Goal: Information Seeking & Learning: Learn about a topic

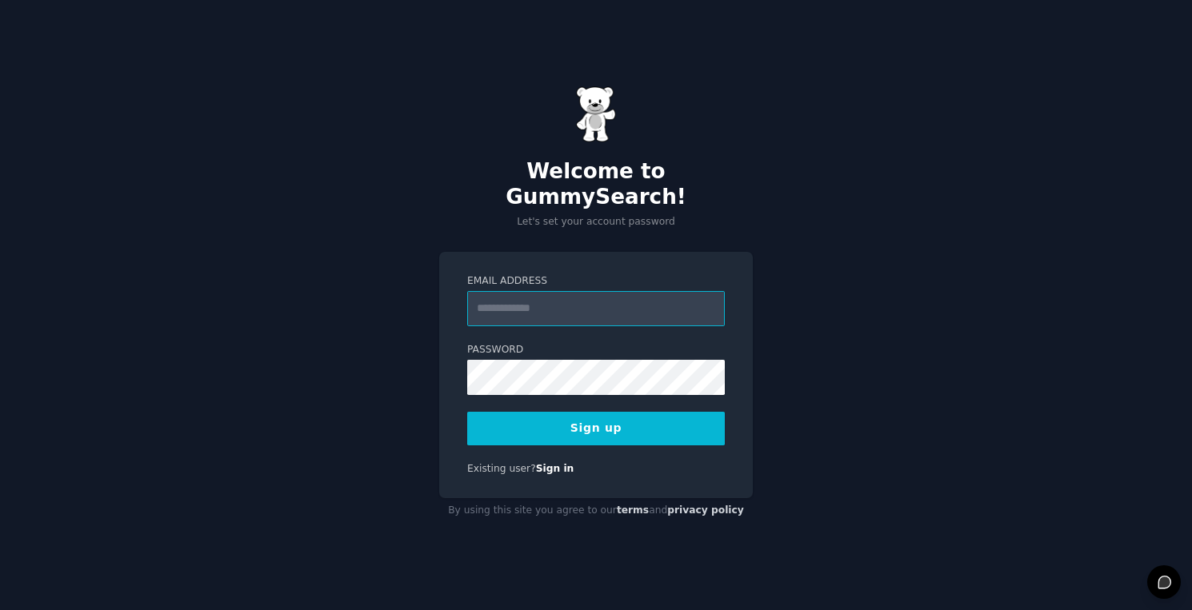
click at [627, 302] on input "Email Address" at bounding box center [596, 308] width 258 height 35
type input "**********"
click at [636, 412] on button "Sign up" at bounding box center [596, 429] width 258 height 34
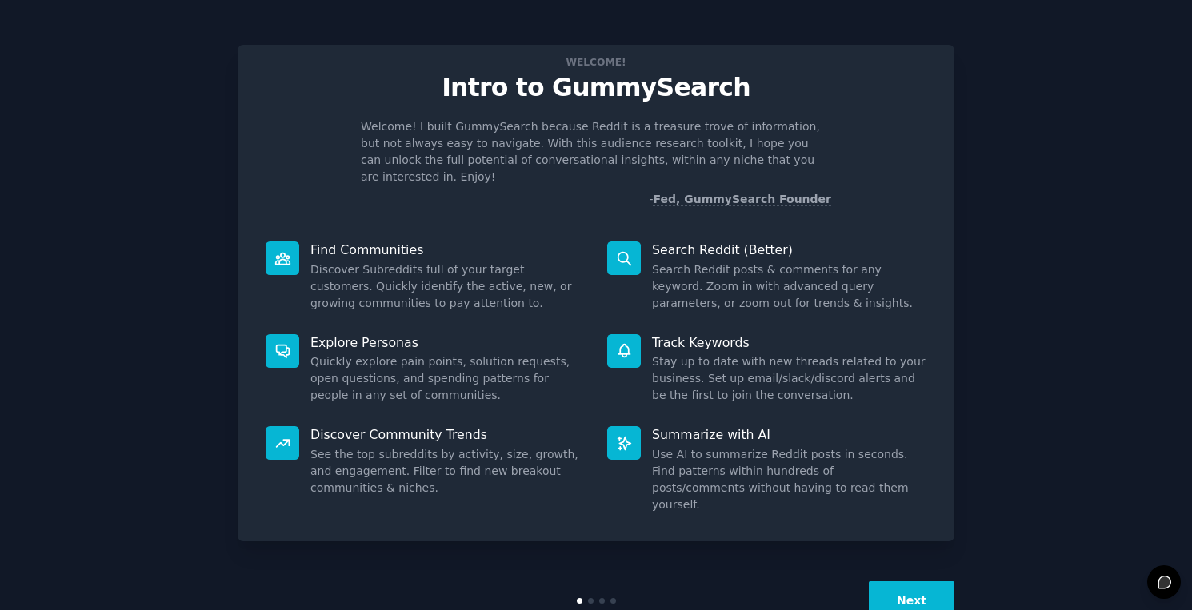
click at [909, 581] on button "Next" at bounding box center [912, 600] width 86 height 39
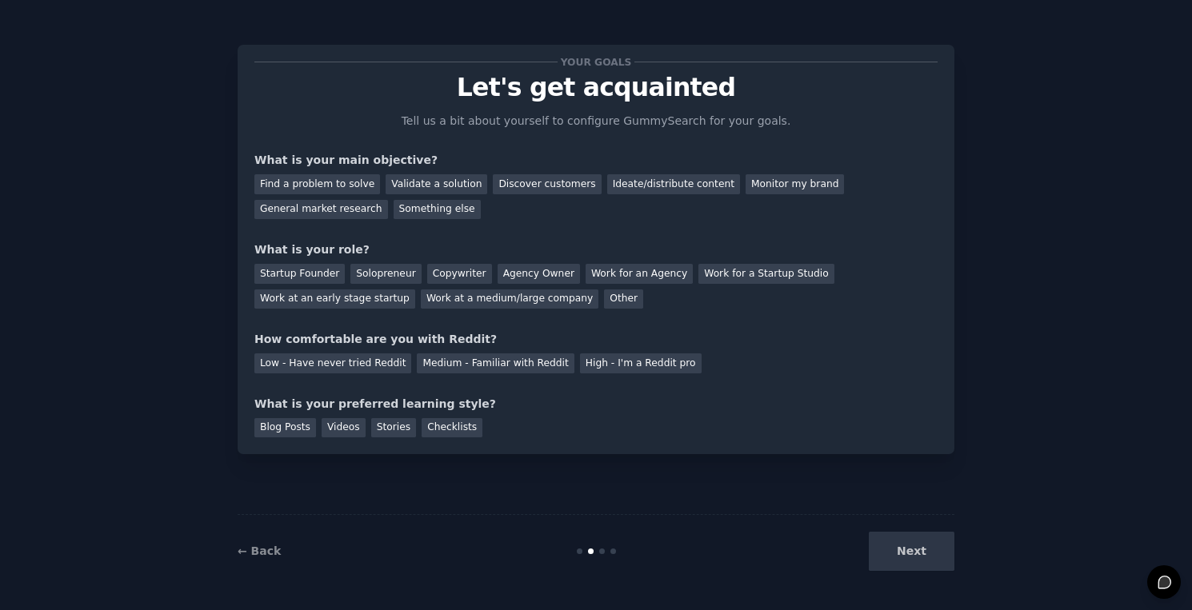
click at [910, 564] on div "Next" at bounding box center [834, 551] width 239 height 39
click at [389, 273] on div "Solopreneur" at bounding box center [385, 274] width 70 height 20
click at [326, 182] on div "Find a problem to solve" at bounding box center [317, 184] width 126 height 20
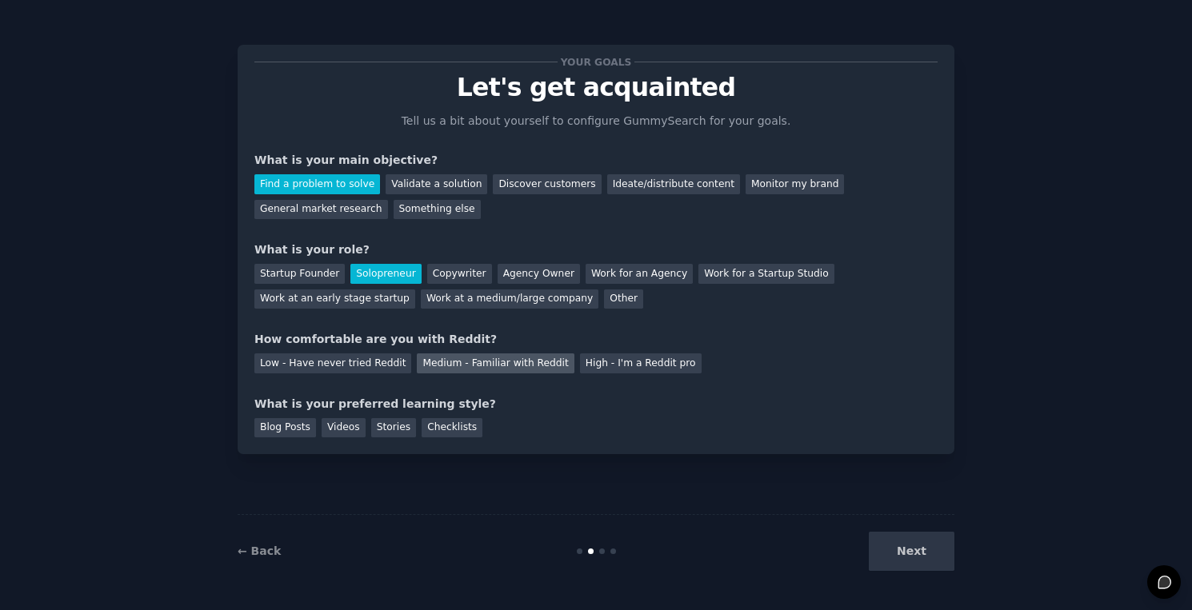
click at [447, 362] on div "Medium - Familiar with Reddit" at bounding box center [495, 364] width 157 height 20
click at [286, 426] on div "Blog Posts" at bounding box center [285, 428] width 62 height 20
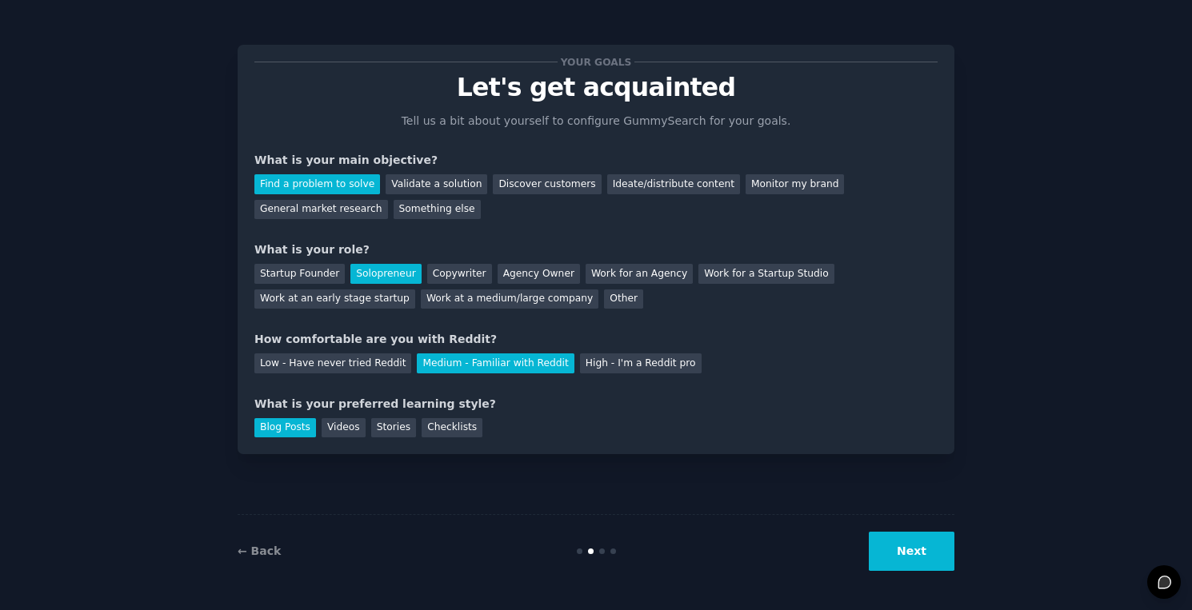
click at [929, 555] on button "Next" at bounding box center [912, 551] width 86 height 39
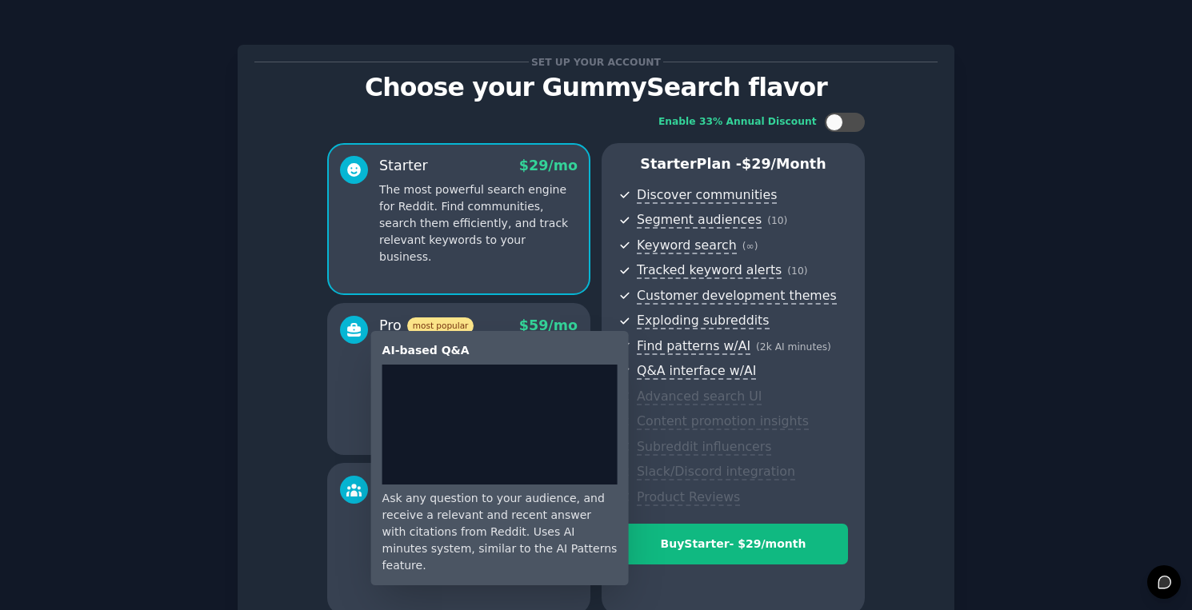
scroll to position [157, 0]
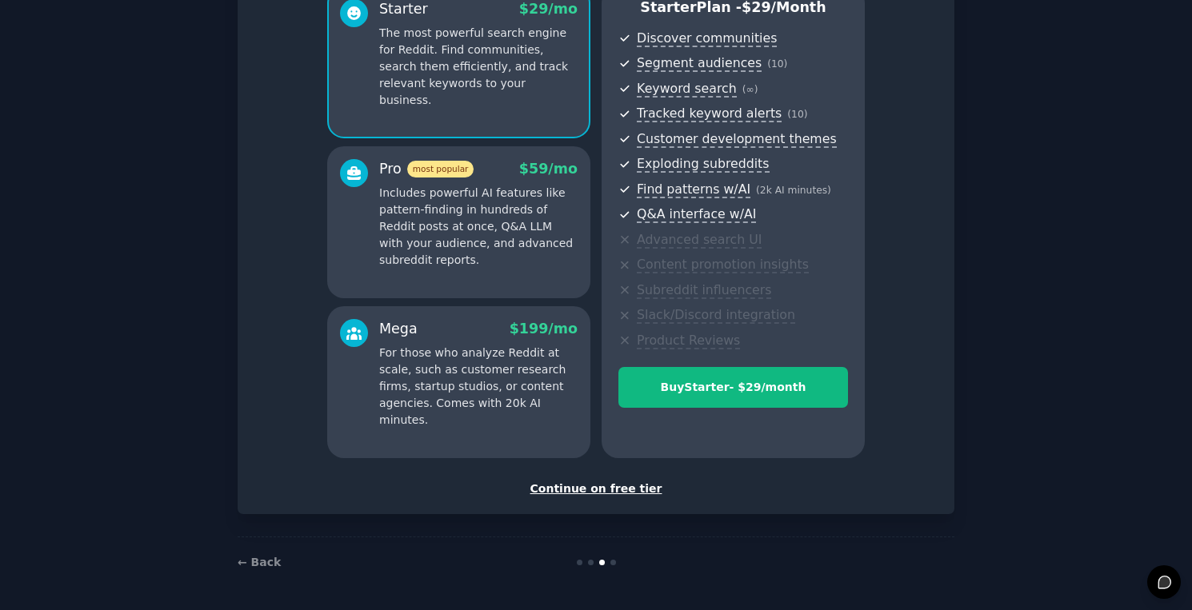
click at [617, 490] on div "Continue on free tier" at bounding box center [595, 489] width 683 height 17
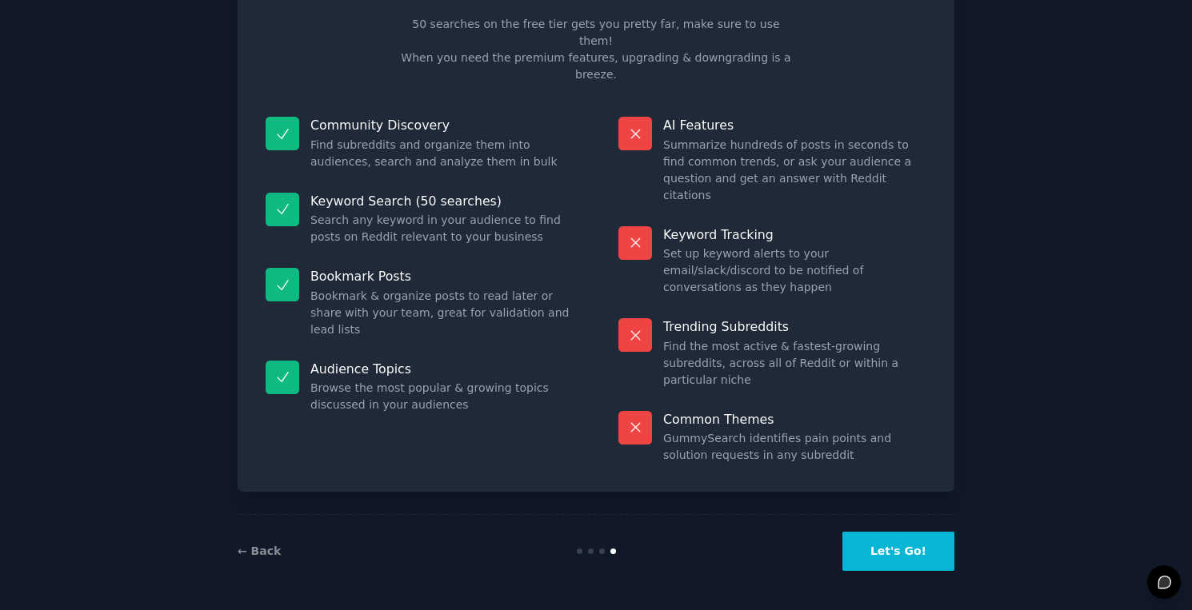
scroll to position [13, 0]
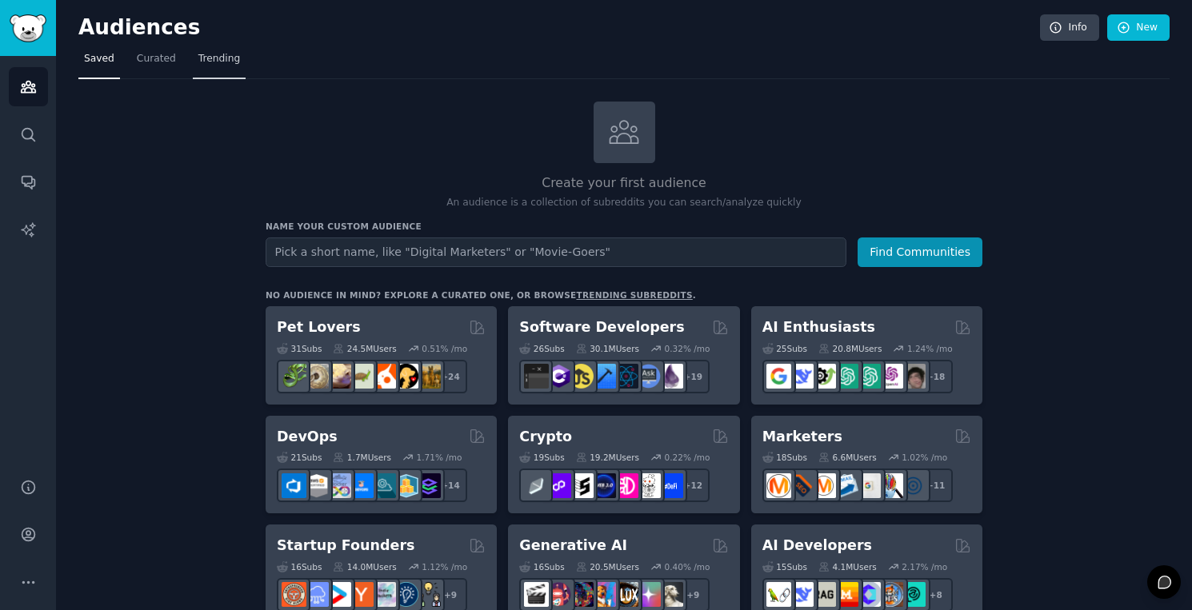
click at [214, 66] on span "Trending" at bounding box center [219, 59] width 42 height 14
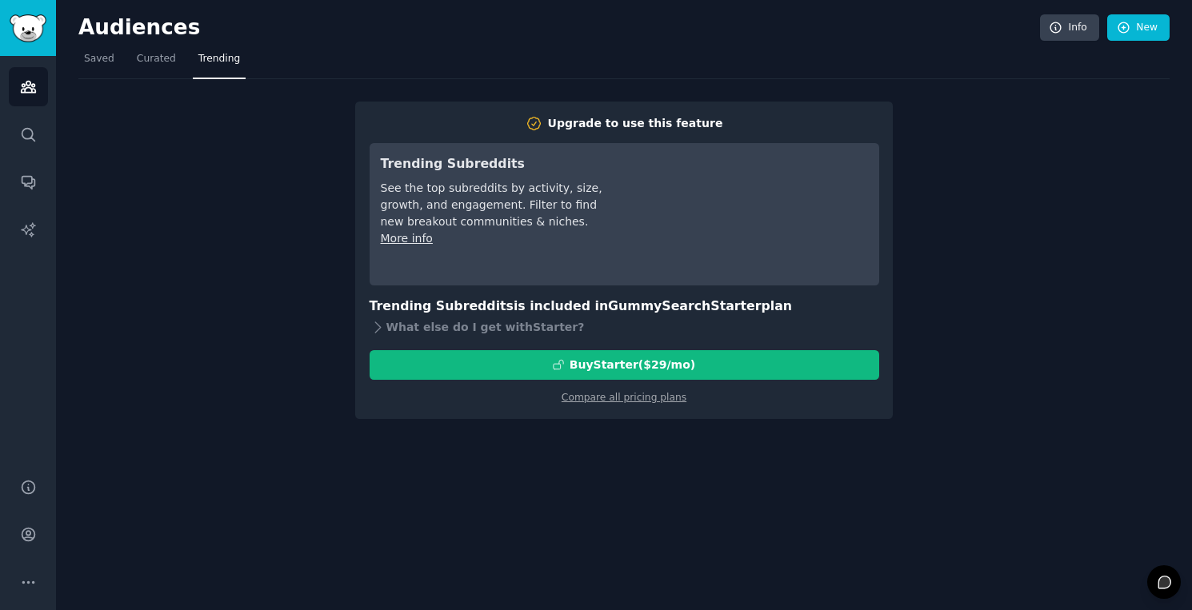
click at [217, 310] on div "Upgrade to use this feature Trending Subreddits See the top subreddits by activ…" at bounding box center [623, 249] width 1091 height 340
click at [110, 66] on span "Saved" at bounding box center [99, 59] width 30 height 14
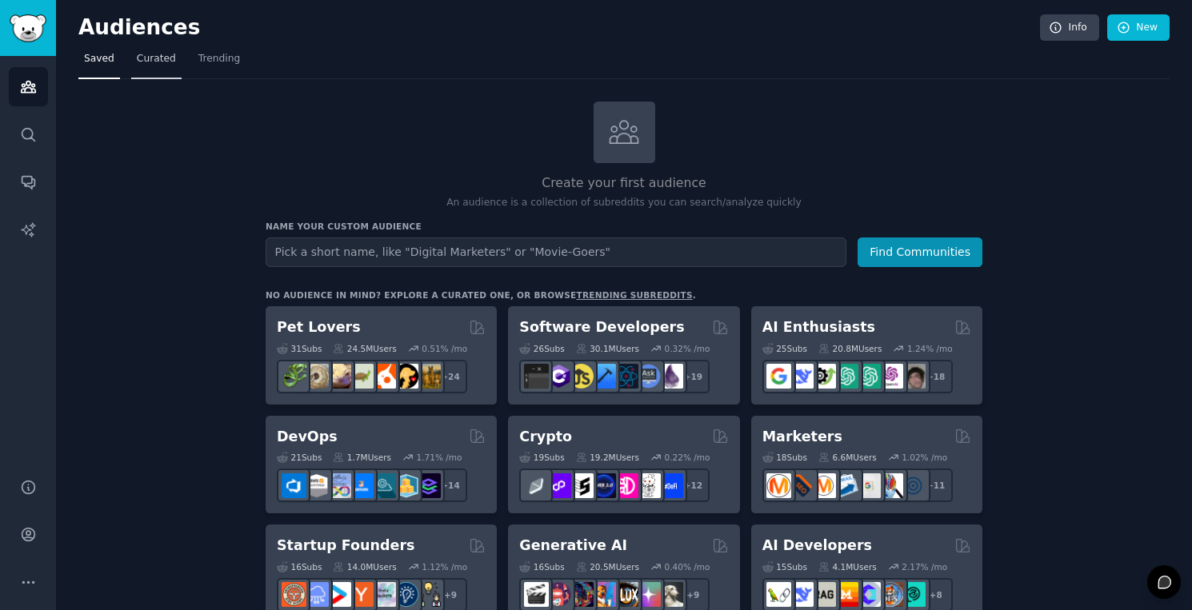
click at [142, 61] on span "Curated" at bounding box center [156, 59] width 39 height 14
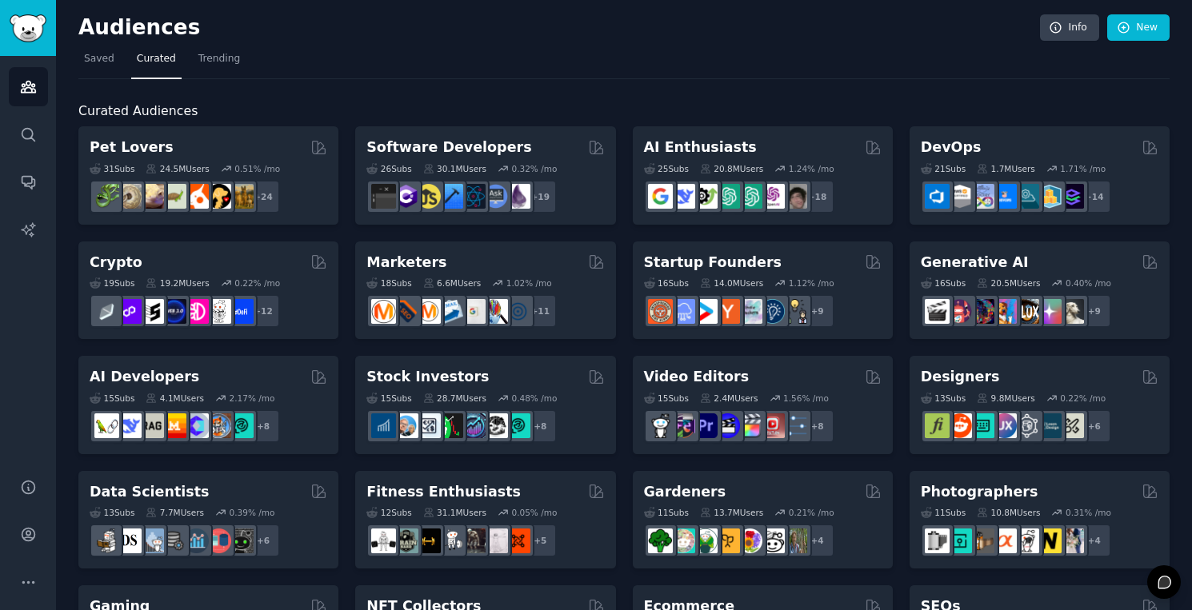
click at [218, 46] on div "Audiences Info New" at bounding box center [623, 30] width 1091 height 33
click at [219, 52] on span "Trending" at bounding box center [219, 59] width 42 height 14
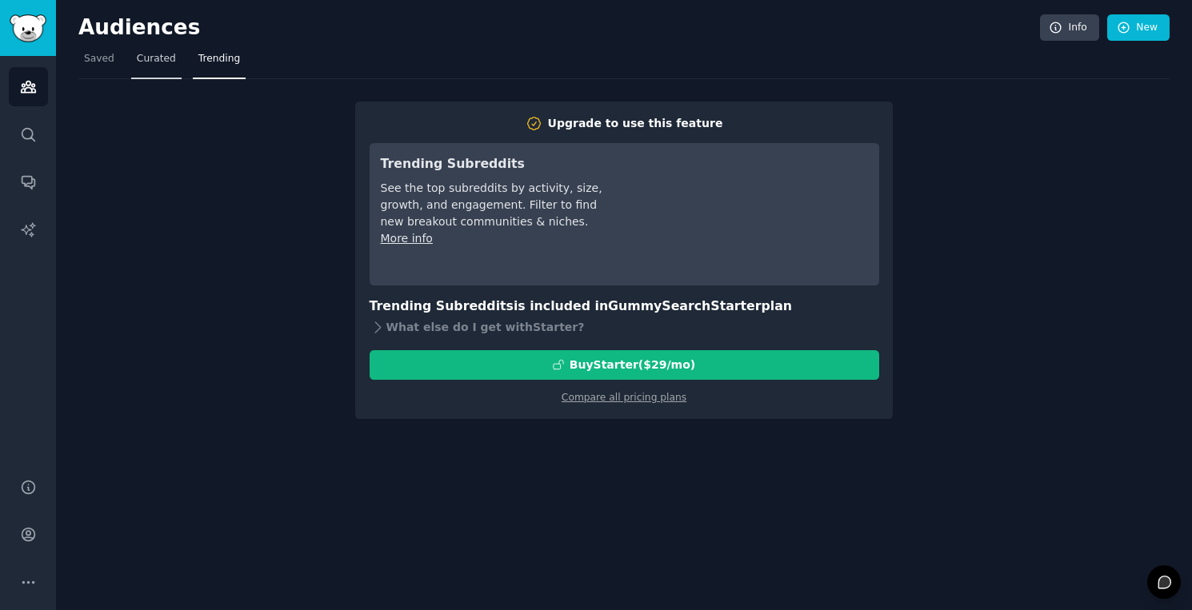
click at [168, 52] on span "Curated" at bounding box center [156, 59] width 39 height 14
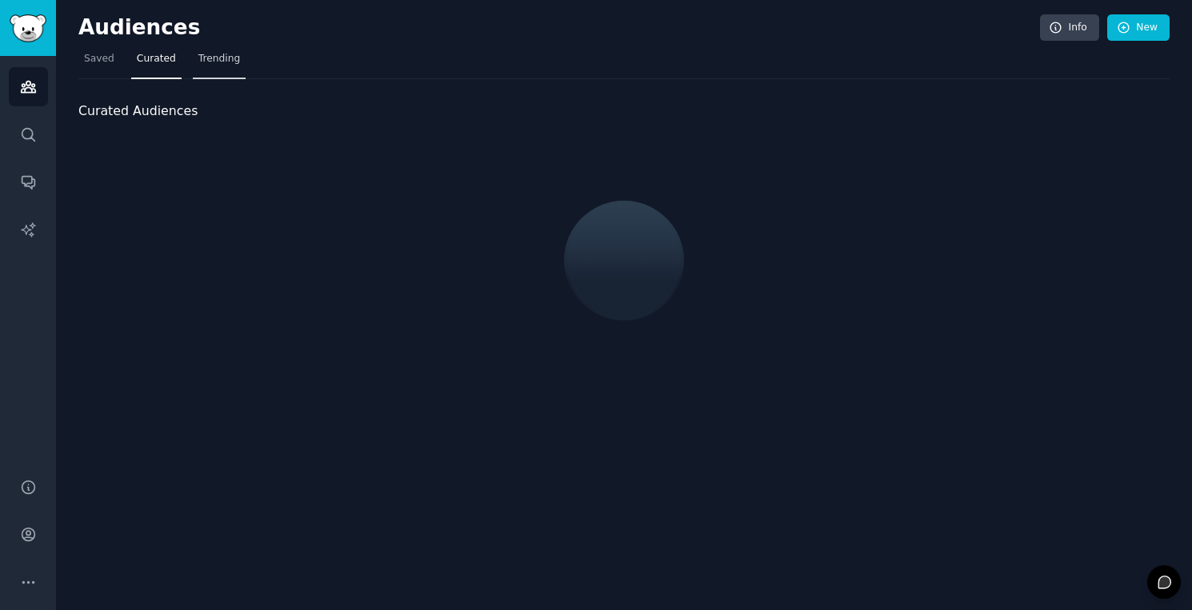
click at [193, 66] on link "Trending" at bounding box center [219, 62] width 53 height 33
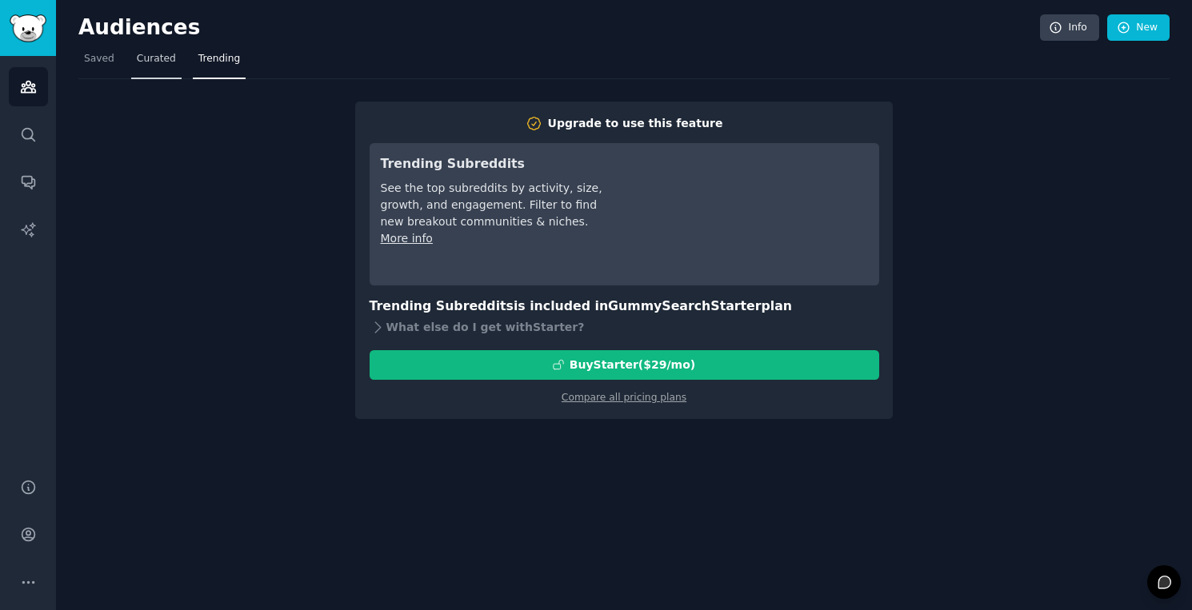
click at [145, 62] on span "Curated" at bounding box center [156, 59] width 39 height 14
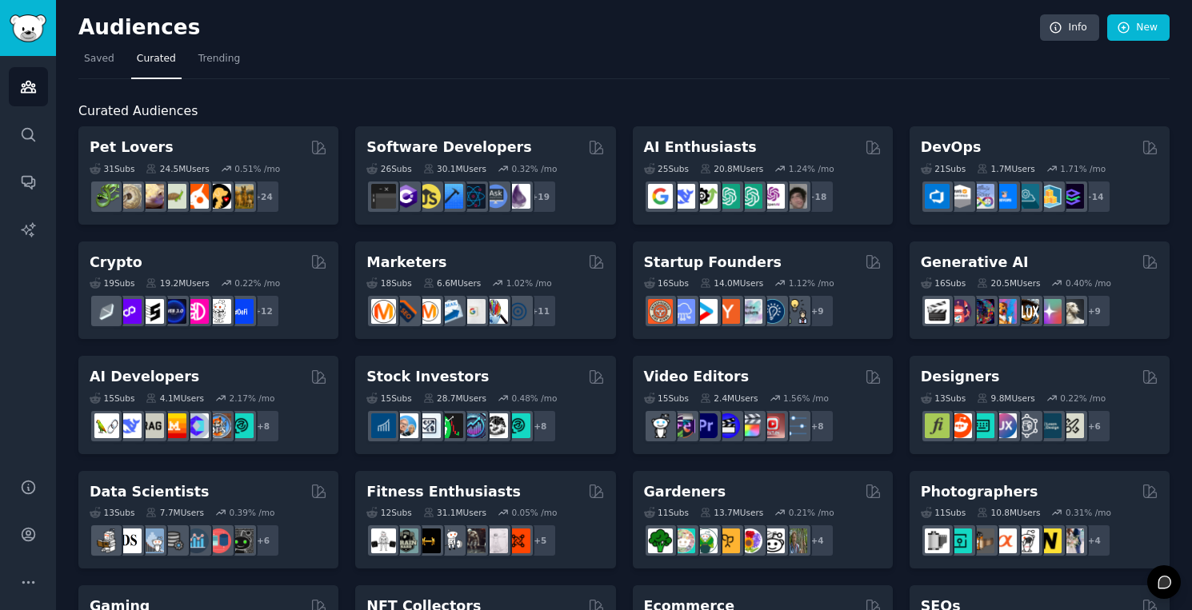
click at [988, 50] on nav "Saved Curated Trending" at bounding box center [623, 62] width 1091 height 33
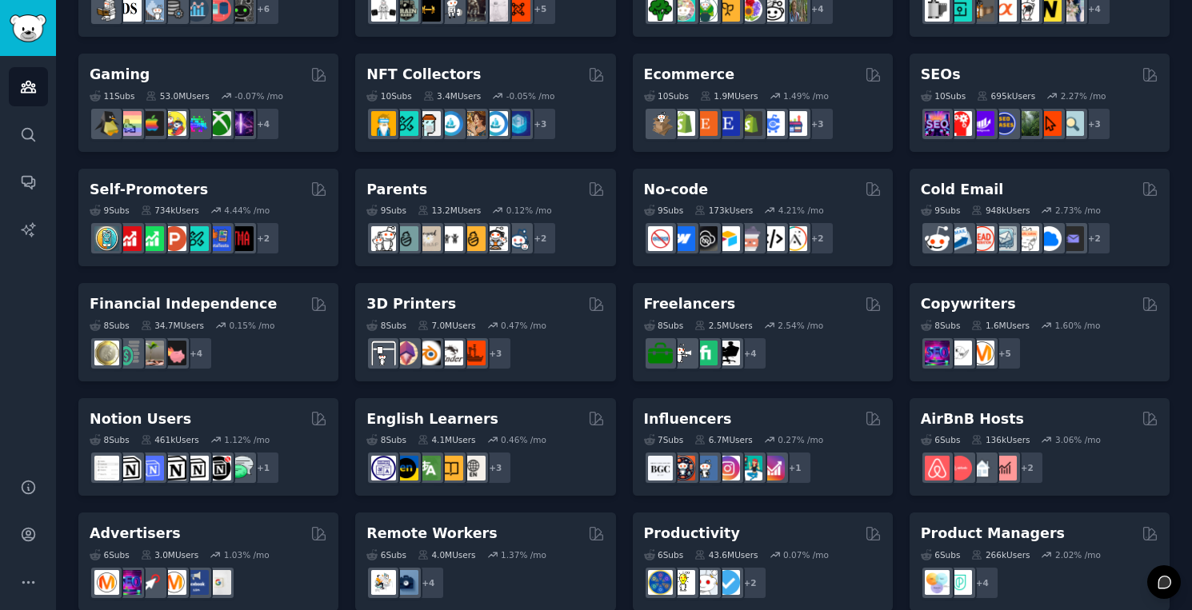
scroll to position [560, 0]
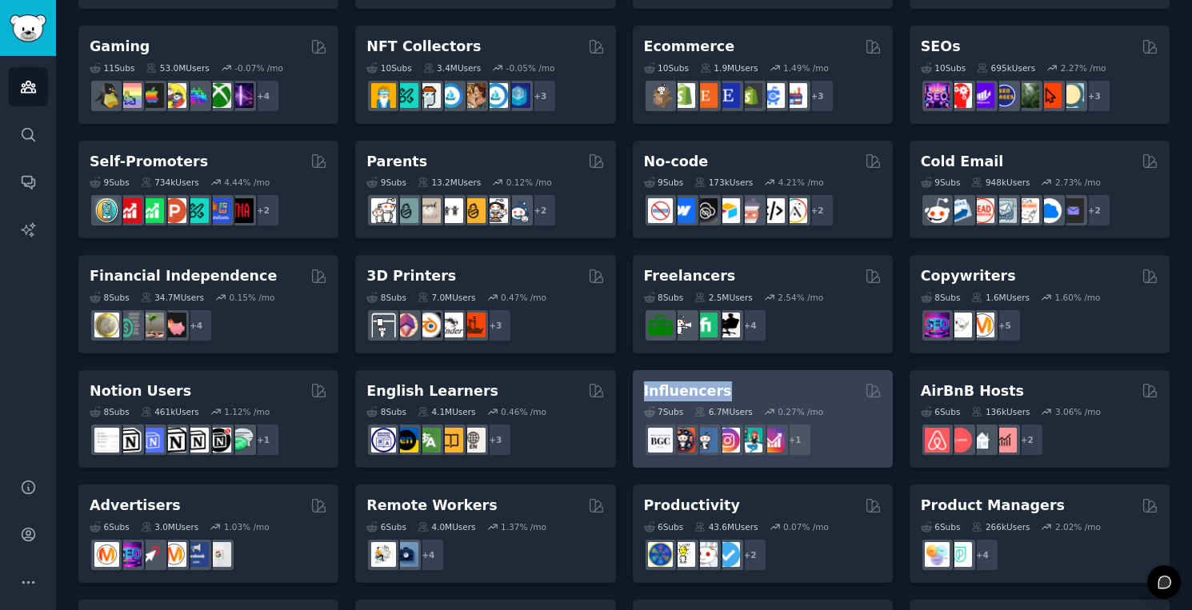
drag, startPoint x: 642, startPoint y: 391, endPoint x: 717, endPoint y: 391, distance: 74.4
click at [717, 391] on div "Influencers" at bounding box center [763, 391] width 238 height 20
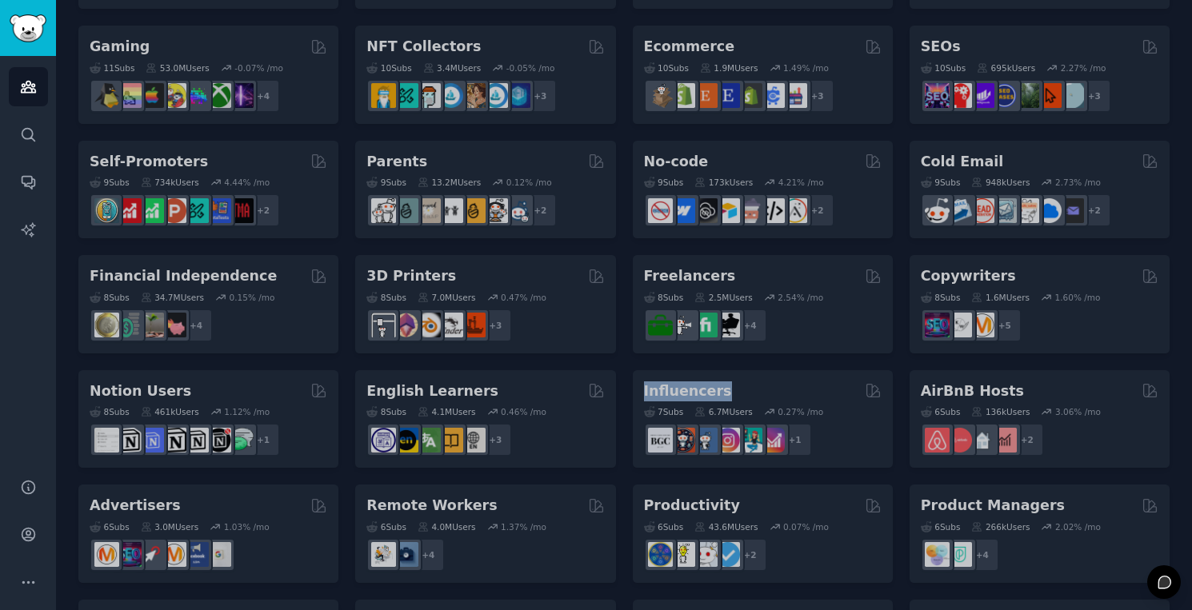
copy h2 "Influencers"
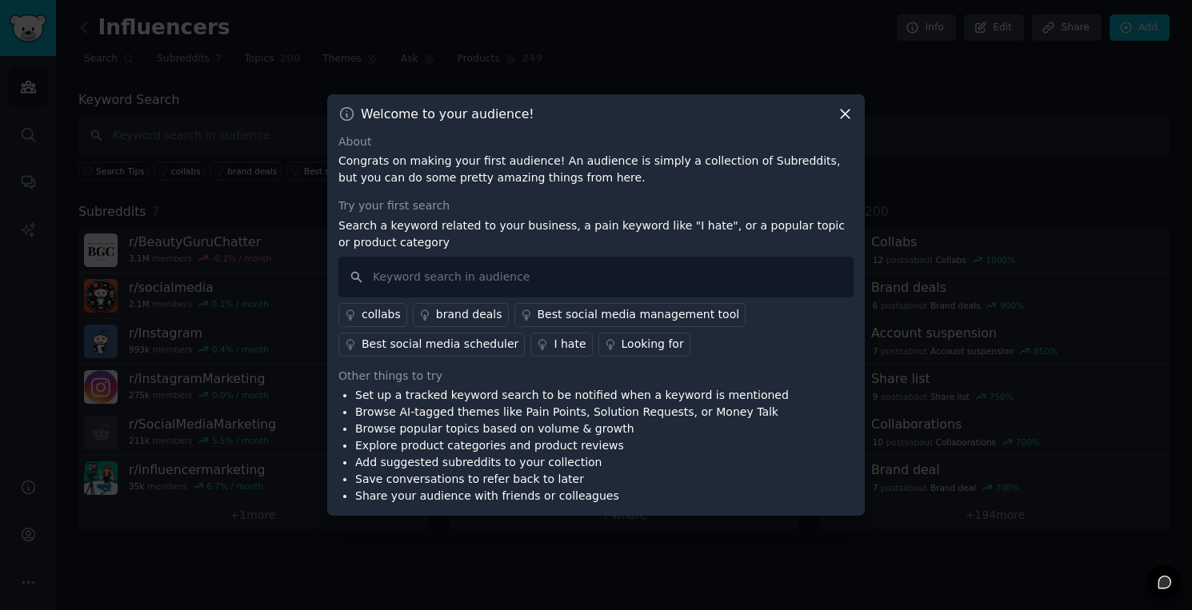
click at [839, 117] on icon at bounding box center [845, 114] width 17 height 17
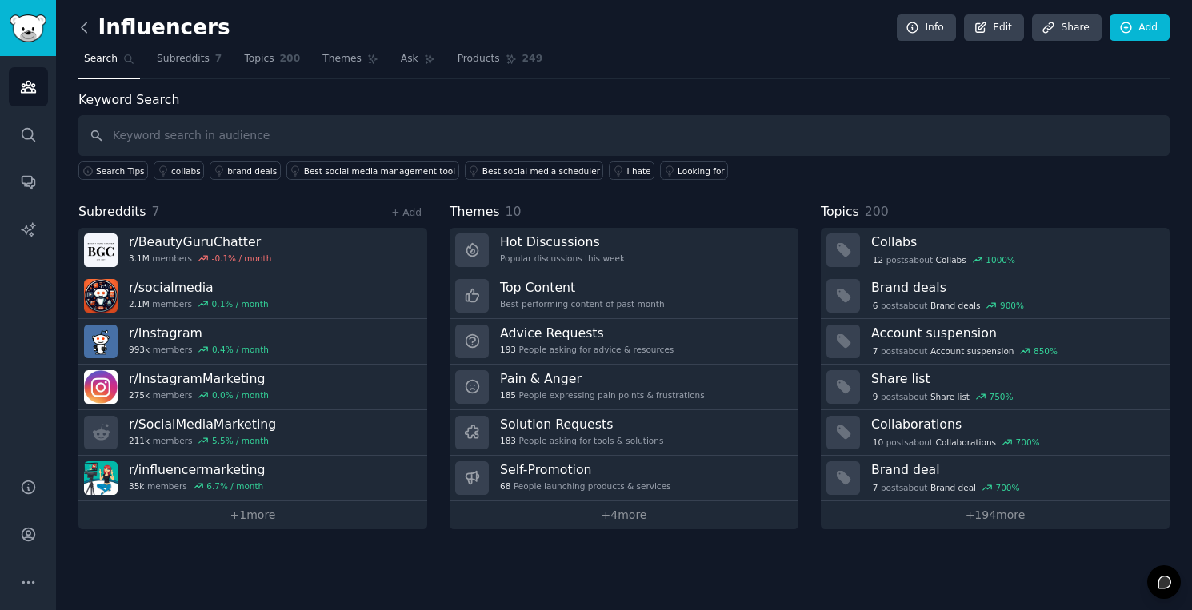
click at [86, 30] on icon at bounding box center [84, 27] width 17 height 17
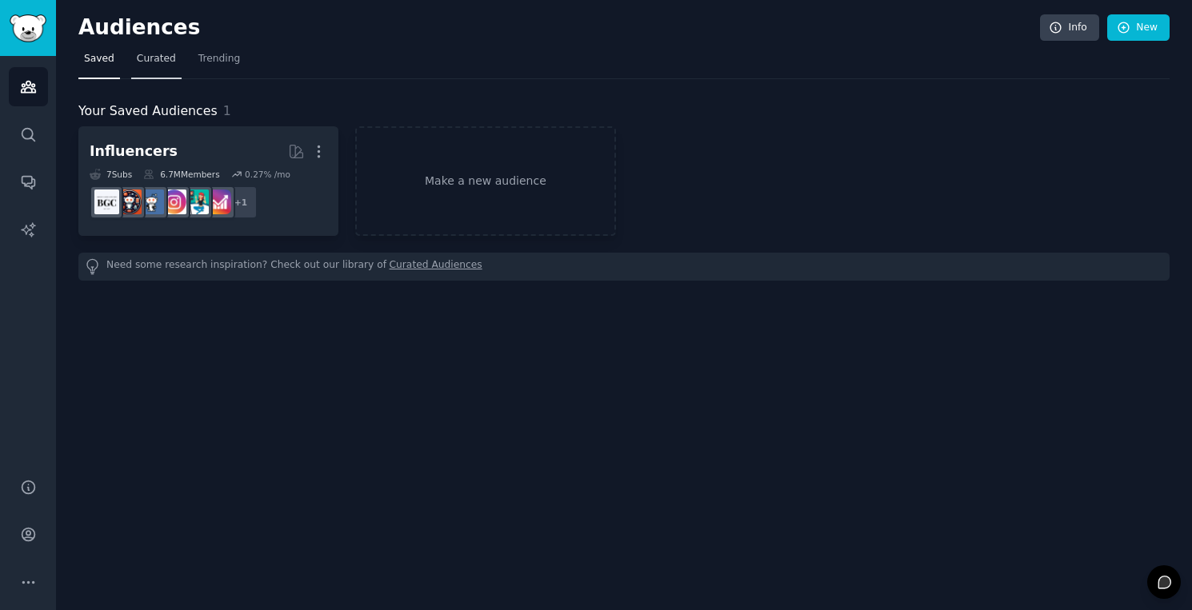
click at [158, 62] on span "Curated" at bounding box center [156, 59] width 39 height 14
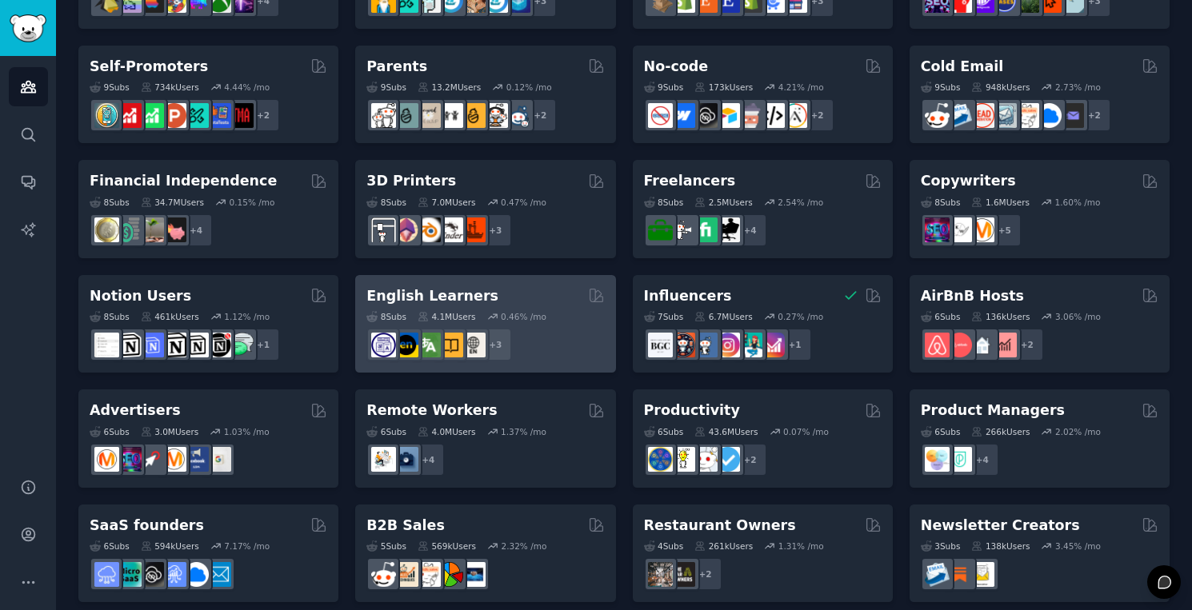
scroll to position [669, 0]
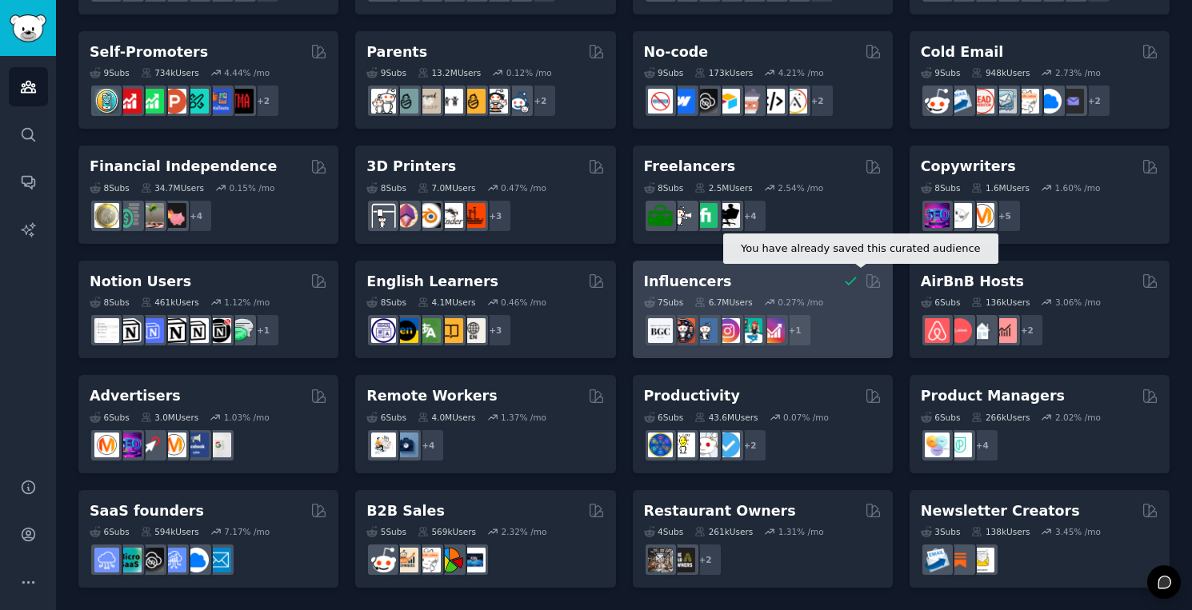
click at [849, 281] on icon at bounding box center [850, 281] width 10 height 7
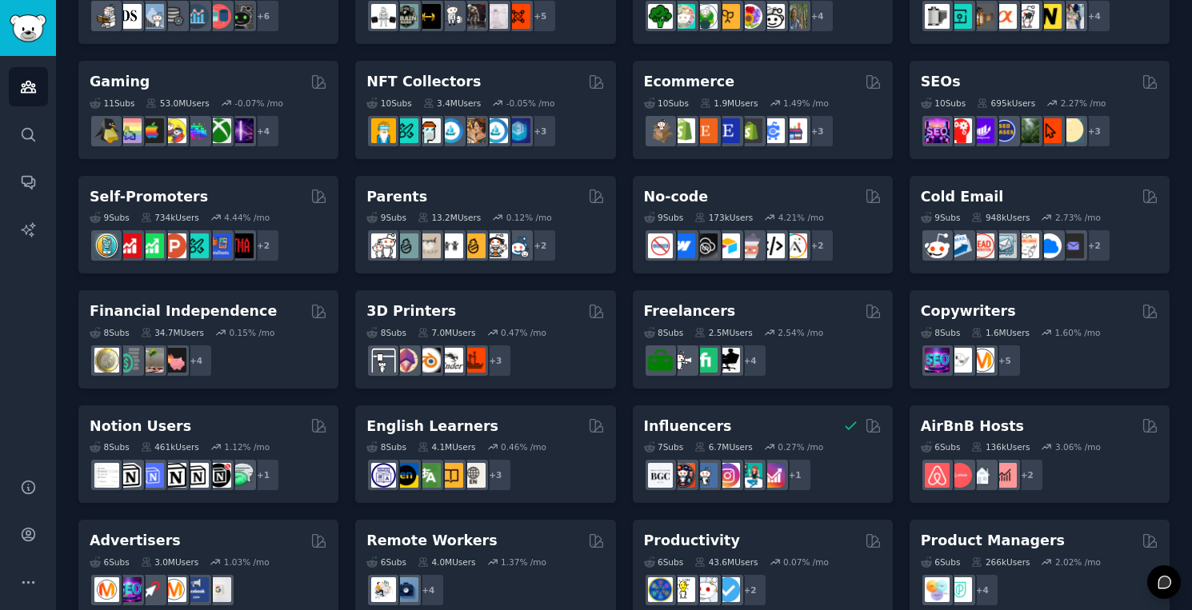
scroll to position [669, 0]
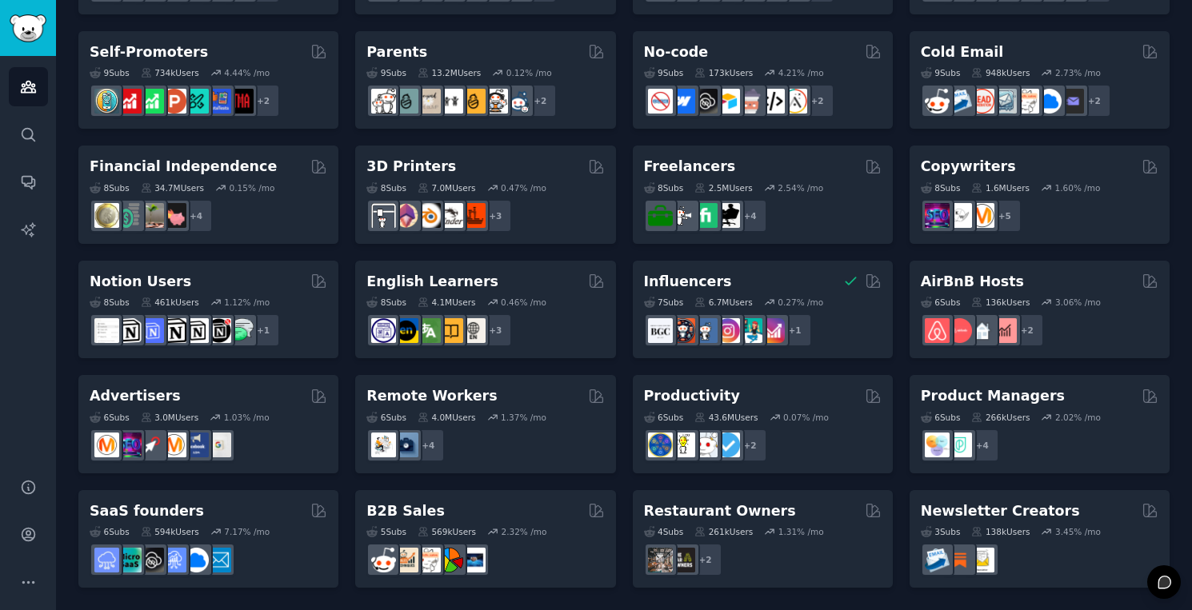
click at [623, 466] on div "Pet Lovers 31 Sub s 24.5M Users 0.51 % /mo + 24 Software Developers 26 Sub s 30…" at bounding box center [623, 22] width 1091 height 1131
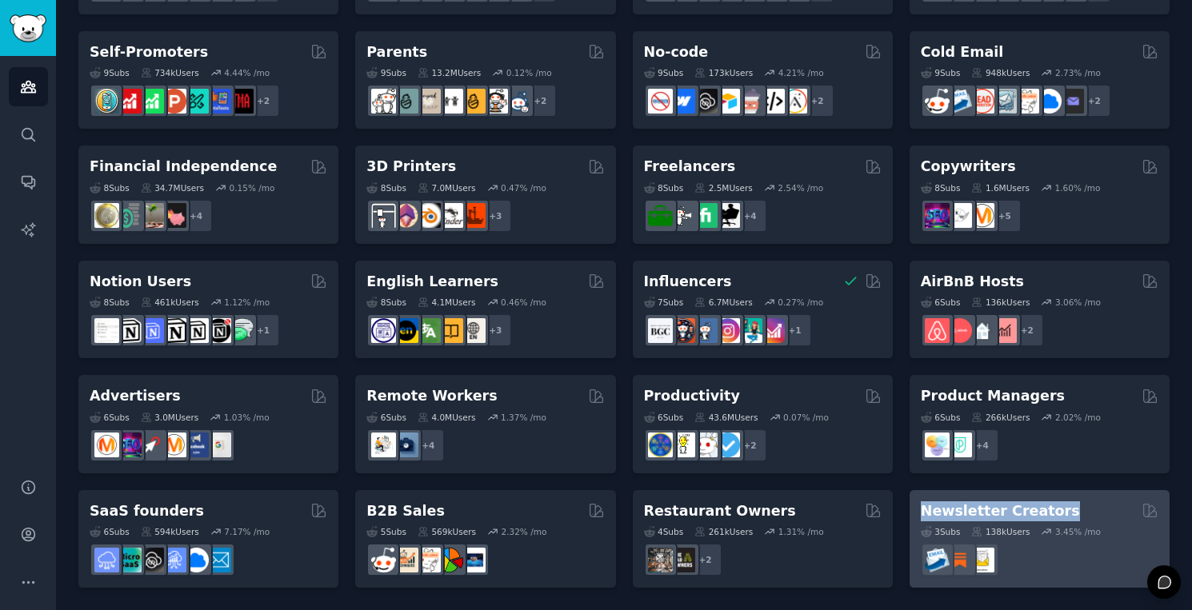
drag, startPoint x: 919, startPoint y: 509, endPoint x: 1043, endPoint y: 509, distance: 124.0
click at [1043, 509] on div "Newsletter Creators" at bounding box center [1040, 511] width 238 height 20
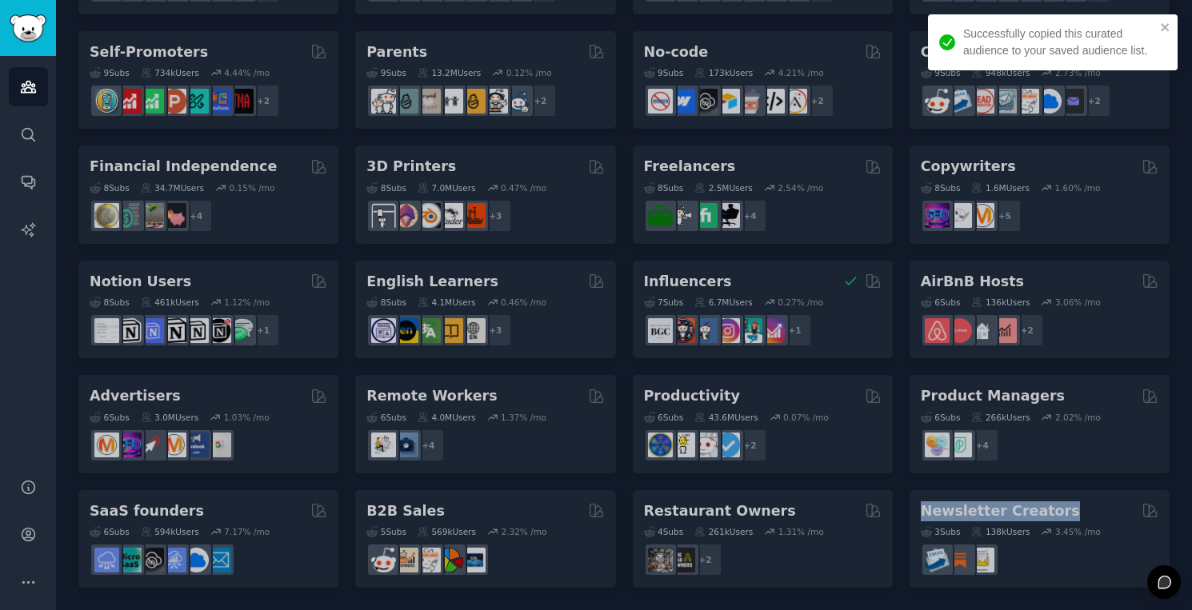
copy h2 "Newsletter Creators"
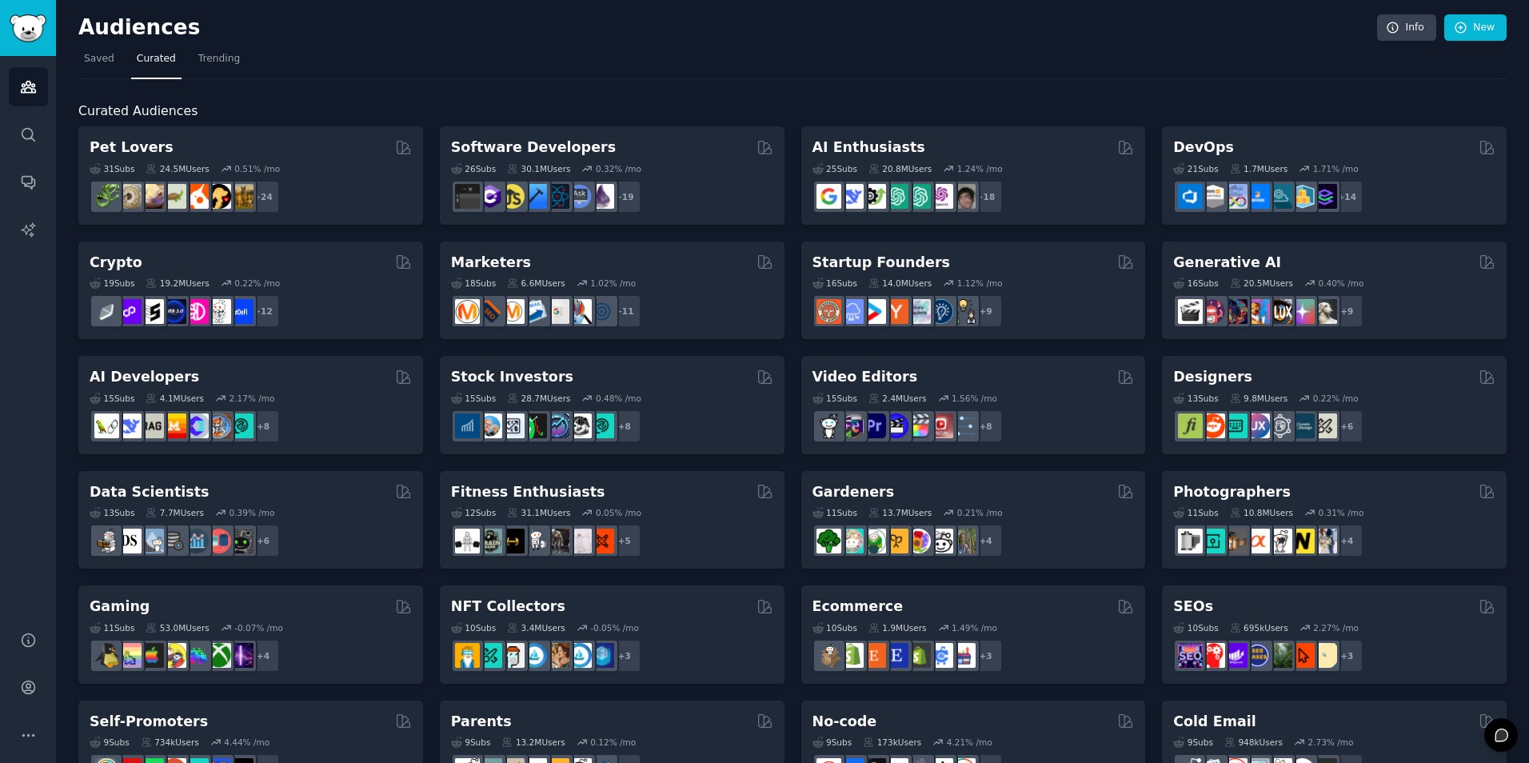
click at [294, 90] on div "Curated Audiences Pet Lovers 31 Sub s 24.5M Users 0.51 % /mo + 24 Software Deve…" at bounding box center [792, 668] width 1428 height 1179
click at [31, 136] on icon "Sidebar" at bounding box center [28, 134] width 13 height 13
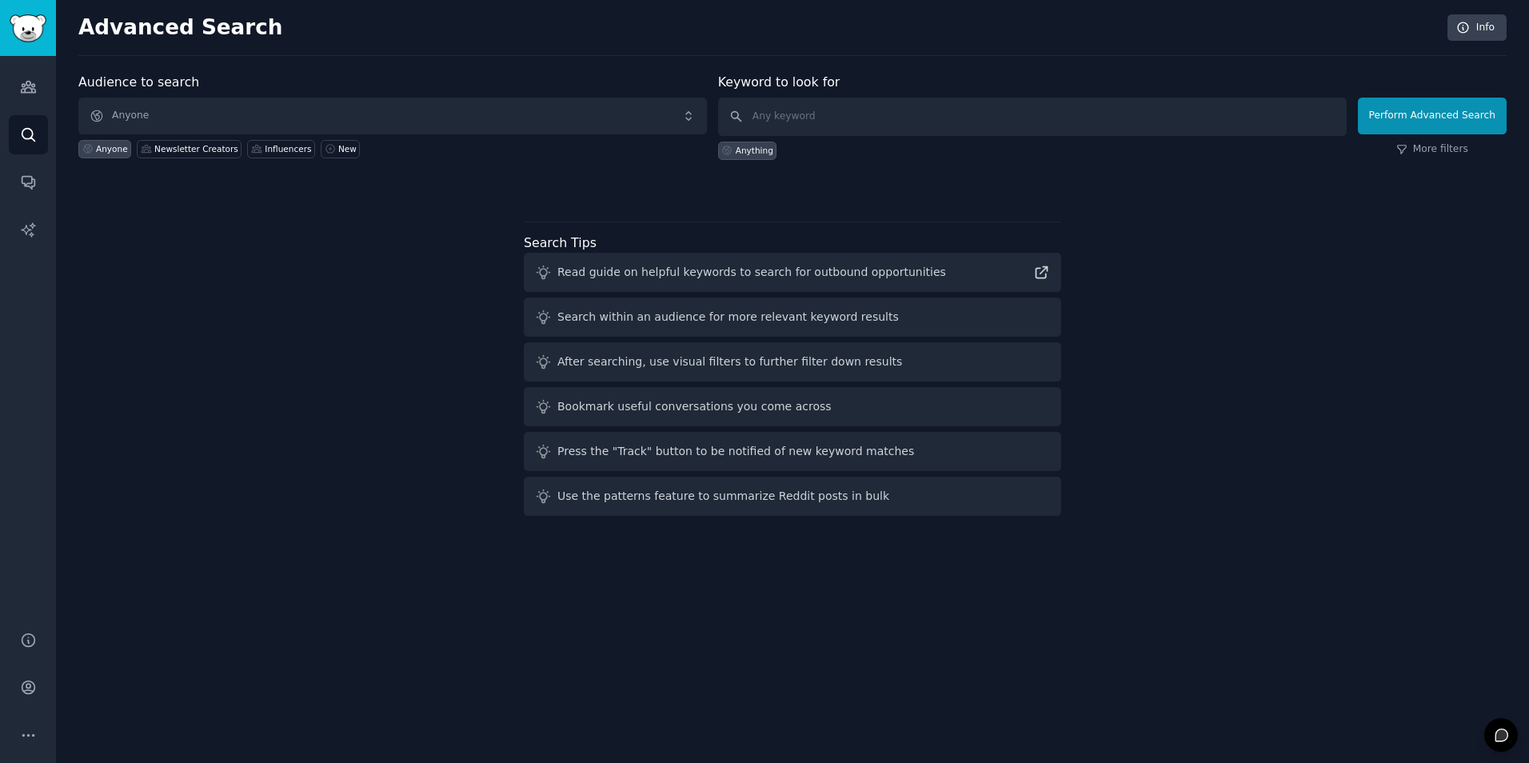
click at [296, 331] on div "Audience to search Anyone Anyone Newsletter Creators Influencers New Keyword to…" at bounding box center [792, 297] width 1428 height 449
click at [274, 350] on div "Audience to search Anyone Anyone Newsletter Creators Influencers New Keyword to…" at bounding box center [792, 297] width 1428 height 449
click at [214, 112] on span "Anyone" at bounding box center [392, 116] width 629 height 37
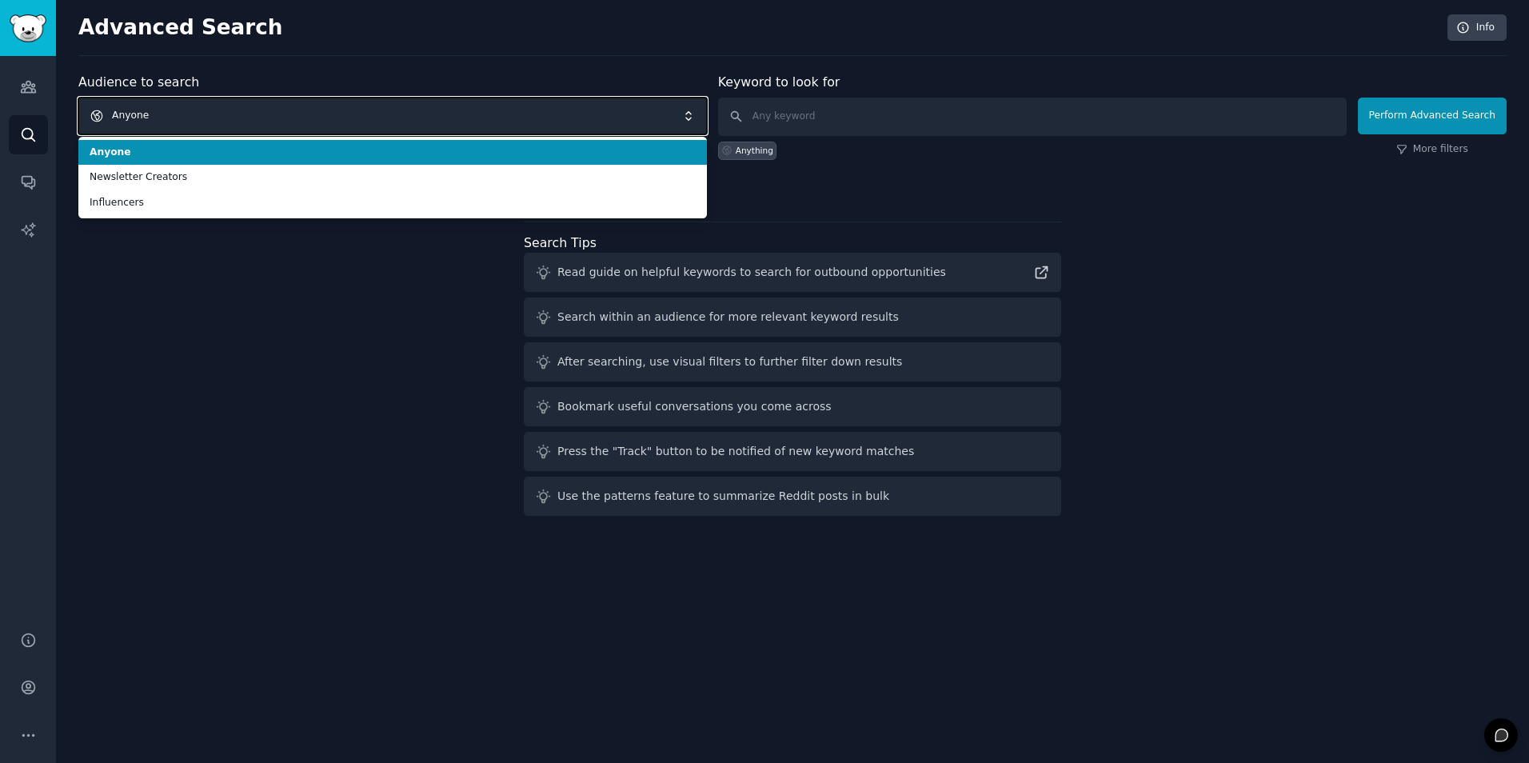
click at [224, 105] on span "Anyone" at bounding box center [392, 116] width 629 height 37
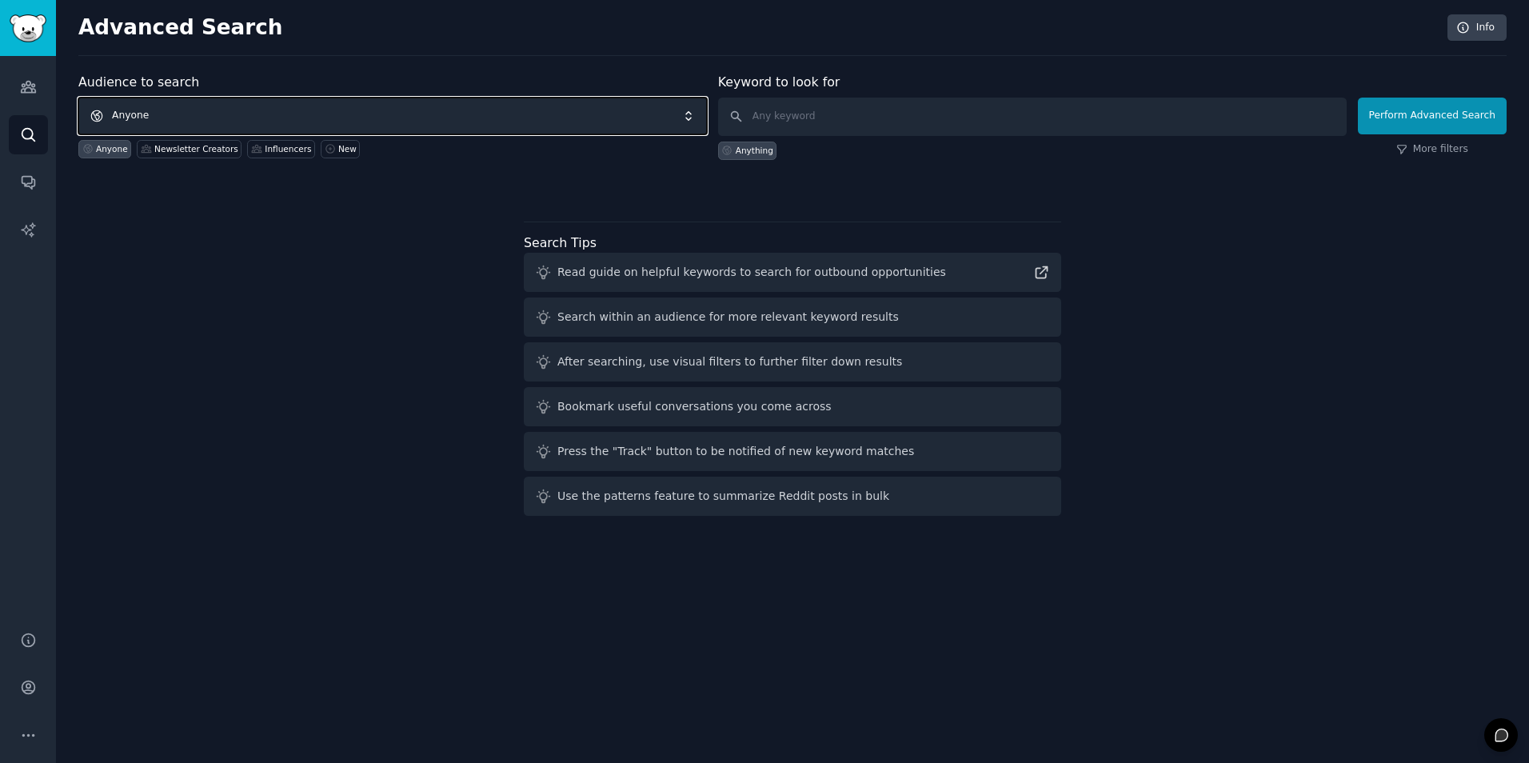
click at [224, 105] on span "Anyone" at bounding box center [392, 116] width 629 height 37
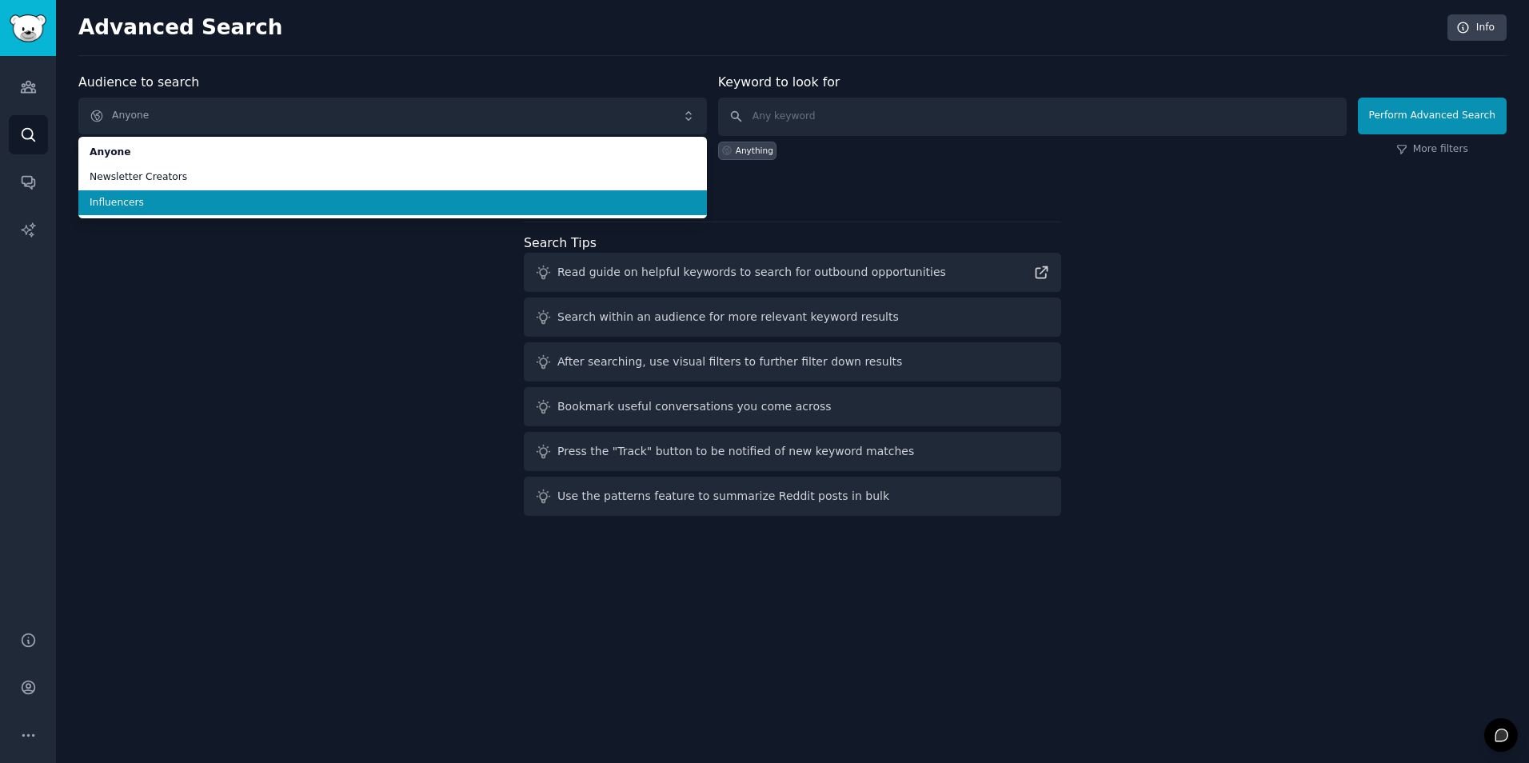
click at [220, 200] on span "Influencers" at bounding box center [393, 203] width 606 height 14
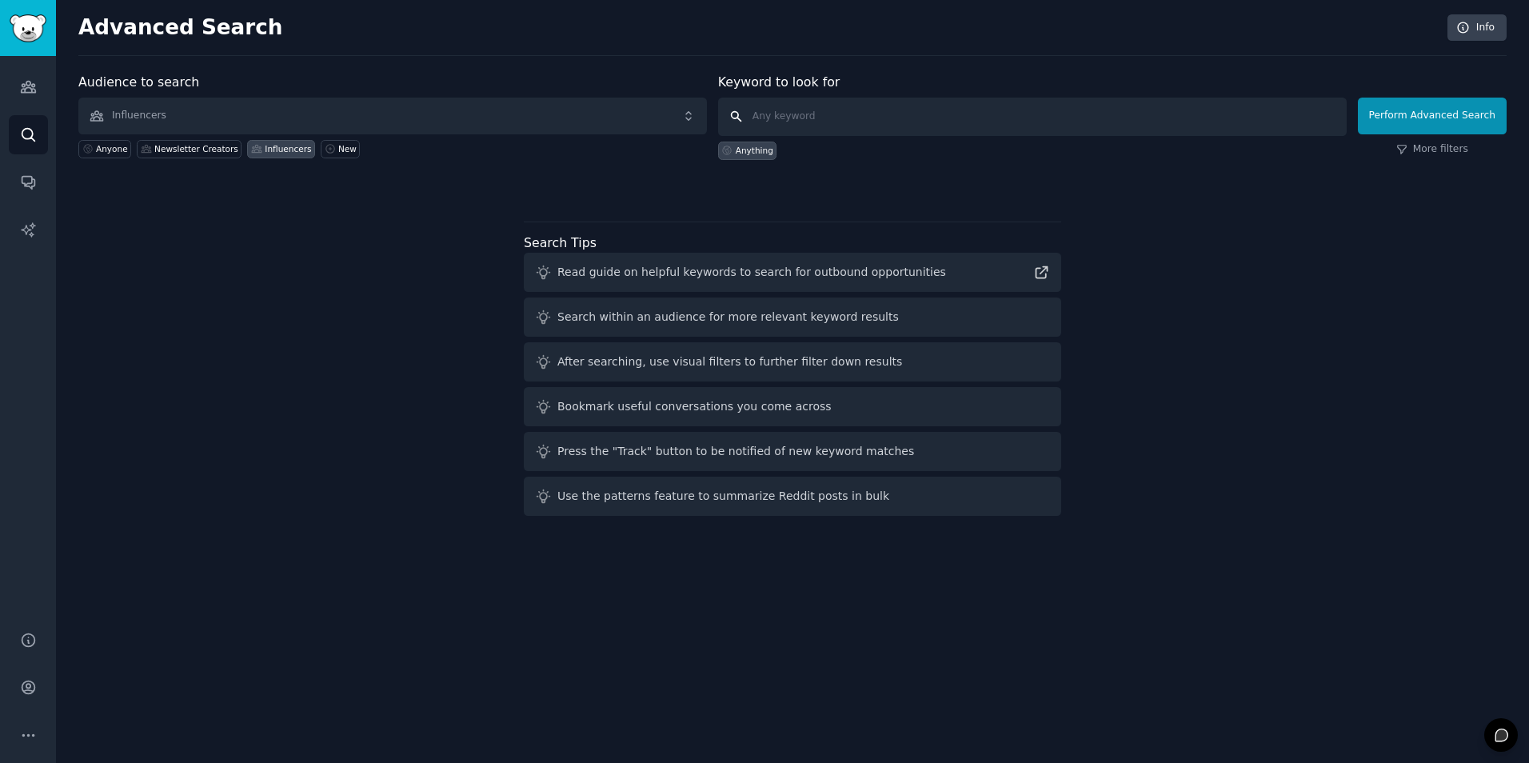
click at [882, 115] on input "text" at bounding box center [1032, 117] width 629 height 38
type input "branding"
click button "Perform Advanced Search" at bounding box center [1432, 116] width 149 height 37
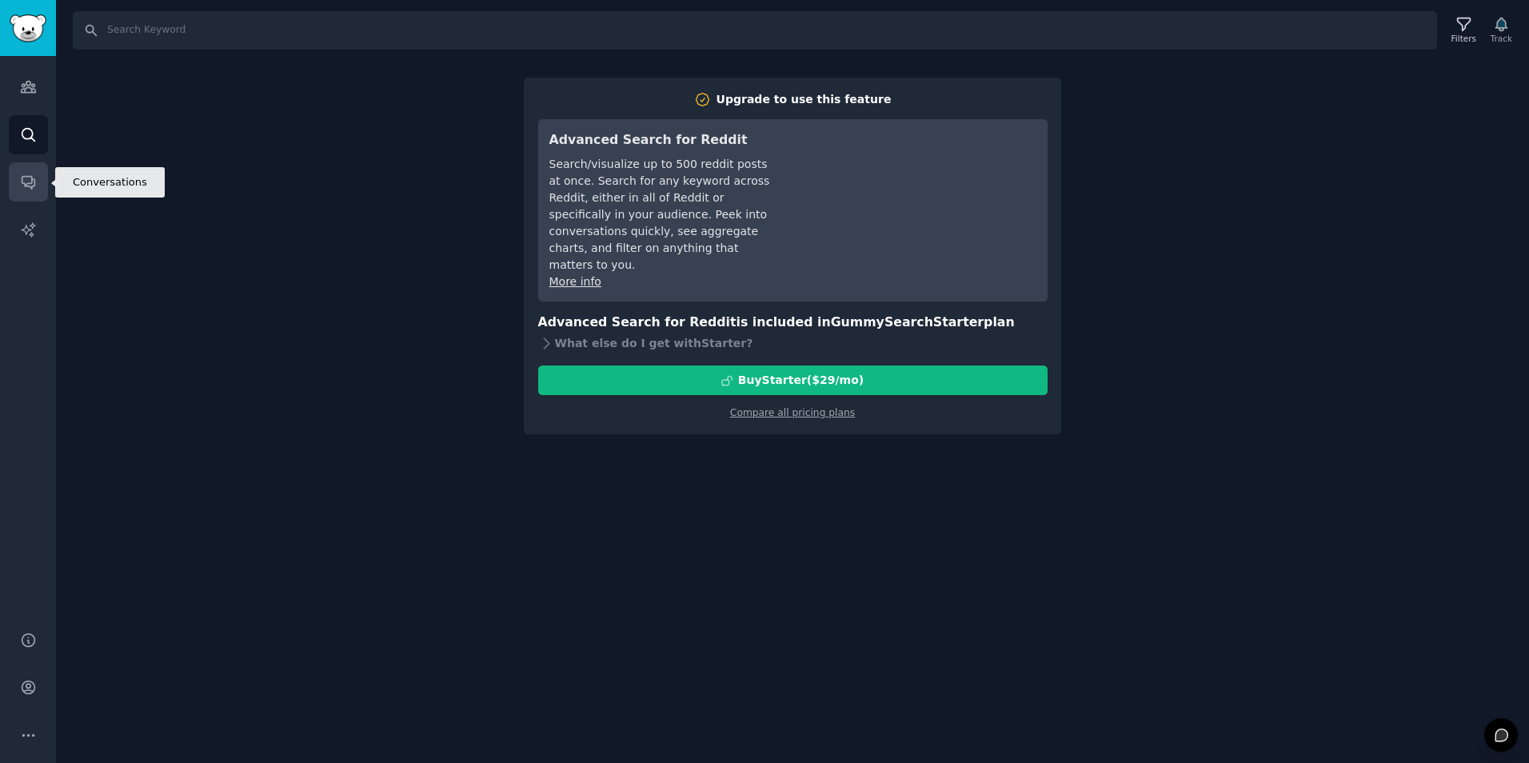
click at [33, 177] on icon "Sidebar" at bounding box center [28, 182] width 17 height 17
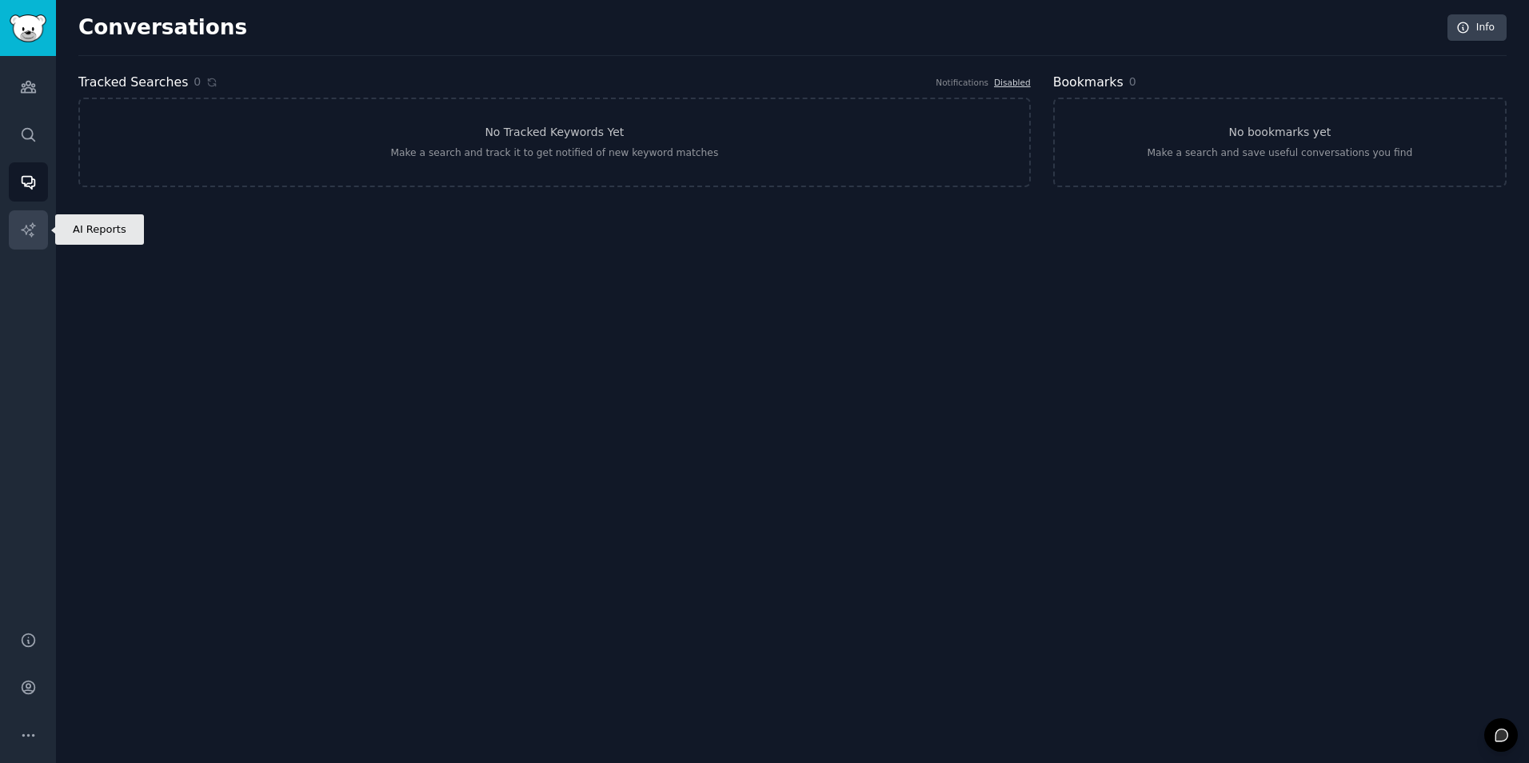
click at [35, 222] on icon "Sidebar" at bounding box center [28, 230] width 17 height 17
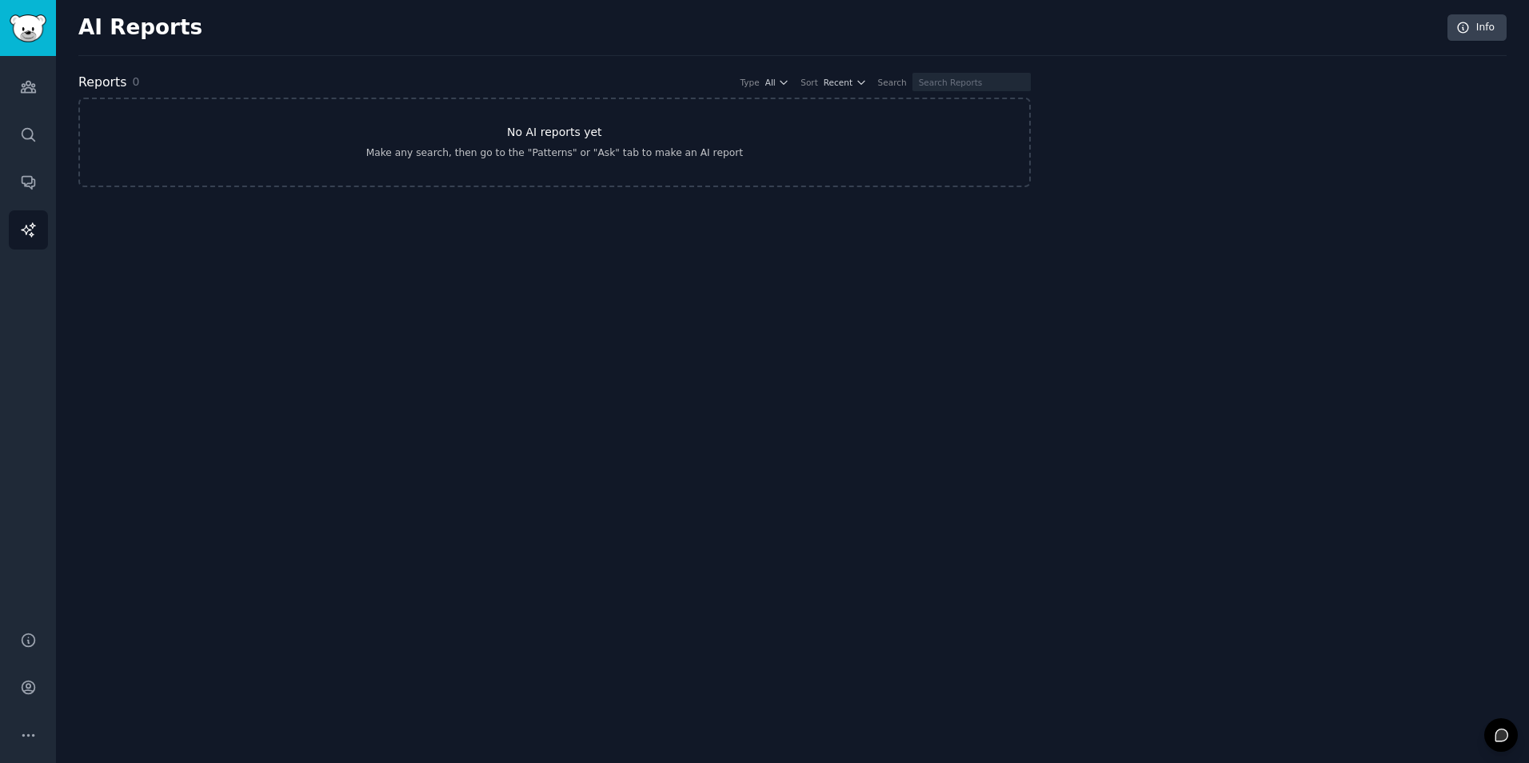
click at [328, 170] on link "No AI reports yet Make any search, then go to the "Patterns" or "Ask" tab to ma…" at bounding box center [554, 143] width 953 height 90
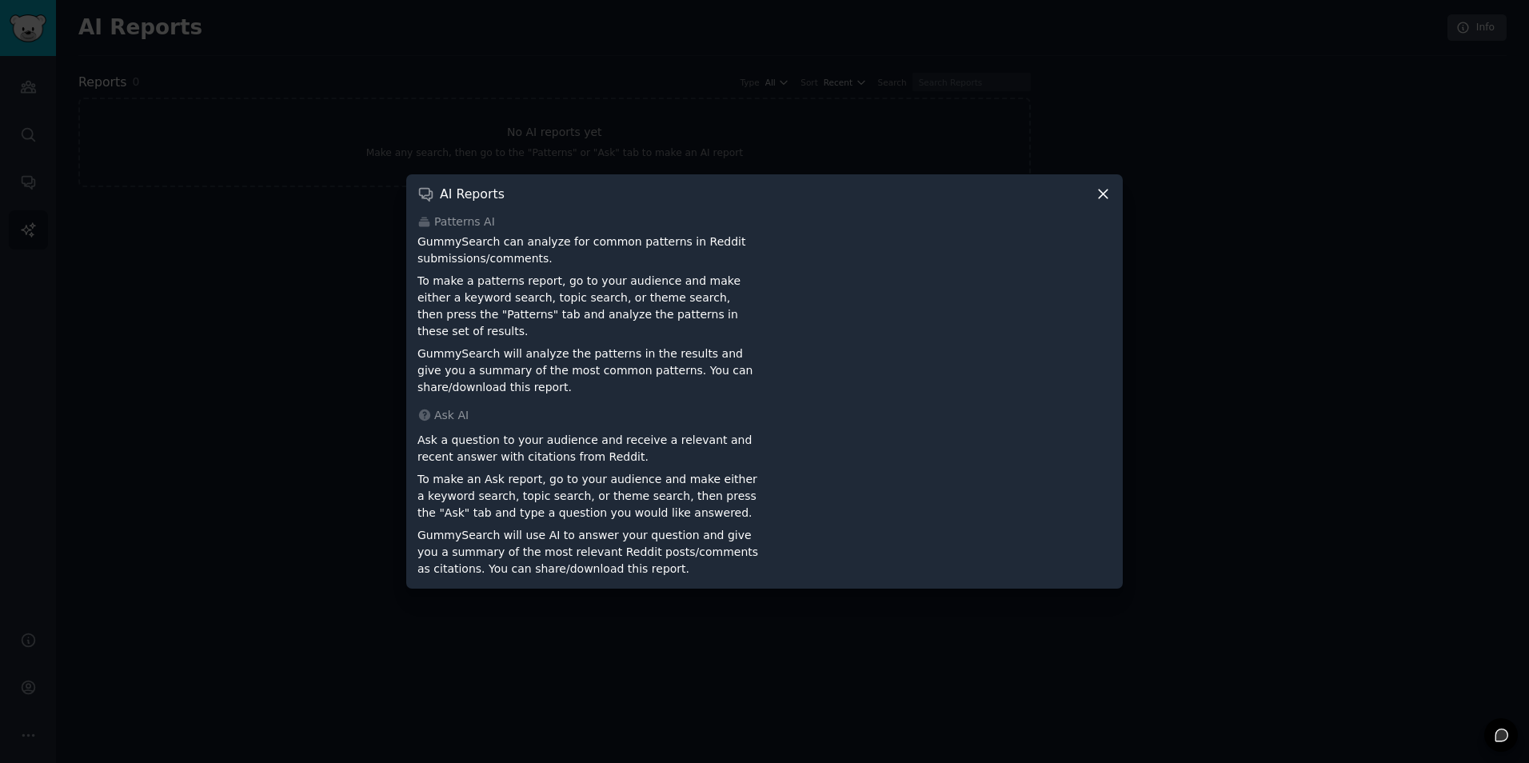
click at [1099, 202] on icon at bounding box center [1103, 194] width 17 height 17
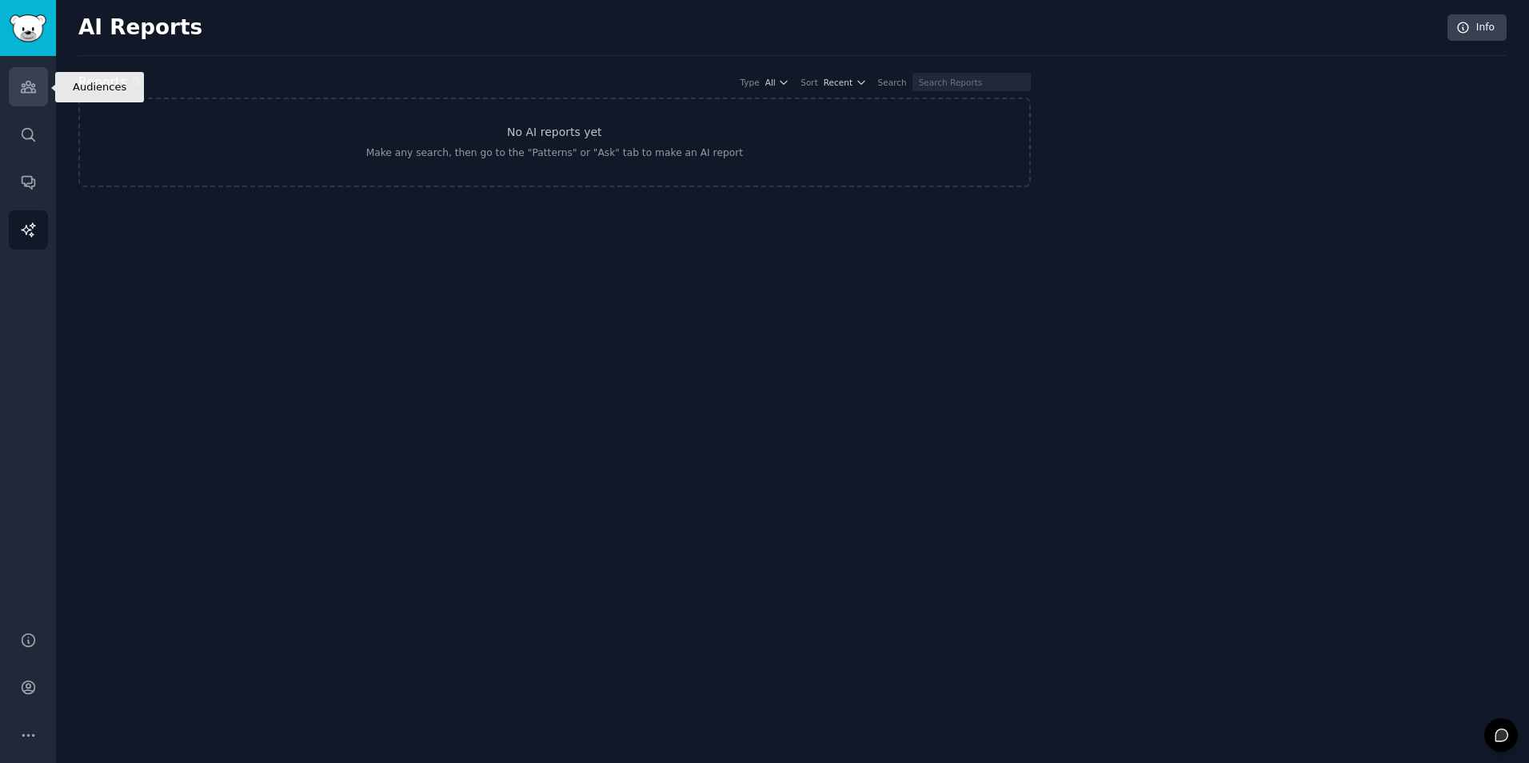
click at [29, 84] on icon "Sidebar" at bounding box center [28, 86] width 17 height 17
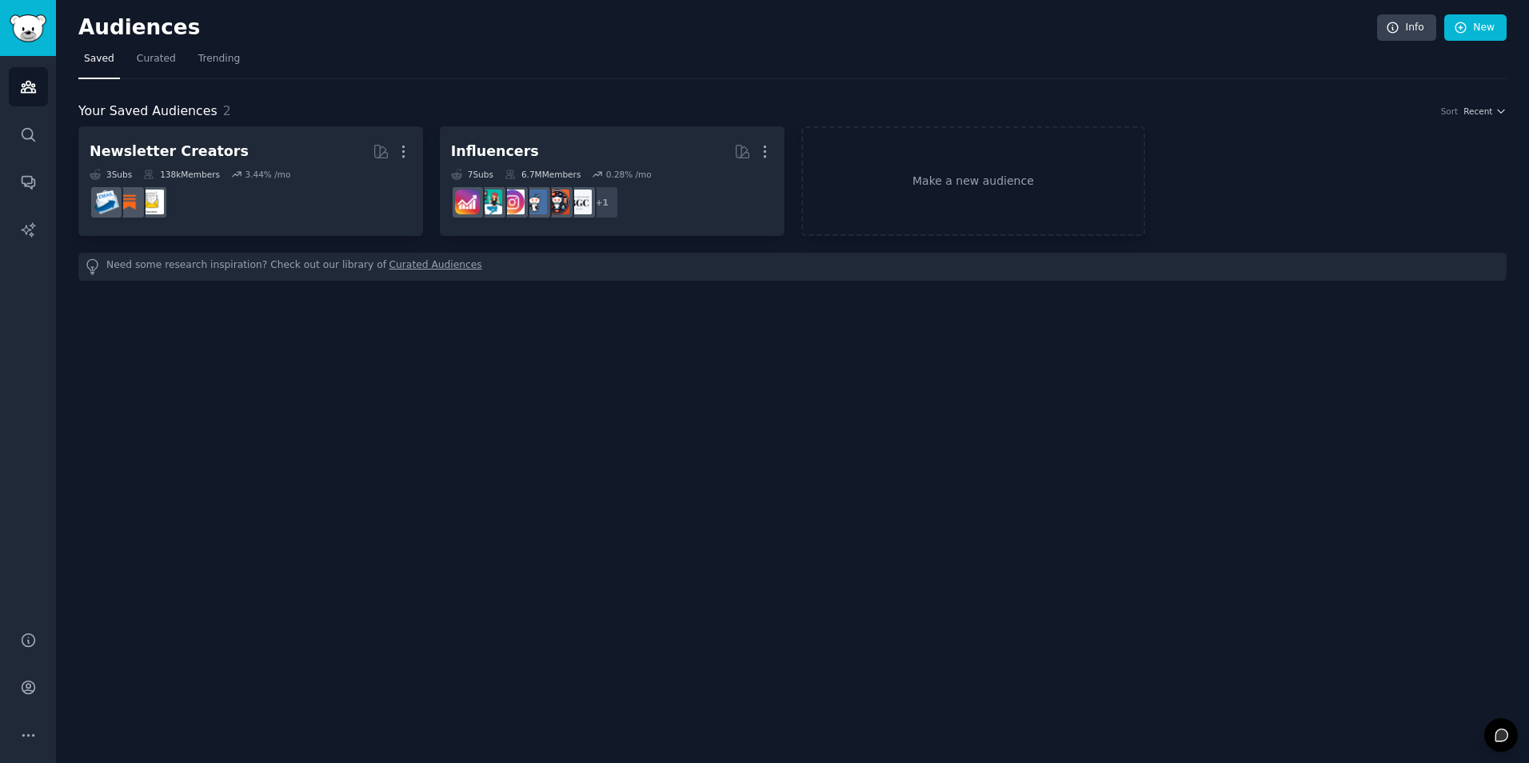
click at [433, 453] on div "Audiences Info New Saved Curated Trending Your Saved Audiences 2 Sort Recent Ne…" at bounding box center [792, 381] width 1473 height 763
click at [323, 334] on div "Audiences Info New Saved Curated Trending Your Saved Audiences 2 Sort Recent Ne…" at bounding box center [792, 381] width 1473 height 763
click at [142, 54] on span "Curated" at bounding box center [156, 59] width 39 height 14
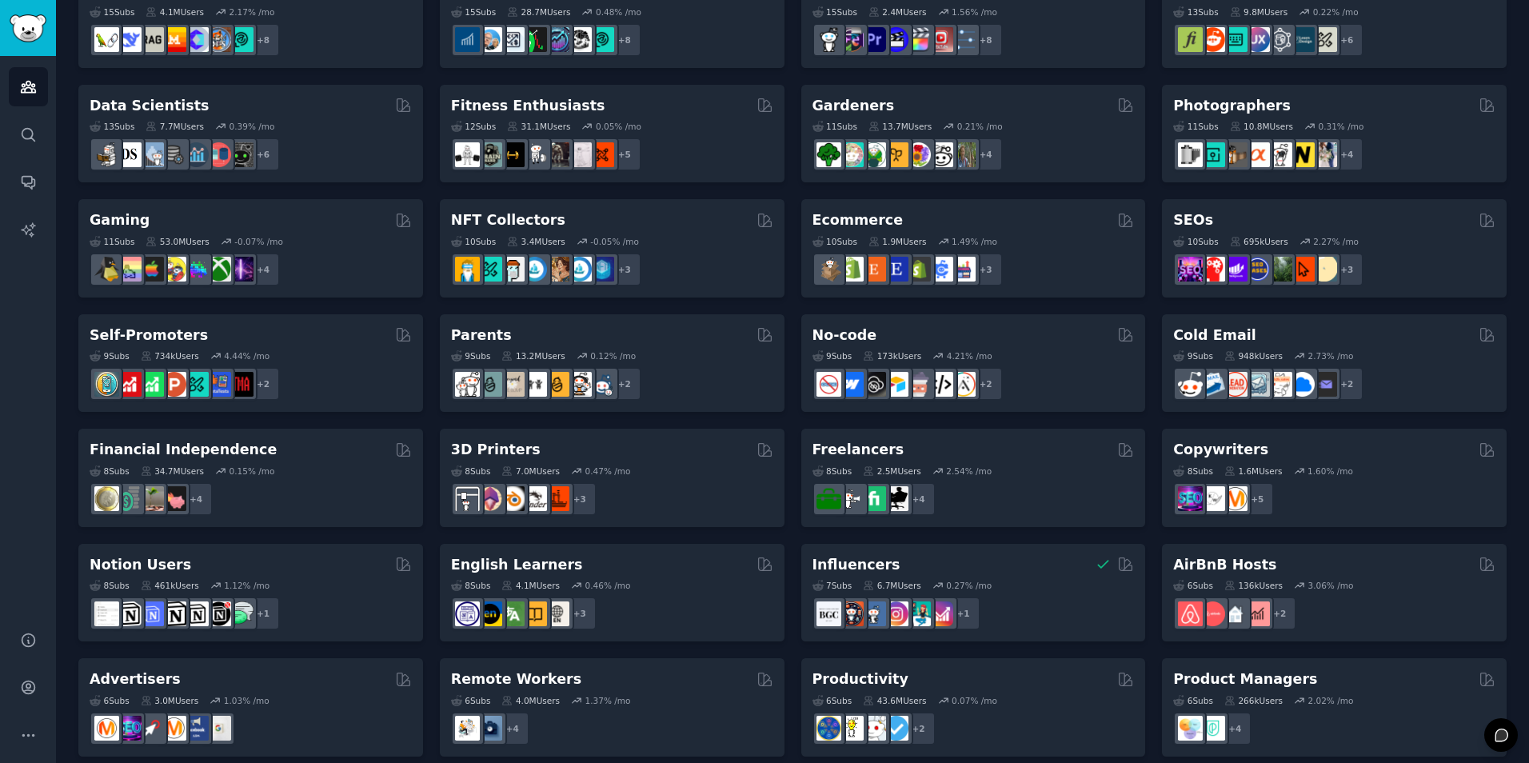
scroll to position [517, 0]
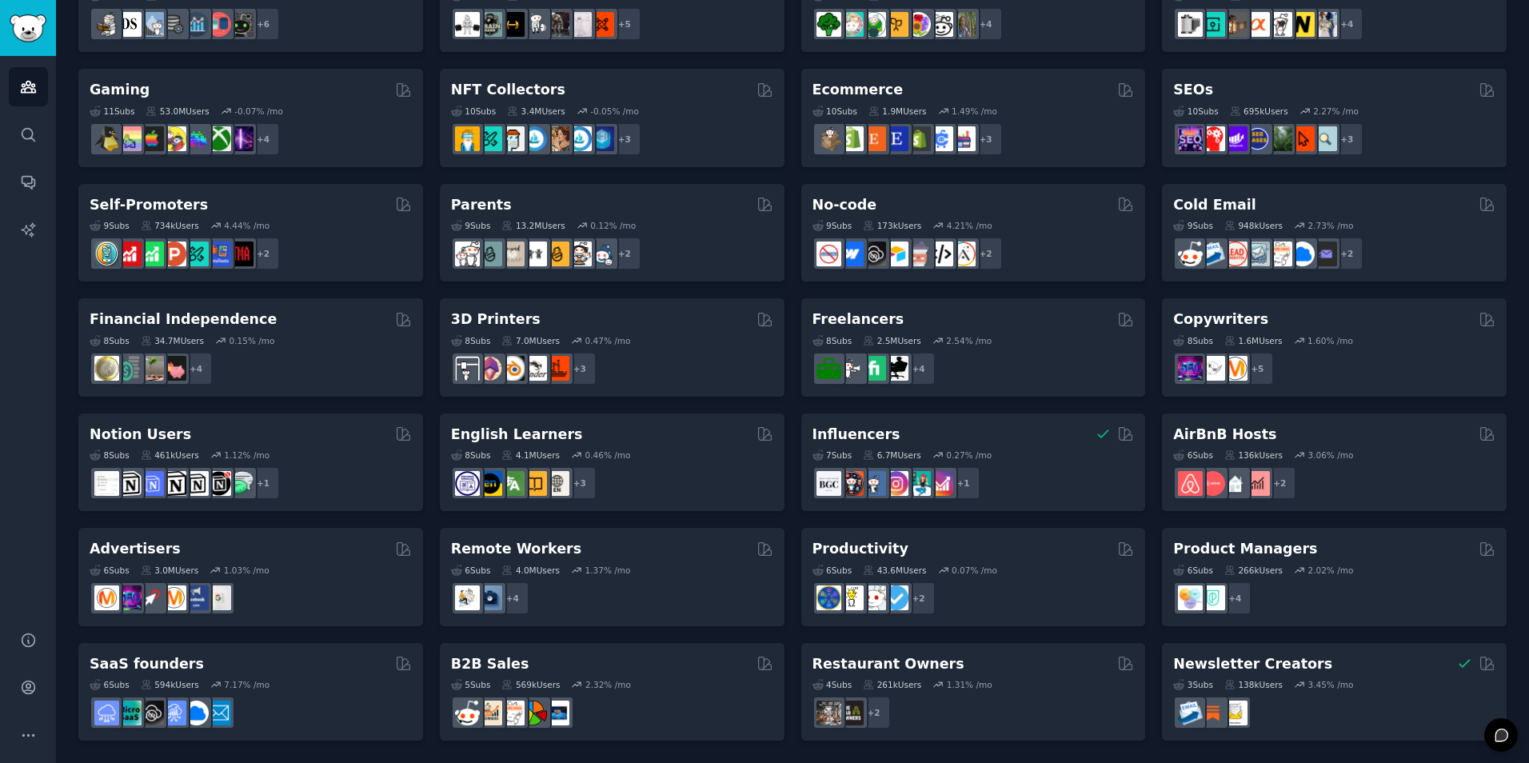
click at [59, 429] on div "Audiences Info New Saved Curated Trending Curated Audiences Pet Lovers 31 Sub s…" at bounding box center [792, 123] width 1473 height 1280
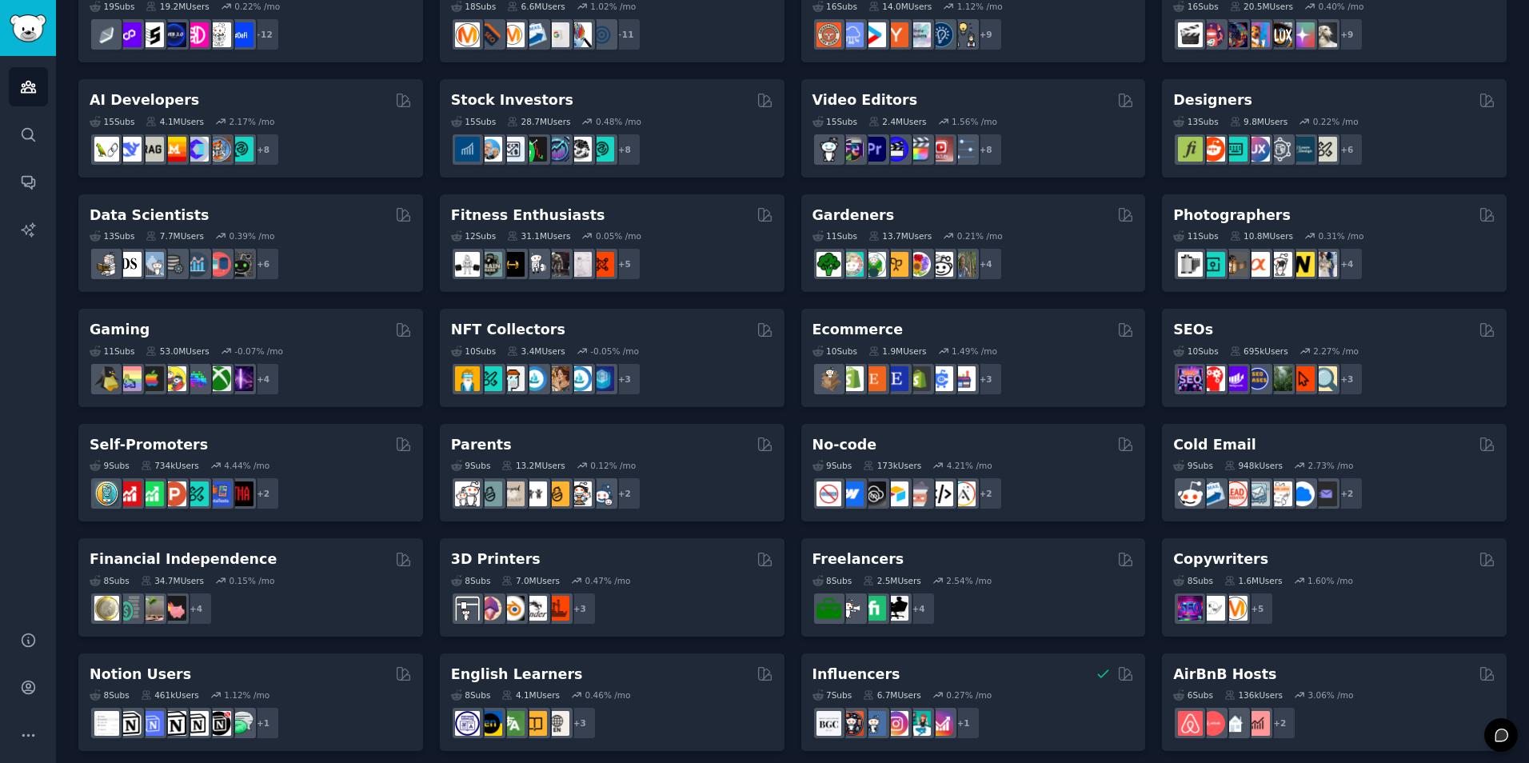
scroll to position [197, 0]
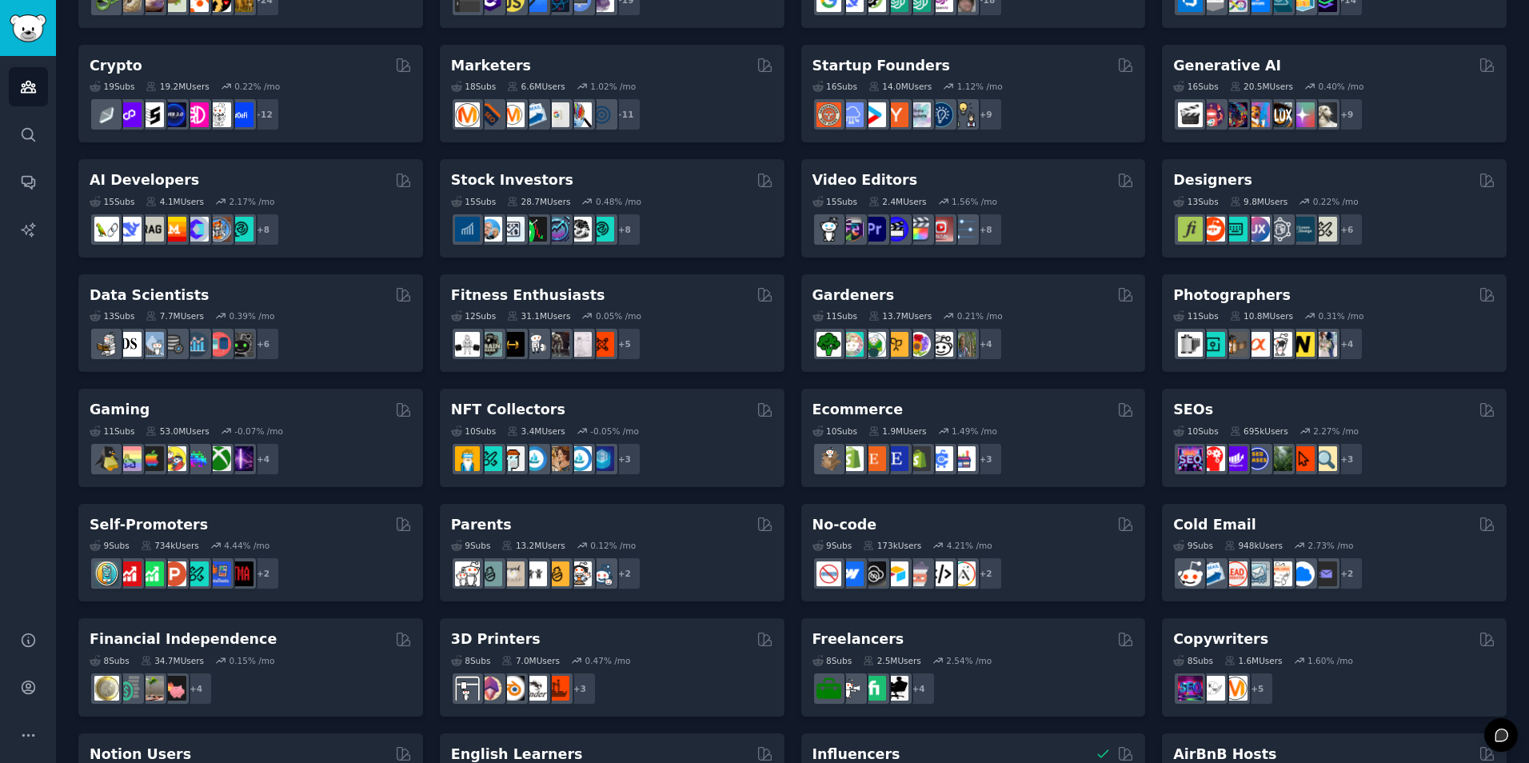
click at [786, 373] on div "Pet Lovers 31 Sub s 24.5M Users 0.51 % /mo + 24 Software Developers 26 Sub s 30…" at bounding box center [792, 495] width 1428 height 1131
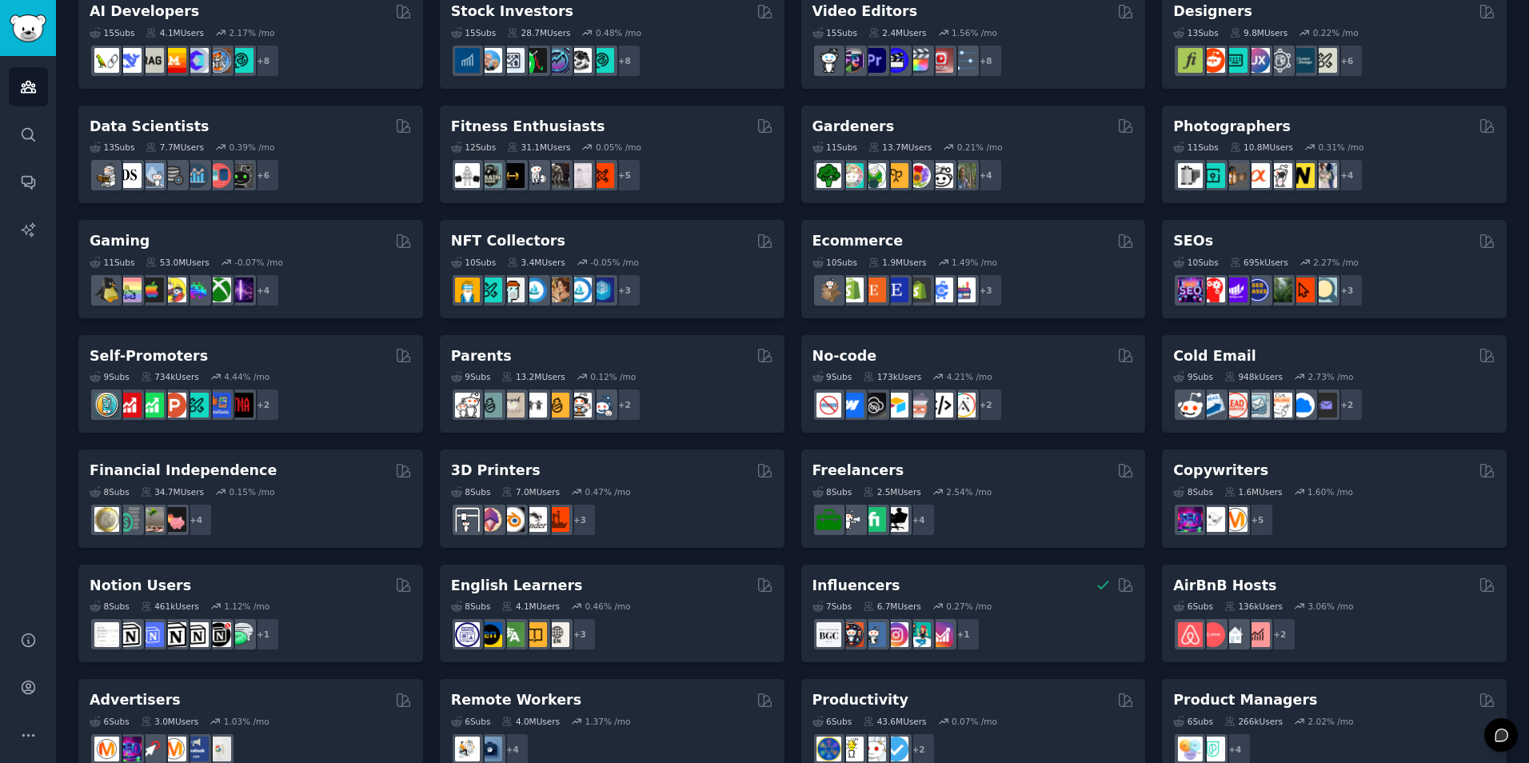
scroll to position [437, 0]
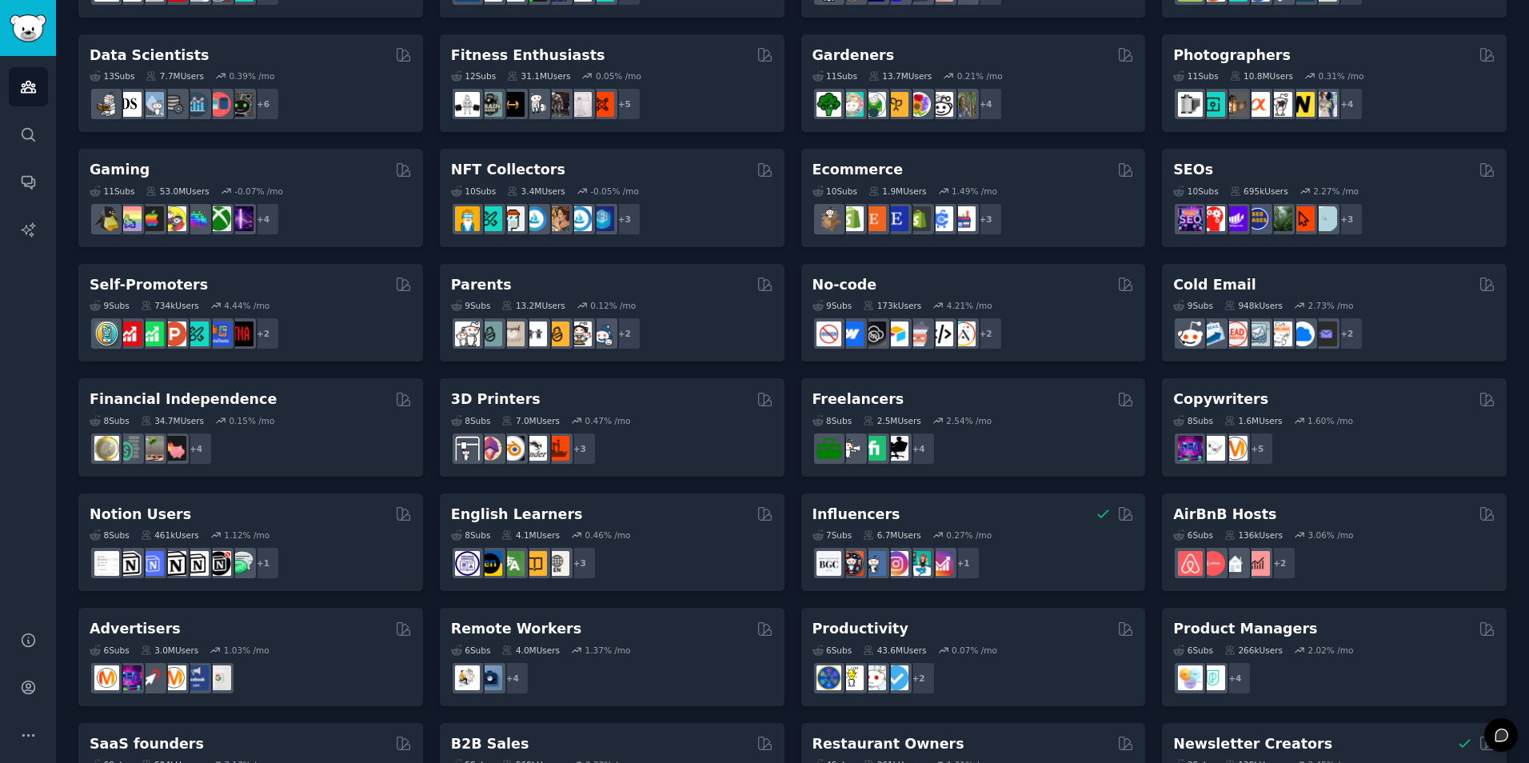
click at [425, 481] on div "Pet Lovers 31 Sub s 24.5M Users 0.51 % /mo + 24 Software Developers 26 Sub s 30…" at bounding box center [792, 255] width 1428 height 1131
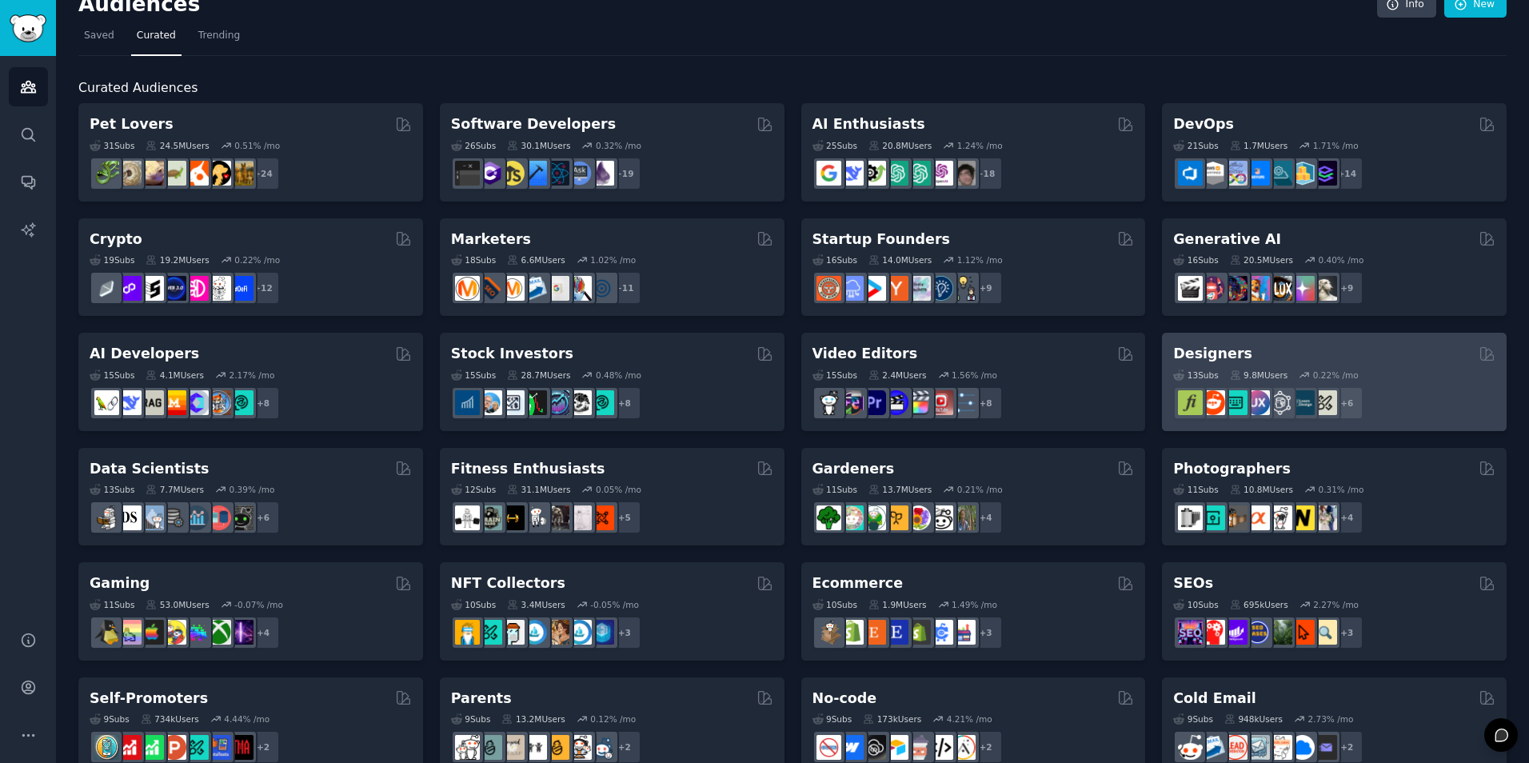
scroll to position [0, 0]
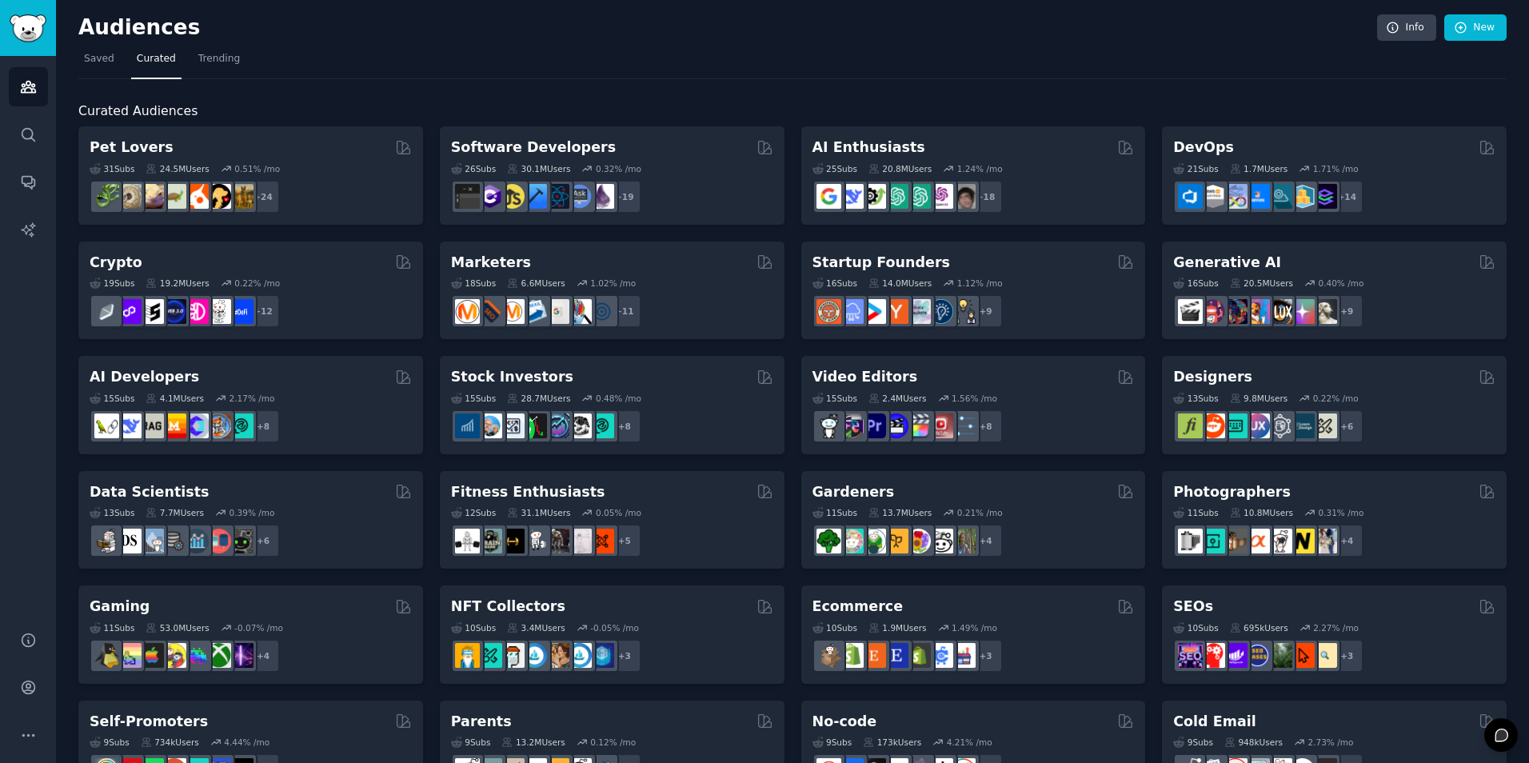
click at [1086, 78] on nav "Saved Curated Trending" at bounding box center [792, 62] width 1428 height 33
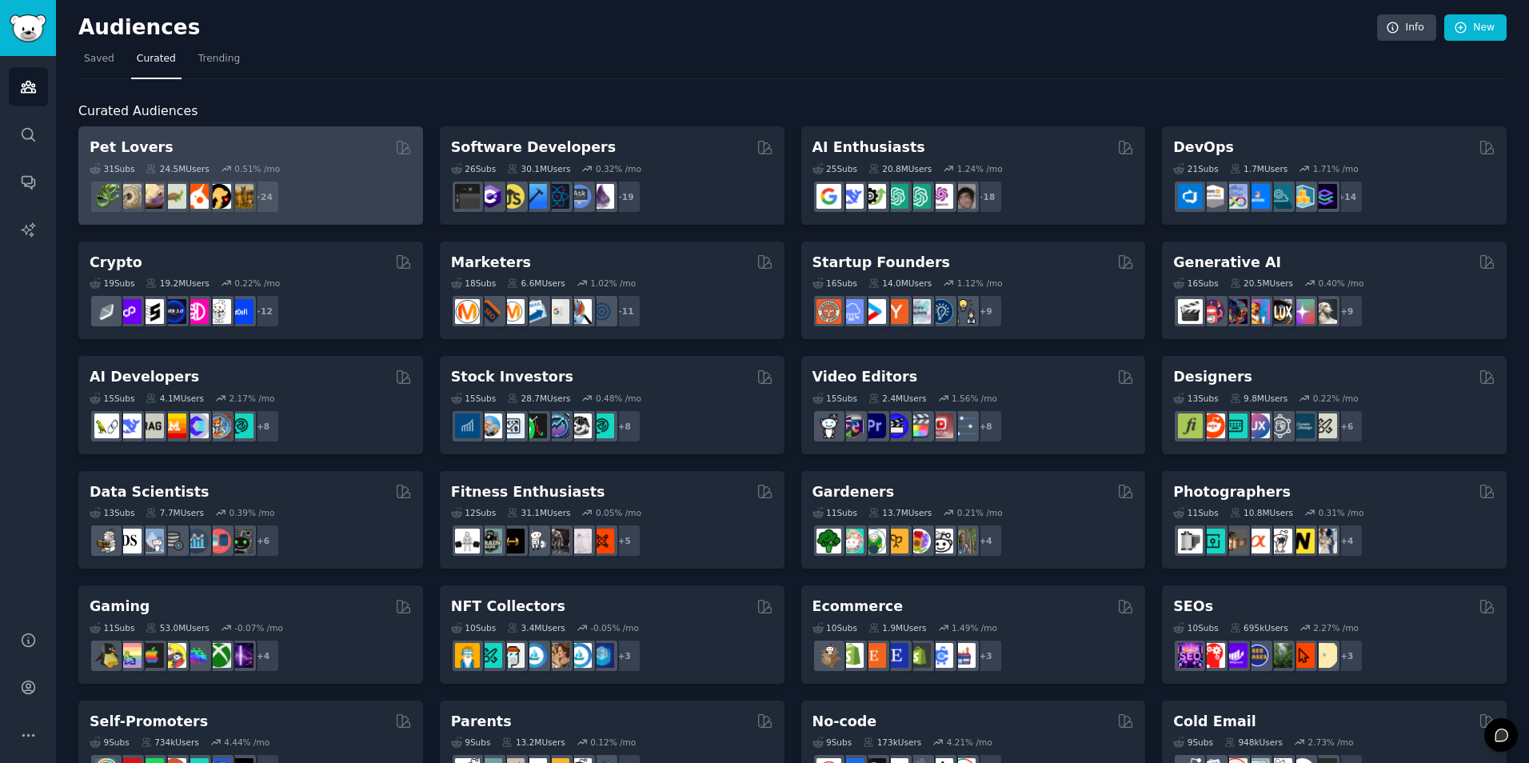
click at [346, 194] on div "+ 24" at bounding box center [251, 197] width 322 height 34
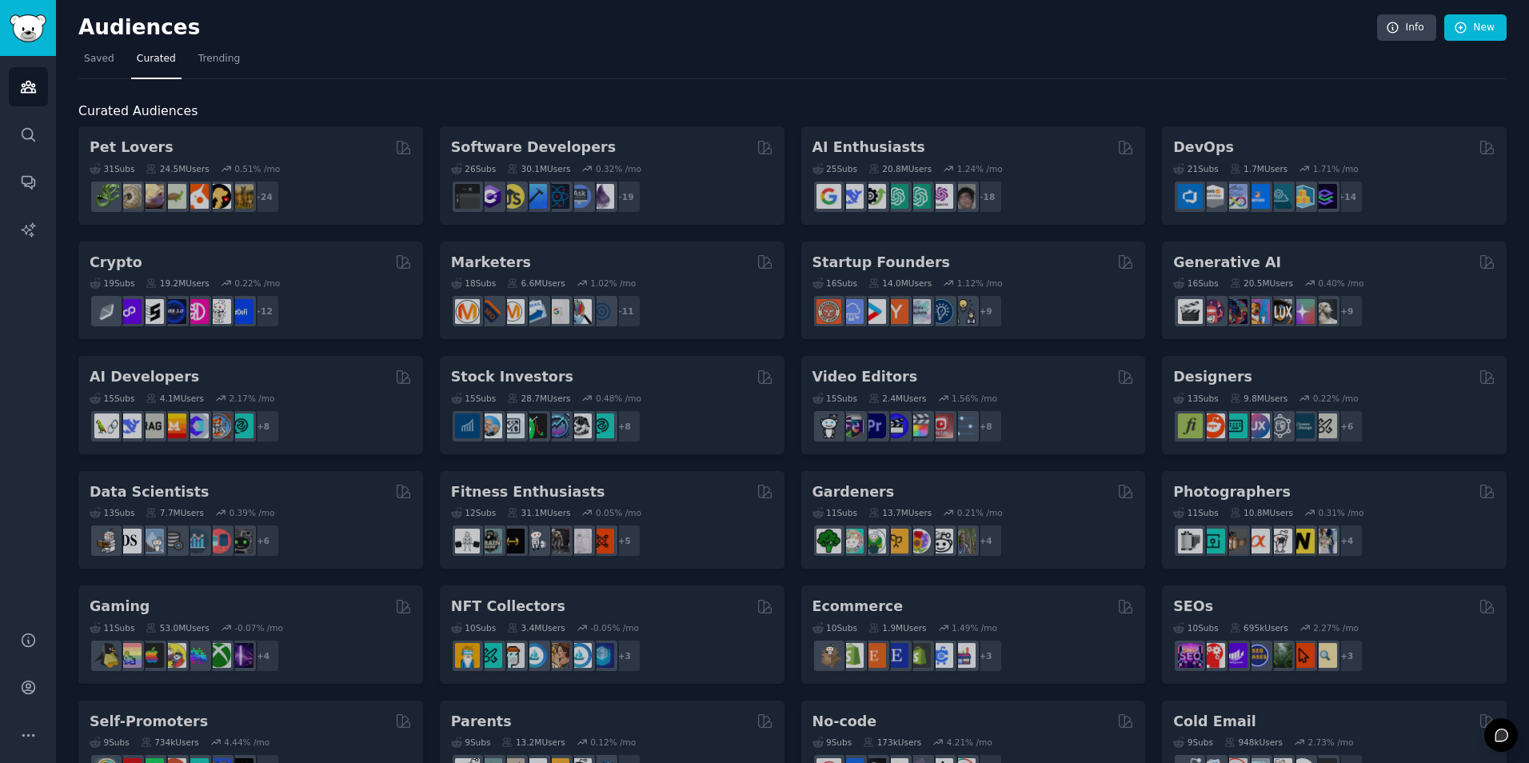
click at [383, 92] on div "Curated Audiences Pet Lovers 31 Sub s 24.5M Users 0.51 % /mo r/dogbreed + 24 So…" at bounding box center [792, 668] width 1428 height 1179
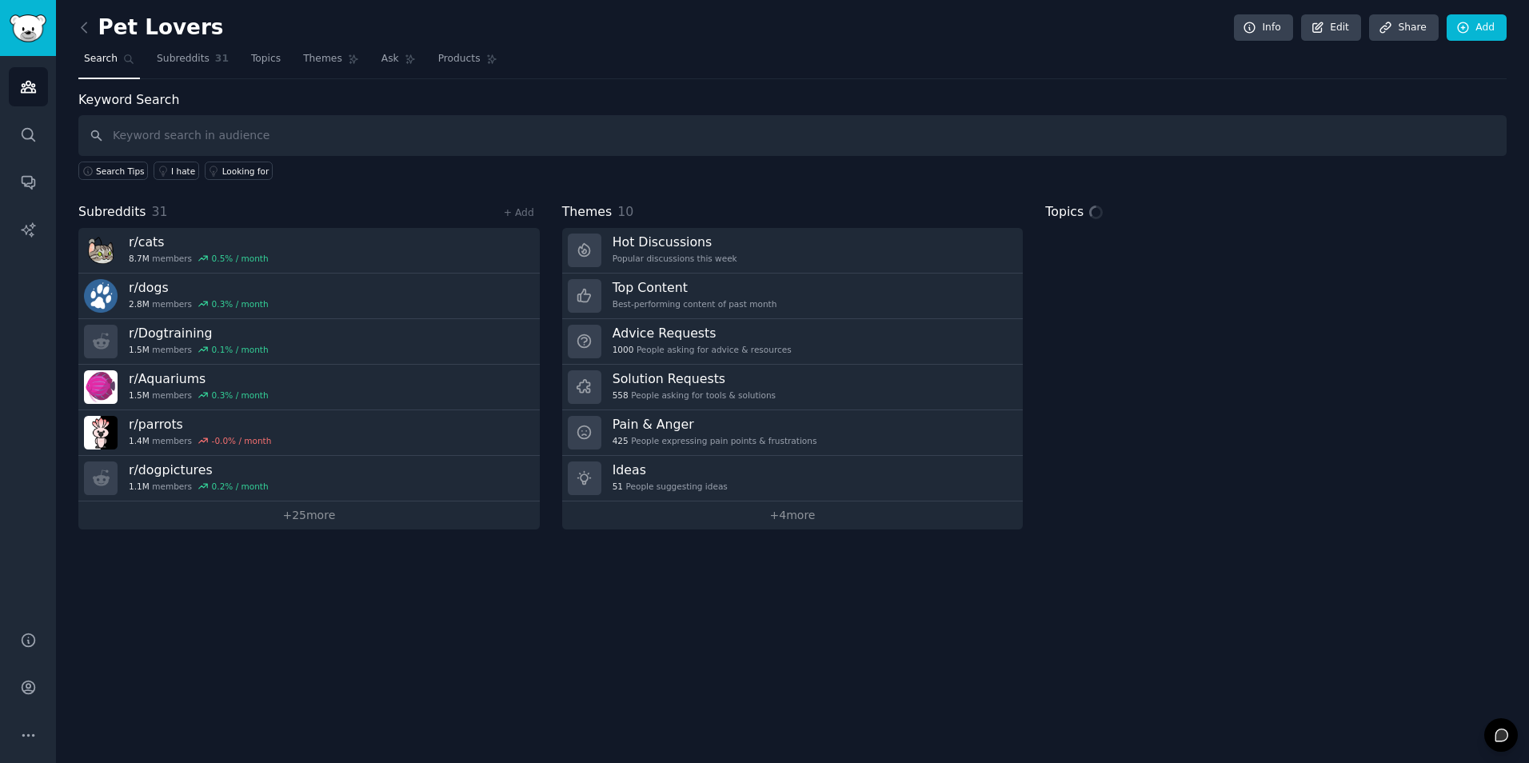
click at [285, 585] on div "Pet Lovers Info Edit Share Add Search Subreddits 31 Topics Themes Ask Products …" at bounding box center [792, 381] width 1473 height 763
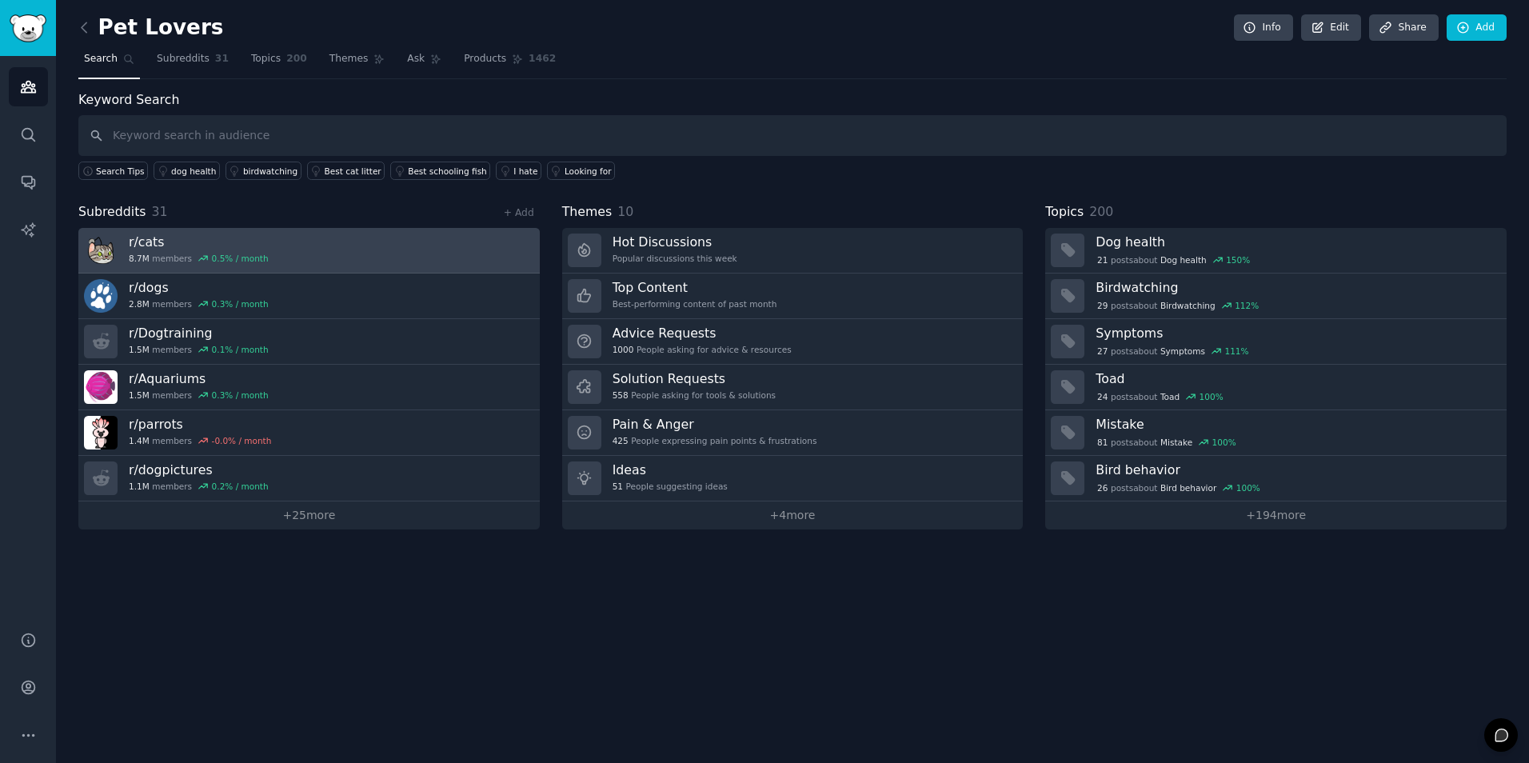
click at [307, 249] on link "r/ cats 8.7M members 0.5 % / month" at bounding box center [308, 251] width 461 height 46
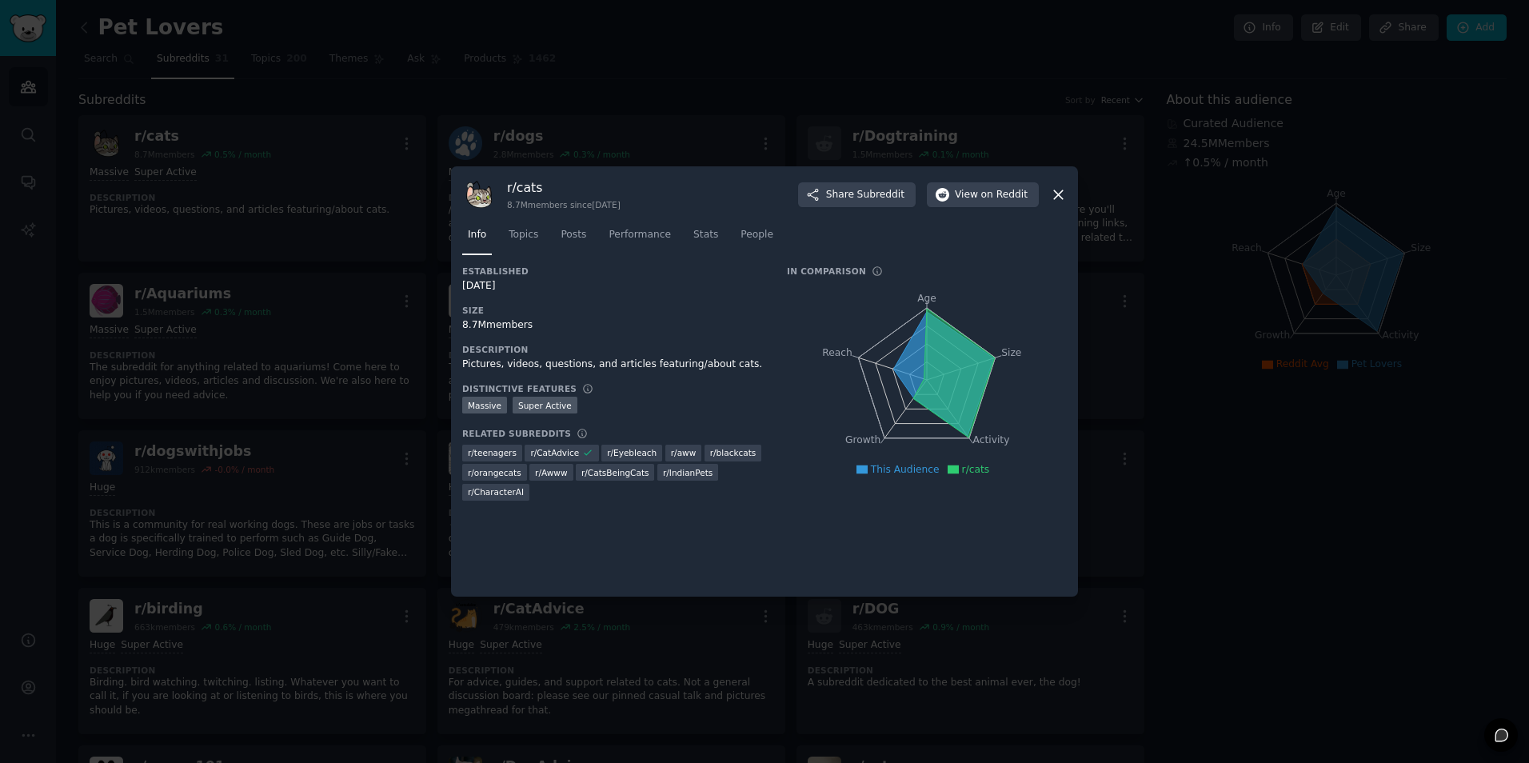
click at [1067, 191] on div "r/ cats 8.7M members since [DATE] Share Subreddit View on Reddit Info Topics Po…" at bounding box center [764, 381] width 627 height 430
click at [1061, 192] on icon at bounding box center [1058, 194] width 9 height 9
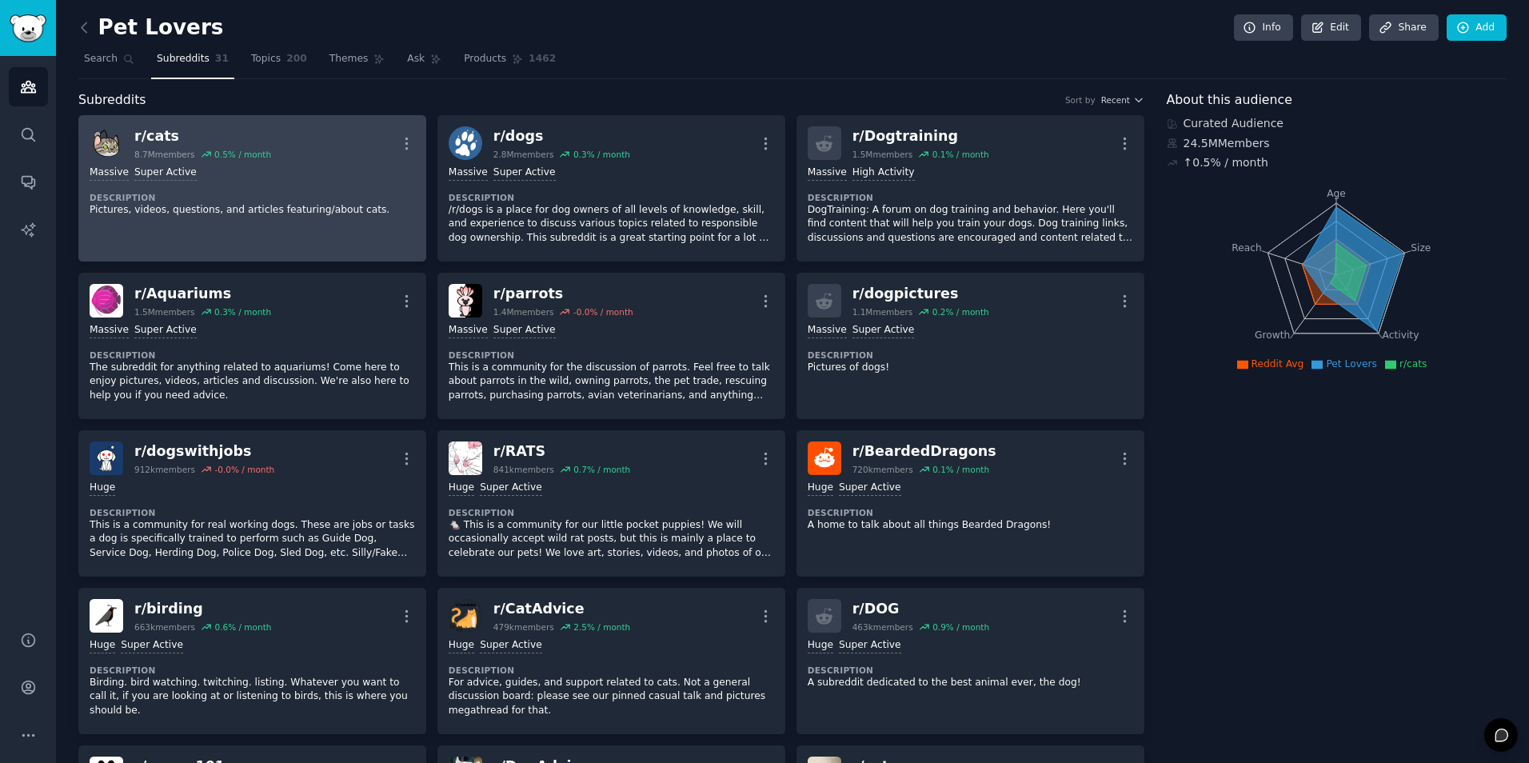
click at [370, 179] on div ">= 95th percentile for submissions / day Massive Super Active" at bounding box center [253, 173] width 326 height 15
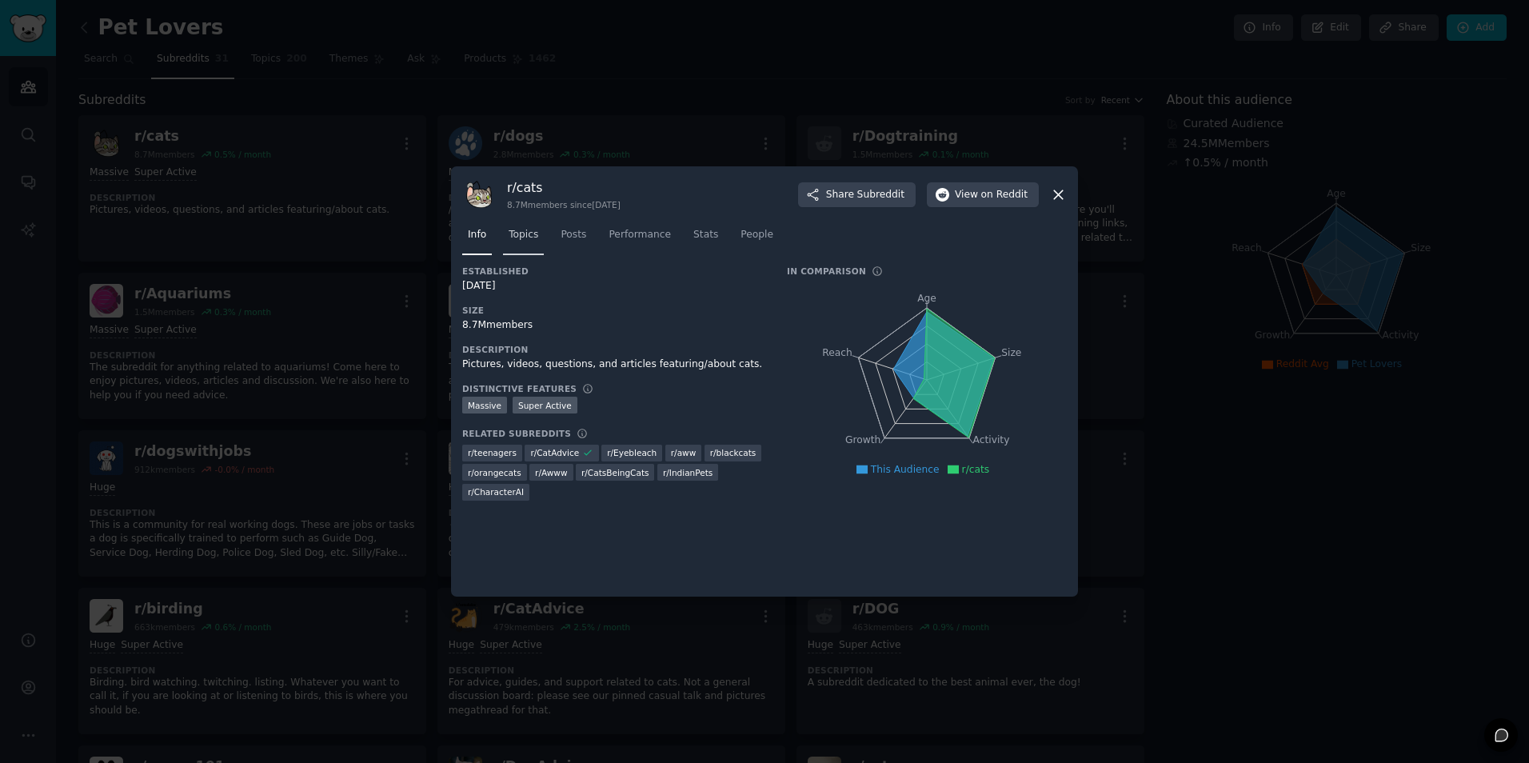
click at [529, 234] on span "Topics" at bounding box center [524, 235] width 30 height 14
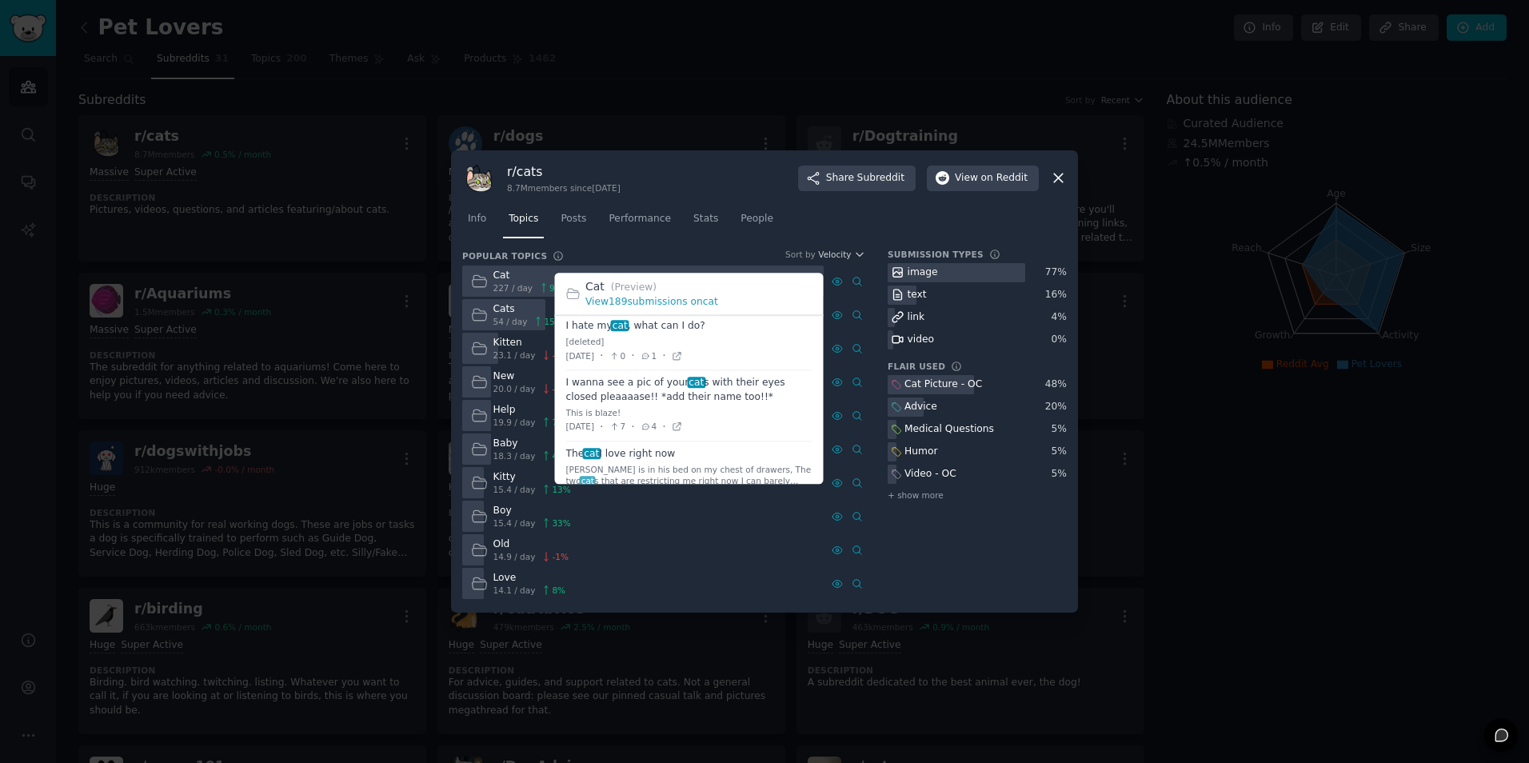
scroll to position [160, 0]
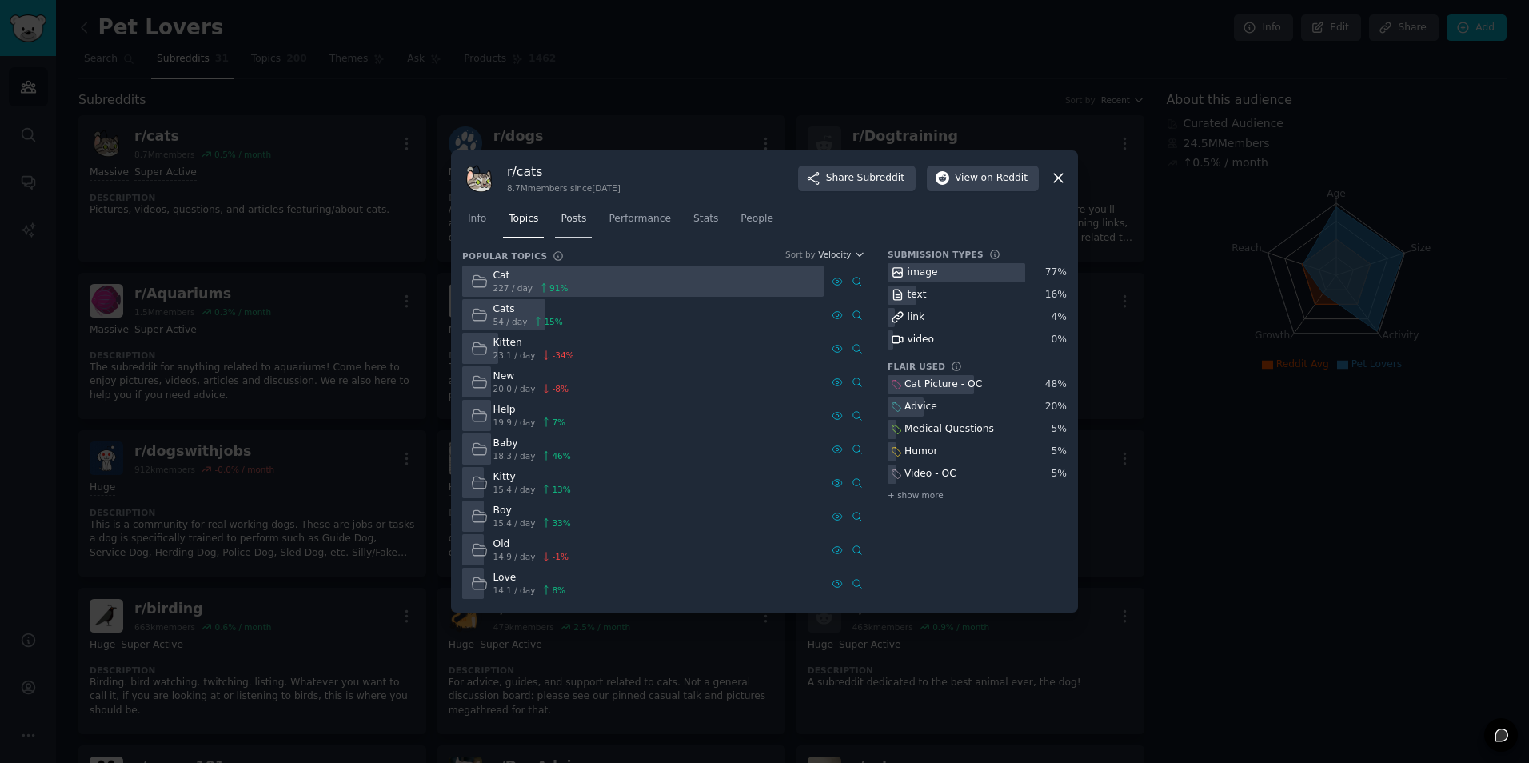
click at [576, 217] on span "Posts" at bounding box center [574, 219] width 26 height 14
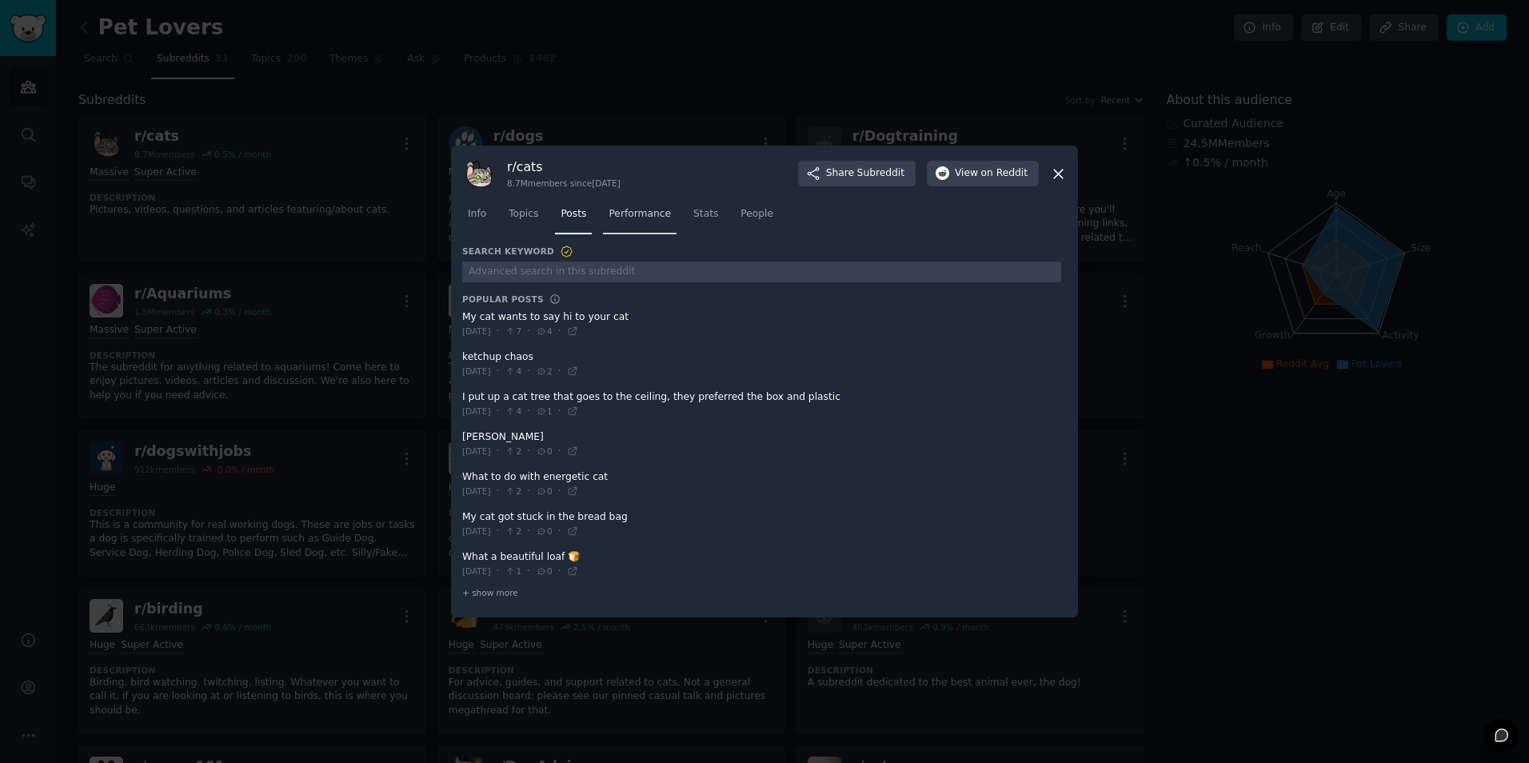
click at [625, 215] on span "Performance" at bounding box center [640, 214] width 62 height 14
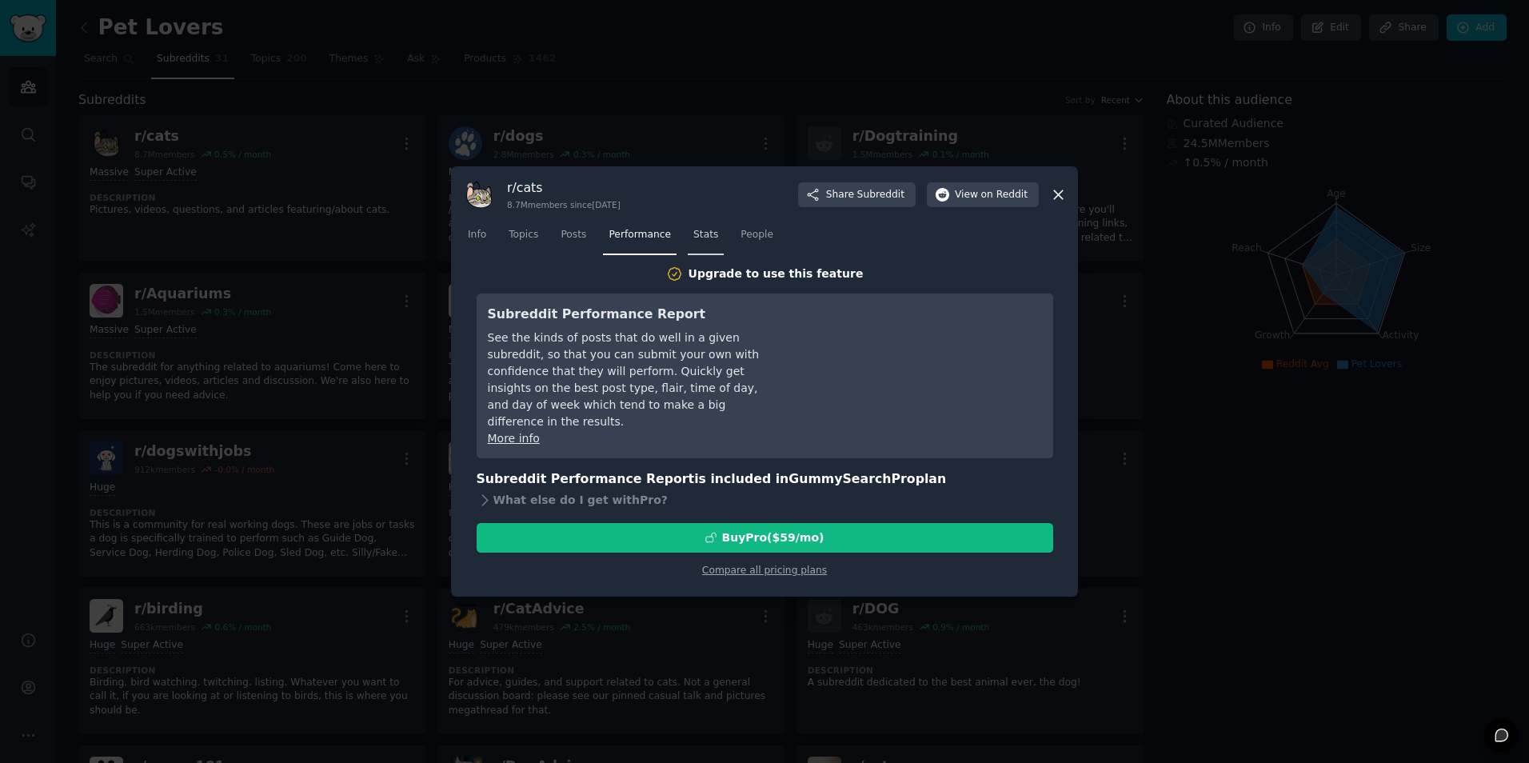
click at [704, 230] on span "Stats" at bounding box center [705, 235] width 25 height 14
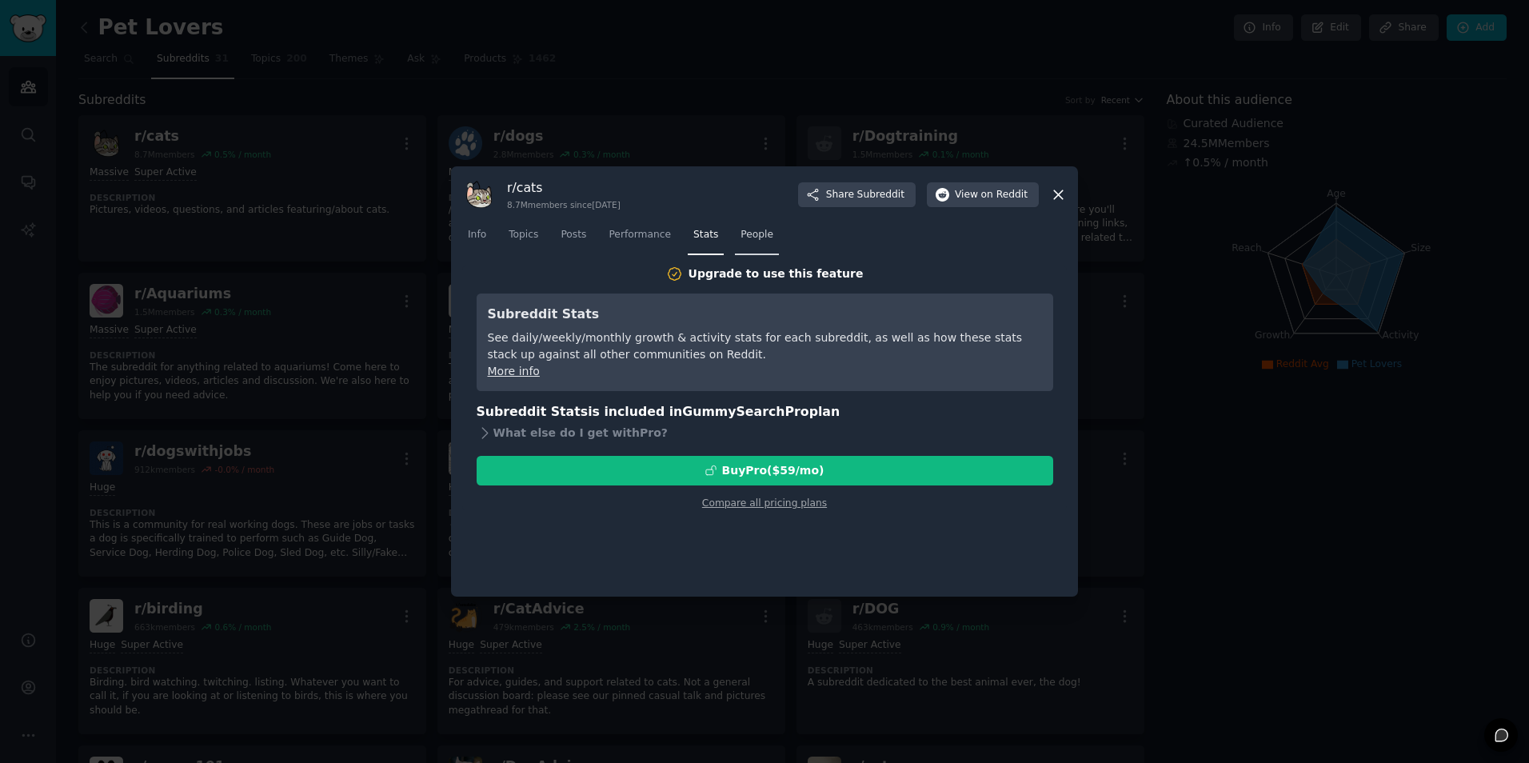
click at [741, 233] on span "People" at bounding box center [757, 235] width 33 height 14
click at [583, 226] on link "Posts" at bounding box center [573, 238] width 37 height 33
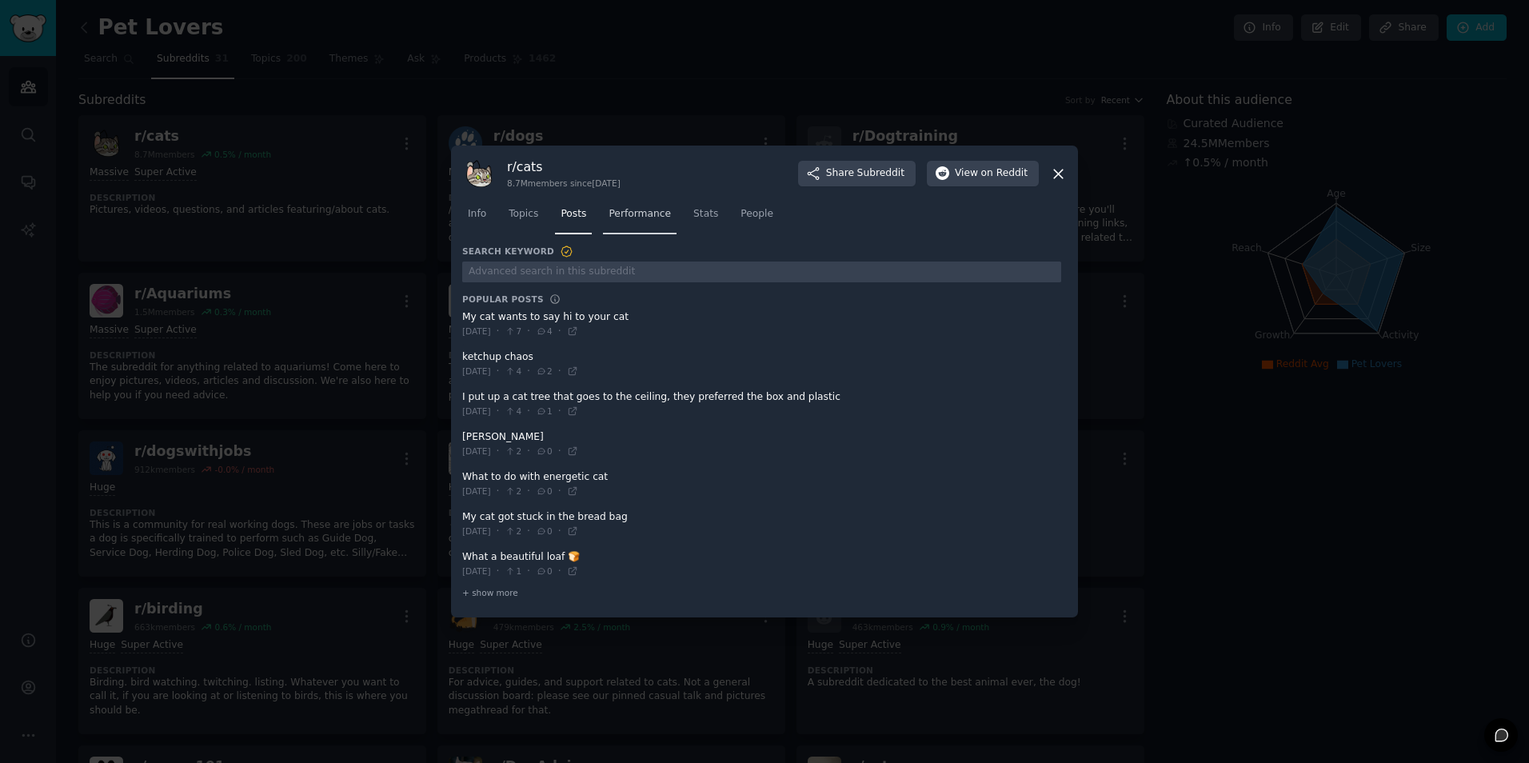
click at [637, 222] on link "Performance" at bounding box center [640, 218] width 74 height 33
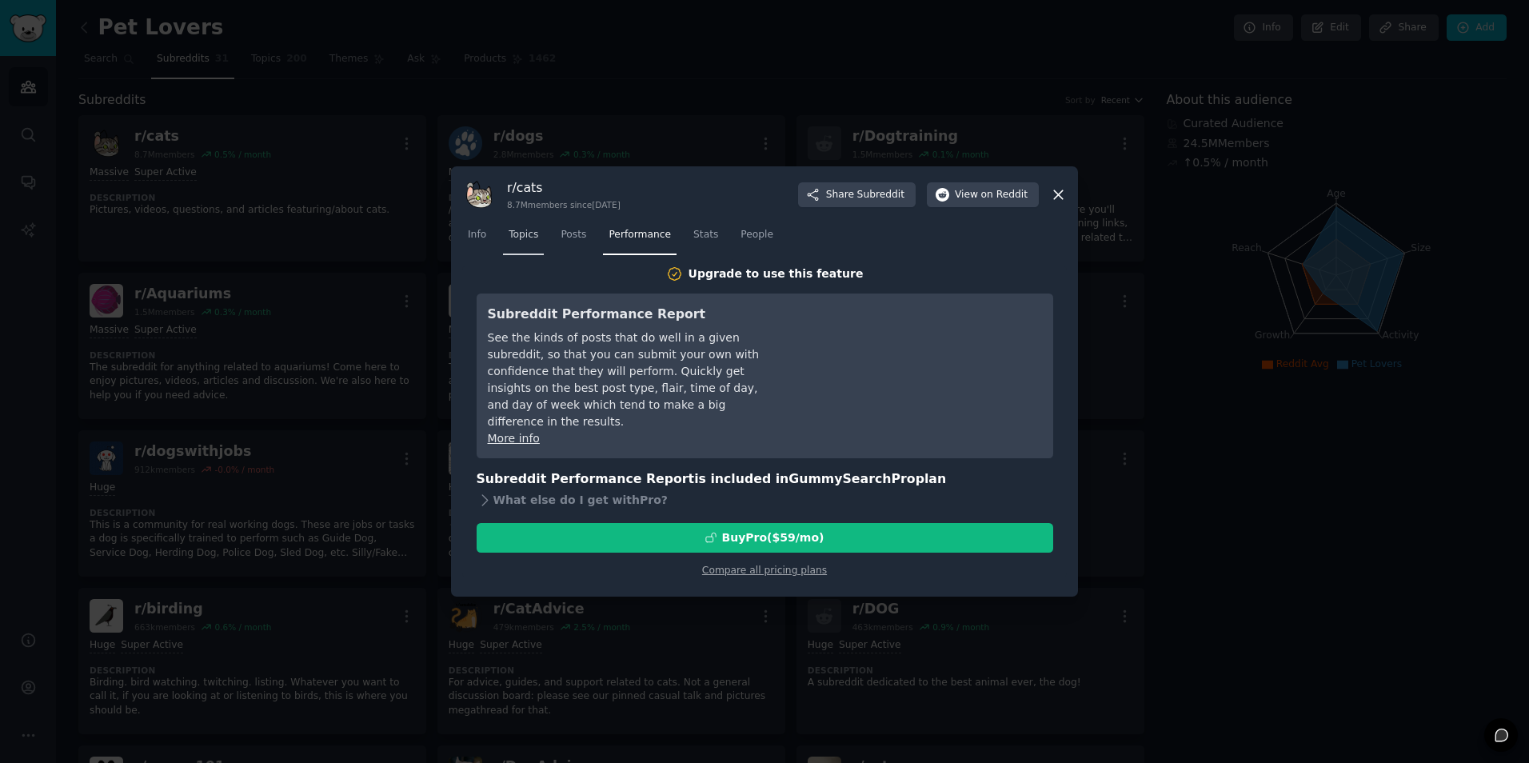
click at [529, 230] on span "Topics" at bounding box center [524, 235] width 30 height 14
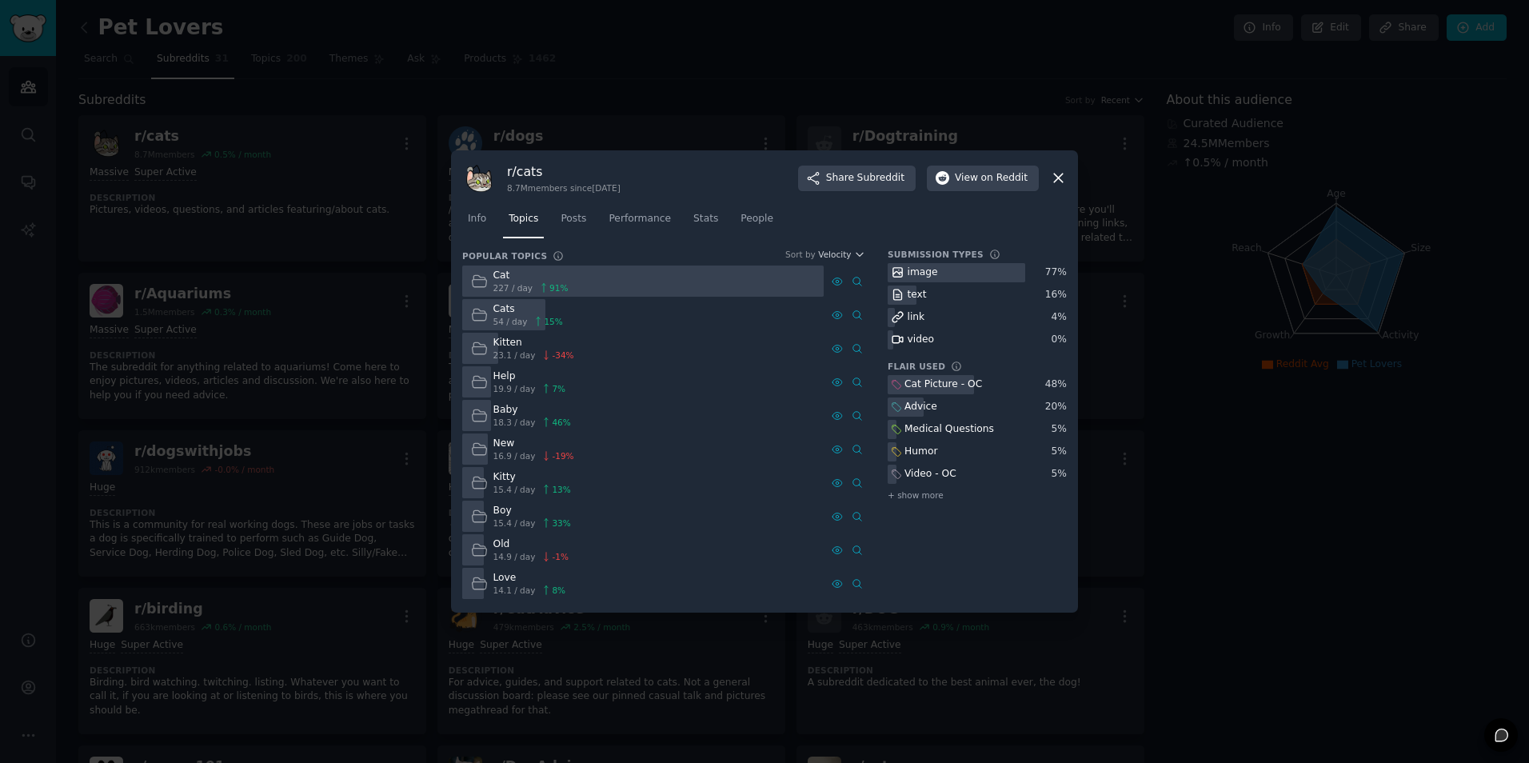
click at [658, 64] on div at bounding box center [764, 381] width 1529 height 763
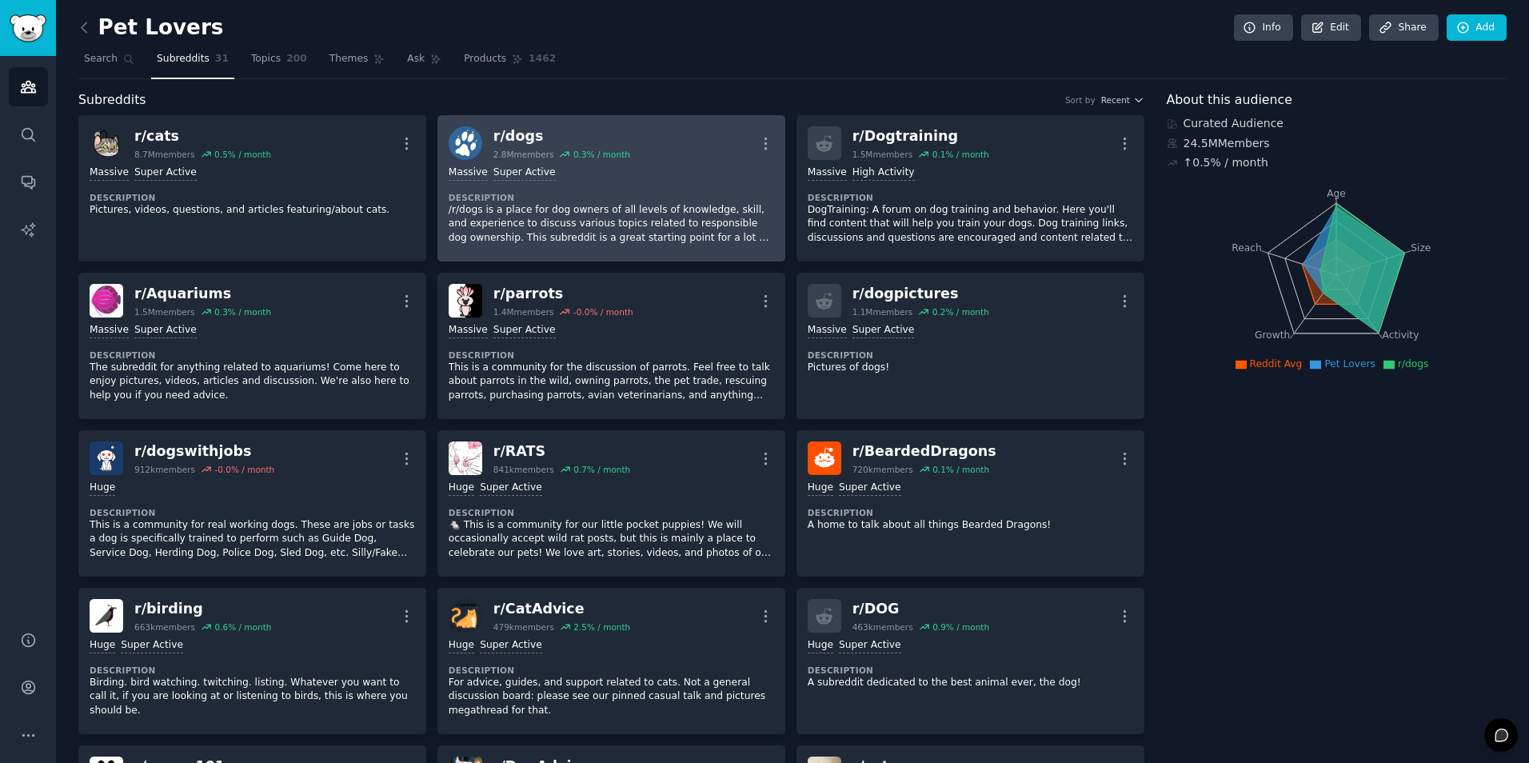
click at [598, 189] on div "1,000,000+ members Massive Super Active Description /r/dogs is a place for dog …" at bounding box center [612, 205] width 326 height 90
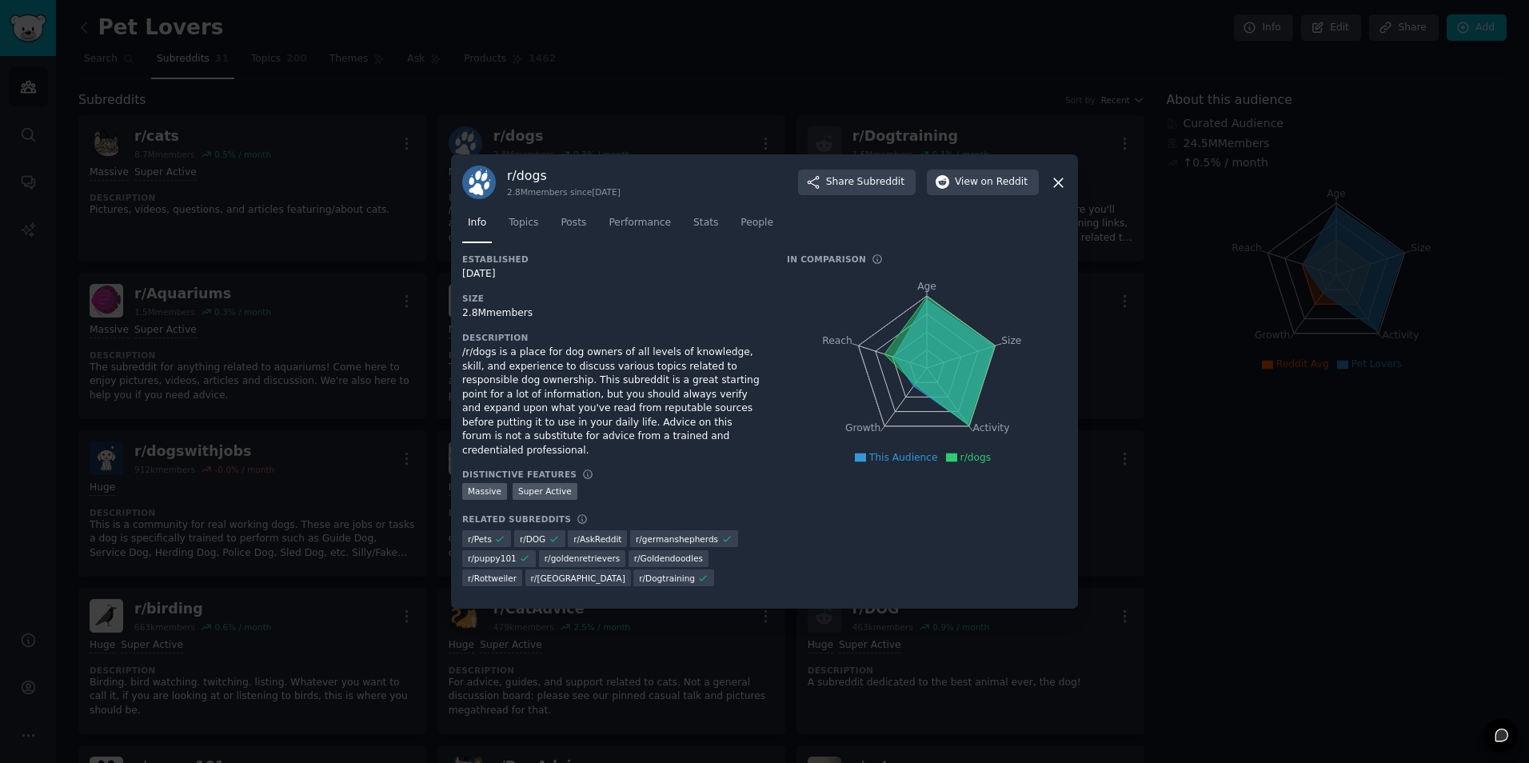
click at [1057, 187] on icon at bounding box center [1058, 182] width 9 height 9
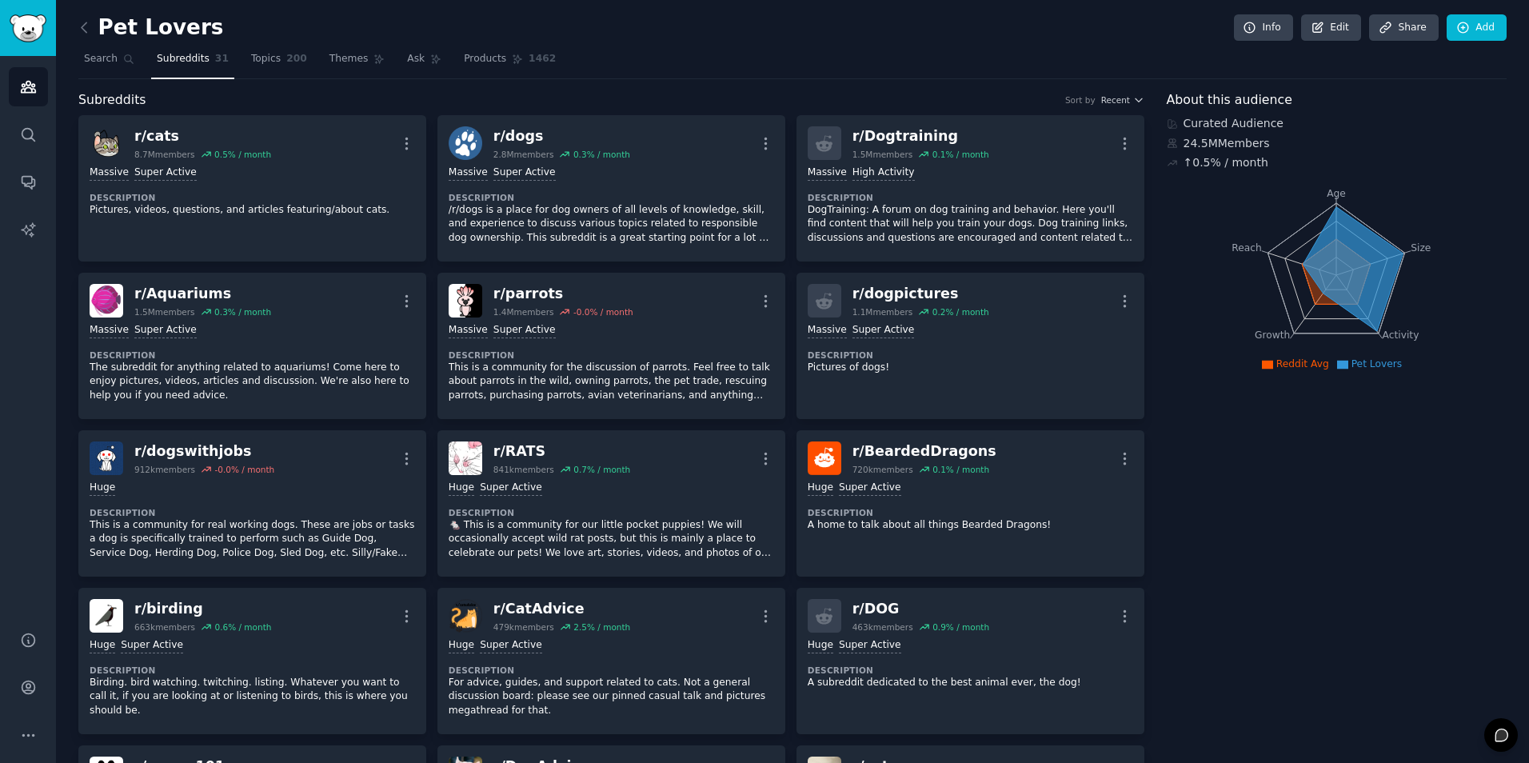
click at [597, 57] on nav "Search Subreddits 31 Topics 200 Themes Ask Products 1462" at bounding box center [792, 62] width 1428 height 33
click at [458, 66] on link "Products 1462" at bounding box center [509, 62] width 103 height 33
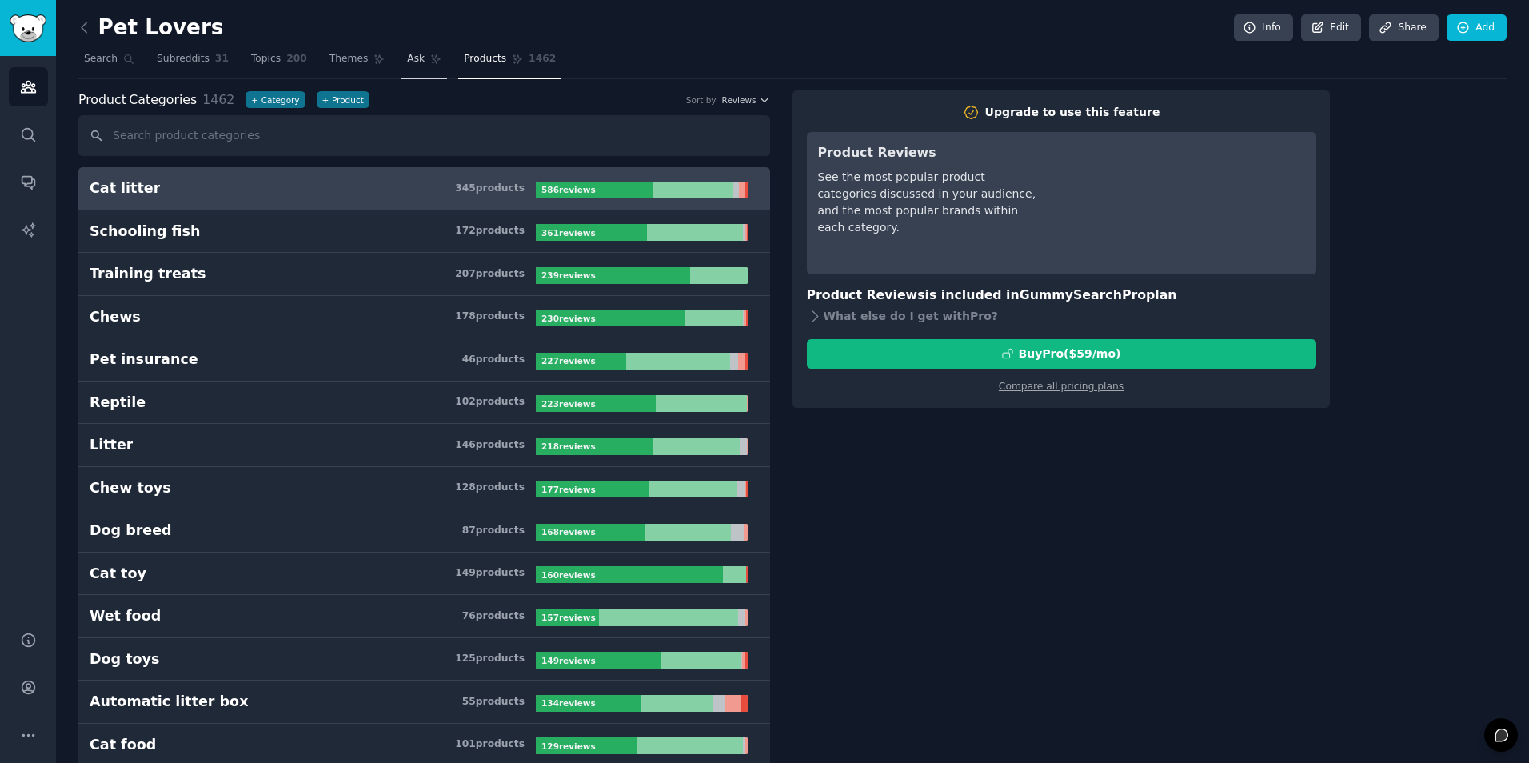
click at [401, 51] on link "Ask" at bounding box center [424, 62] width 46 height 33
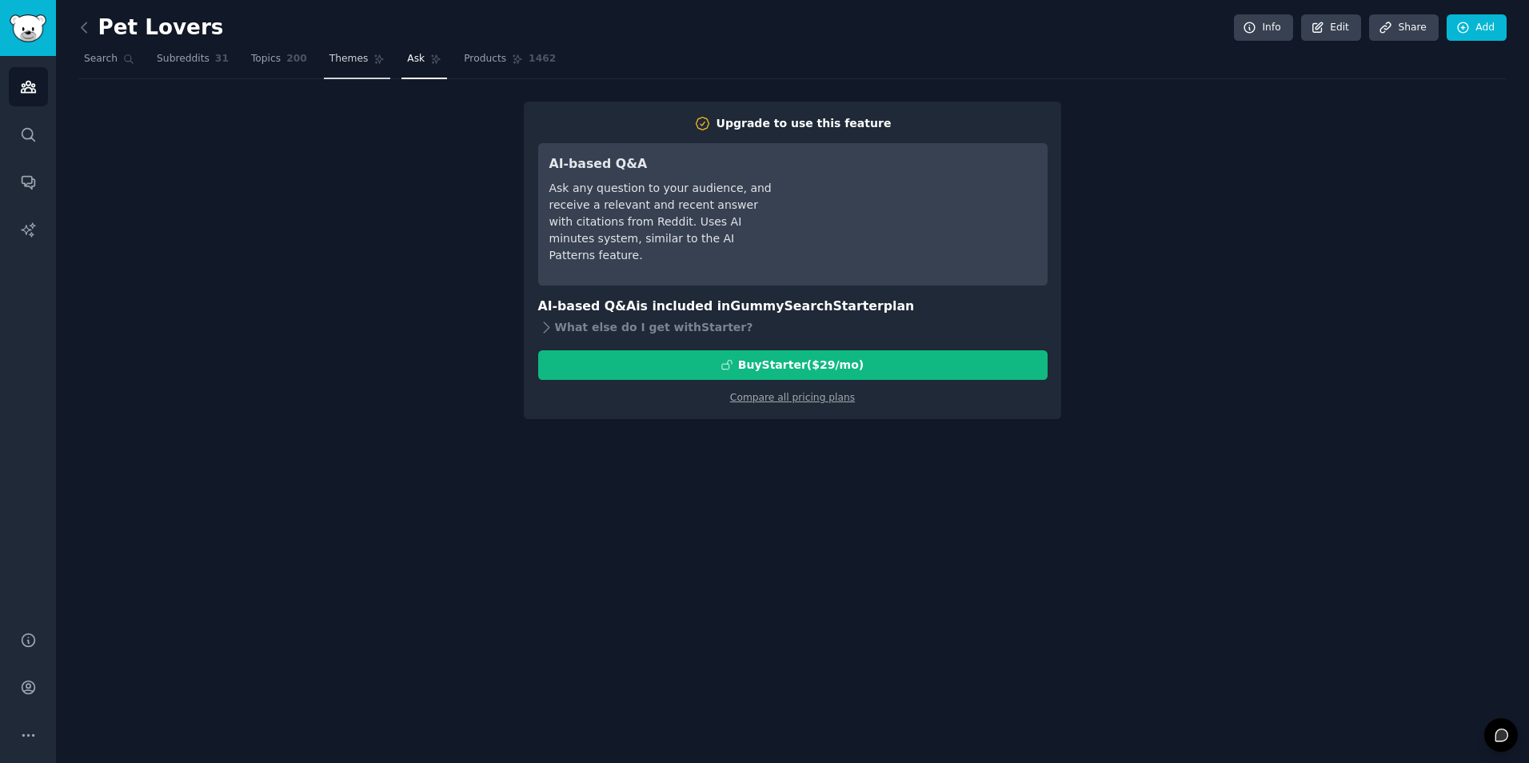
click at [330, 54] on span "Themes" at bounding box center [349, 59] width 39 height 14
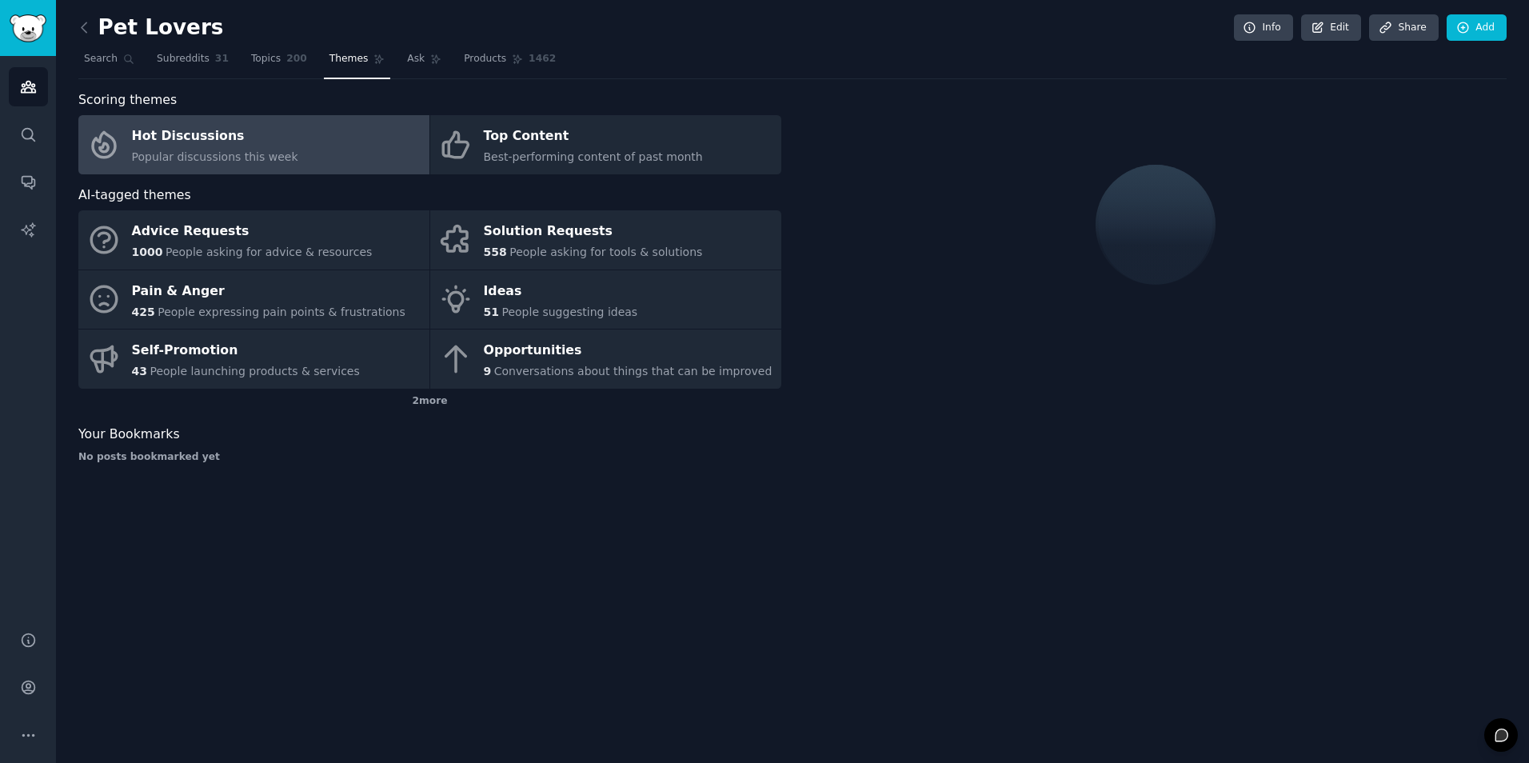
click at [288, 130] on link "Hot Discussions Popular discussions this week" at bounding box center [253, 144] width 351 height 59
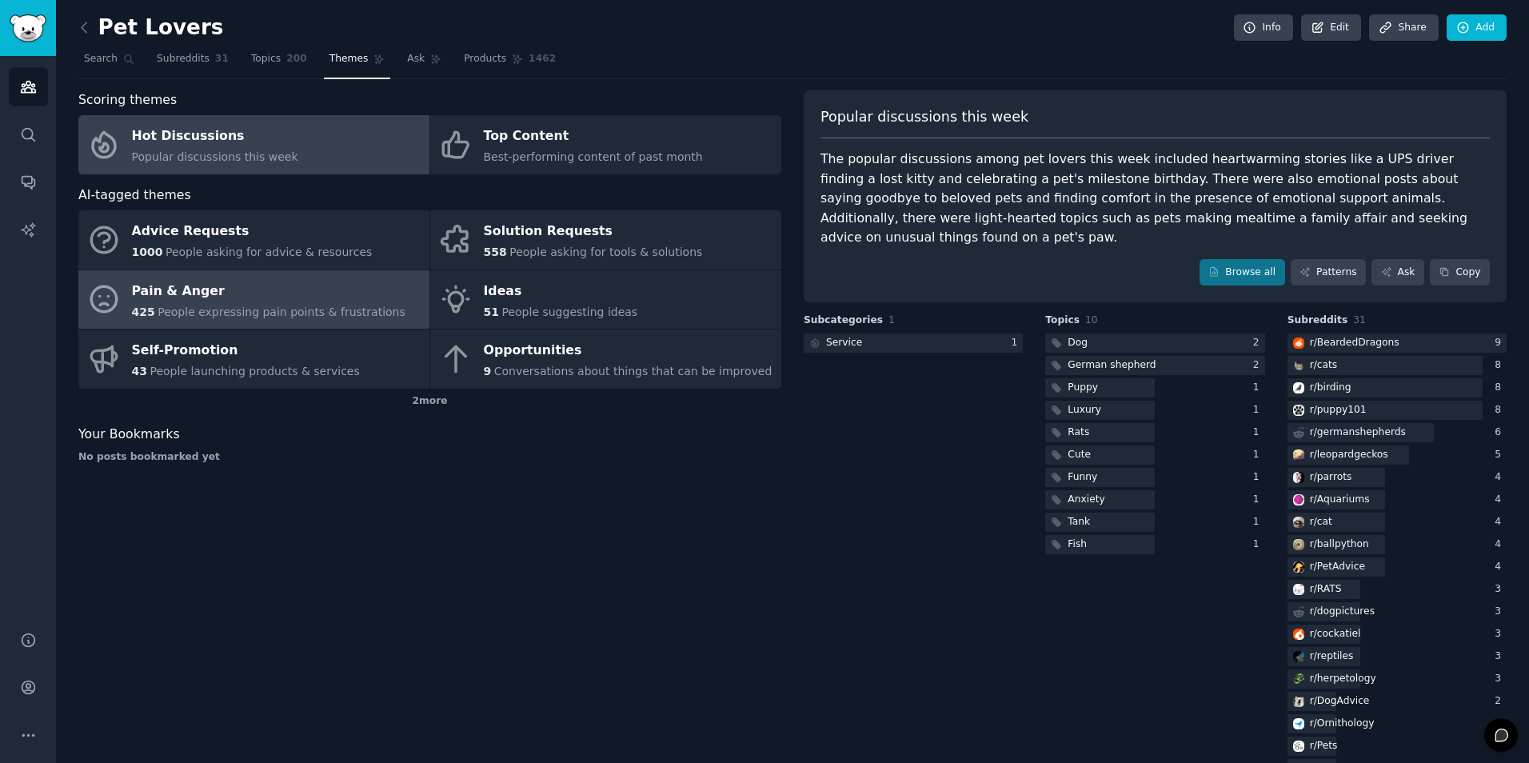
click at [301, 294] on div "Pain & Anger" at bounding box center [269, 291] width 274 height 26
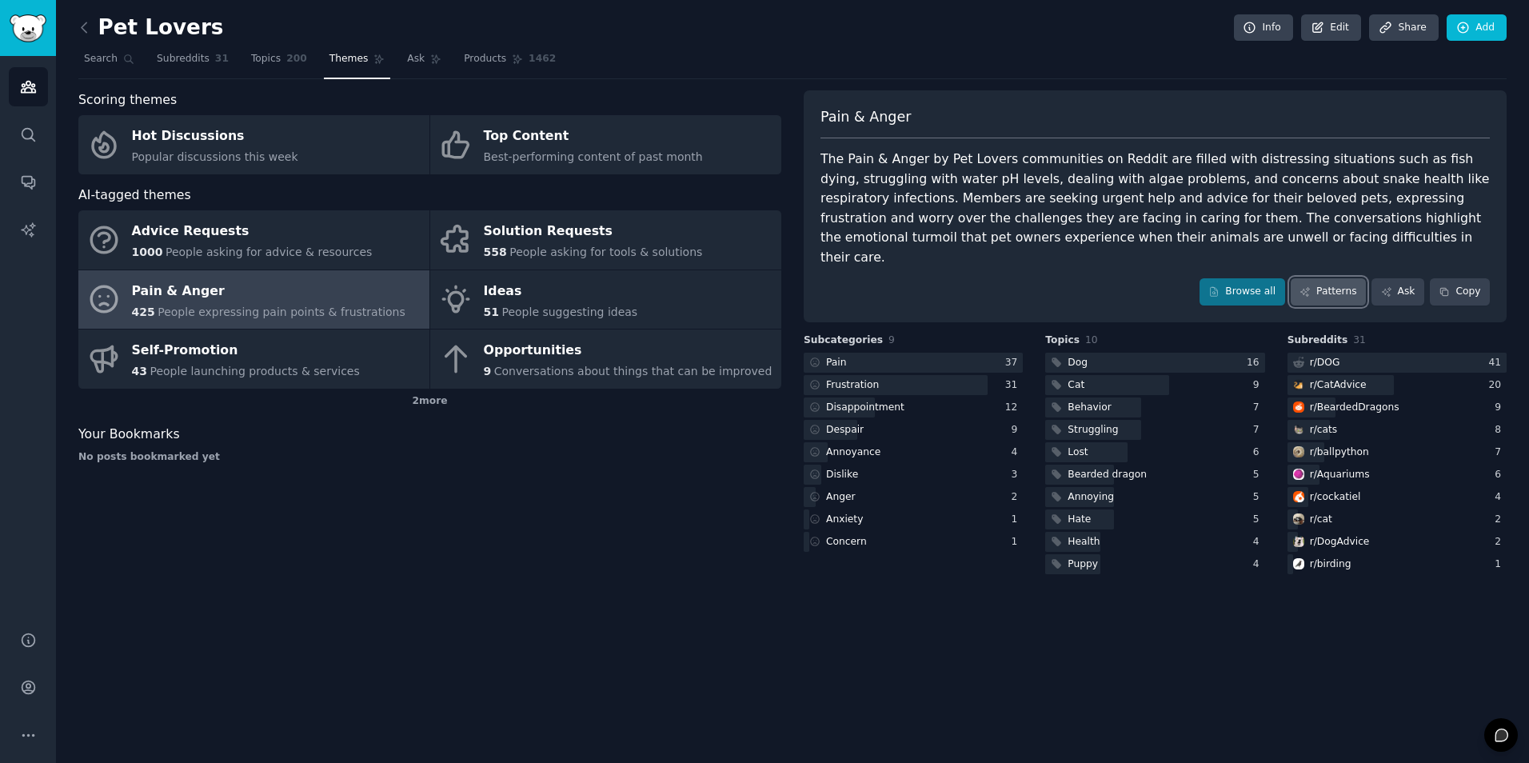
click at [1191, 278] on link "Patterns" at bounding box center [1328, 291] width 75 height 27
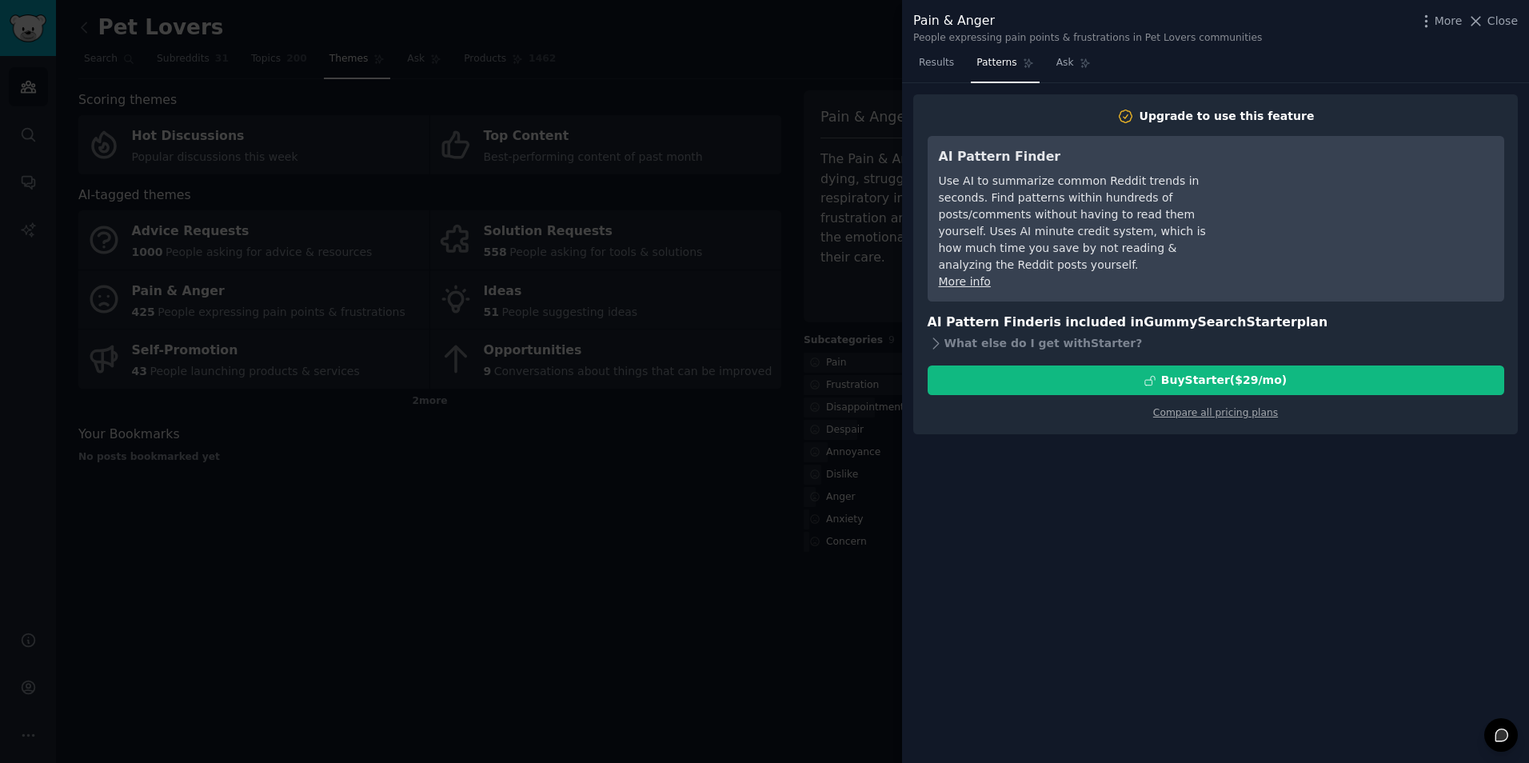
click at [1191, 7] on div "Pain & Anger People expressing pain points & frustrations in Pet Lovers communi…" at bounding box center [1215, 25] width 627 height 50
click at [1191, 16] on span "Close" at bounding box center [1503, 21] width 30 height 17
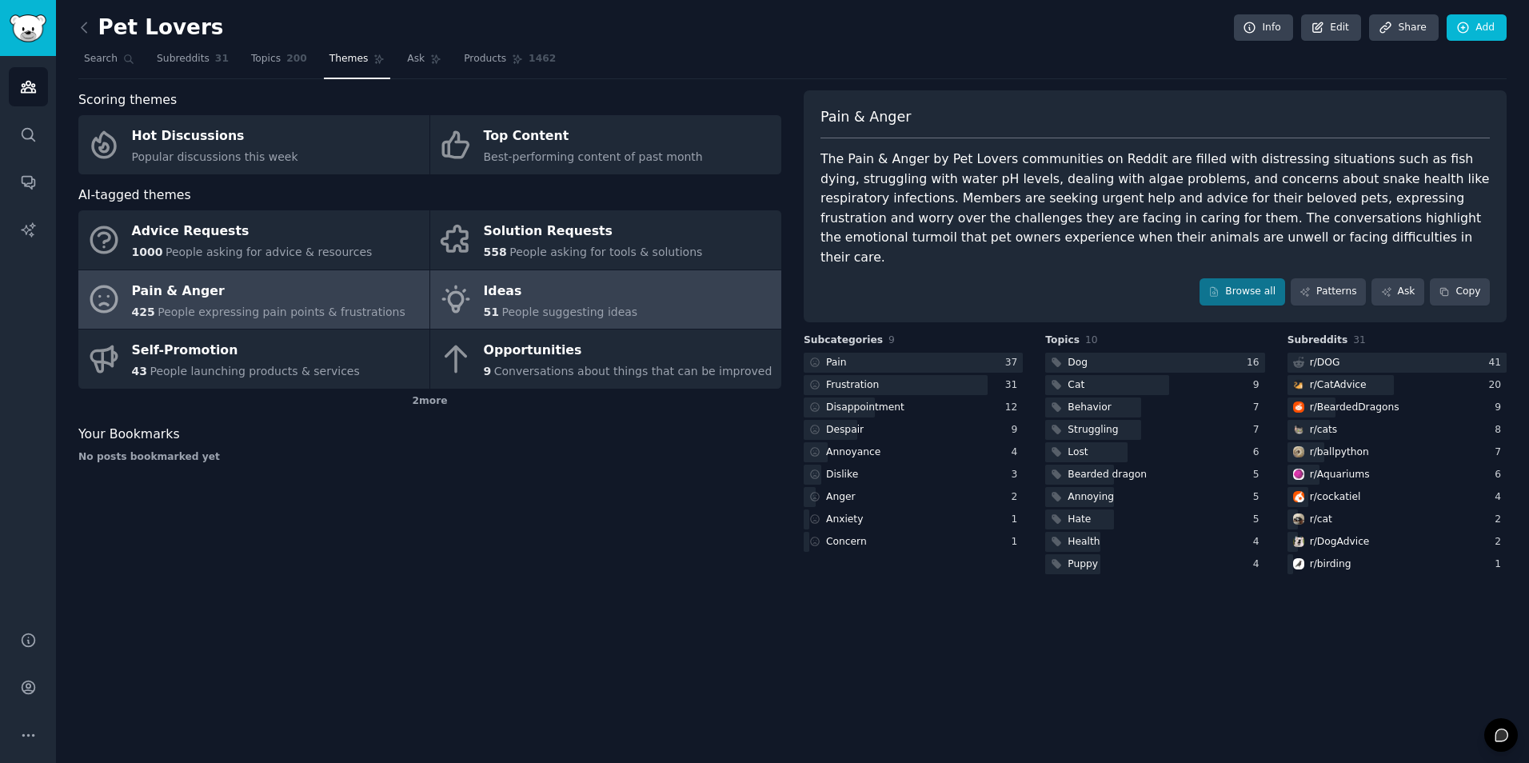
click at [644, 290] on link "Ideas 51 People suggesting ideas" at bounding box center [605, 299] width 351 height 59
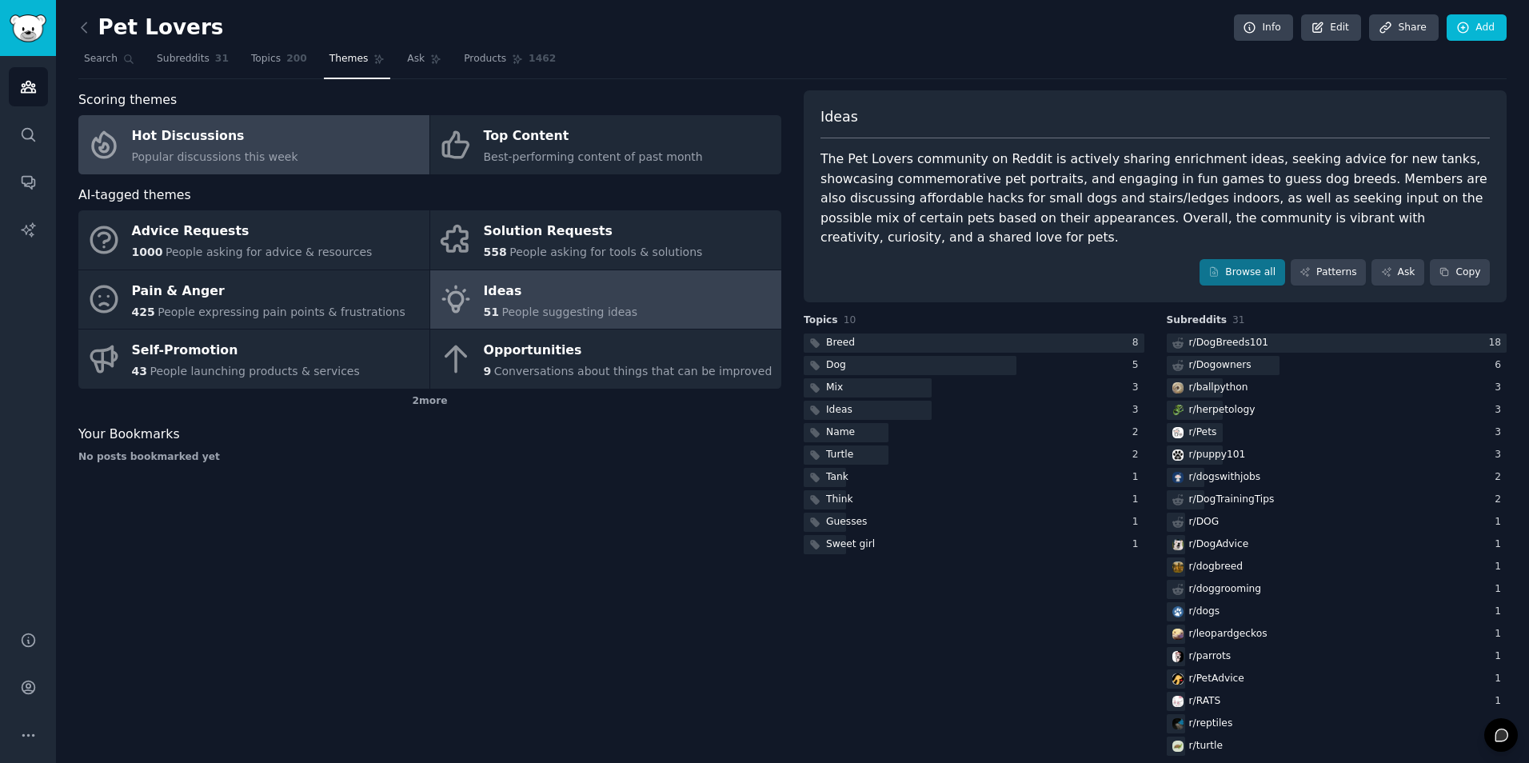
click at [326, 152] on link "Hot Discussions Popular discussions this week" at bounding box center [253, 144] width 351 height 59
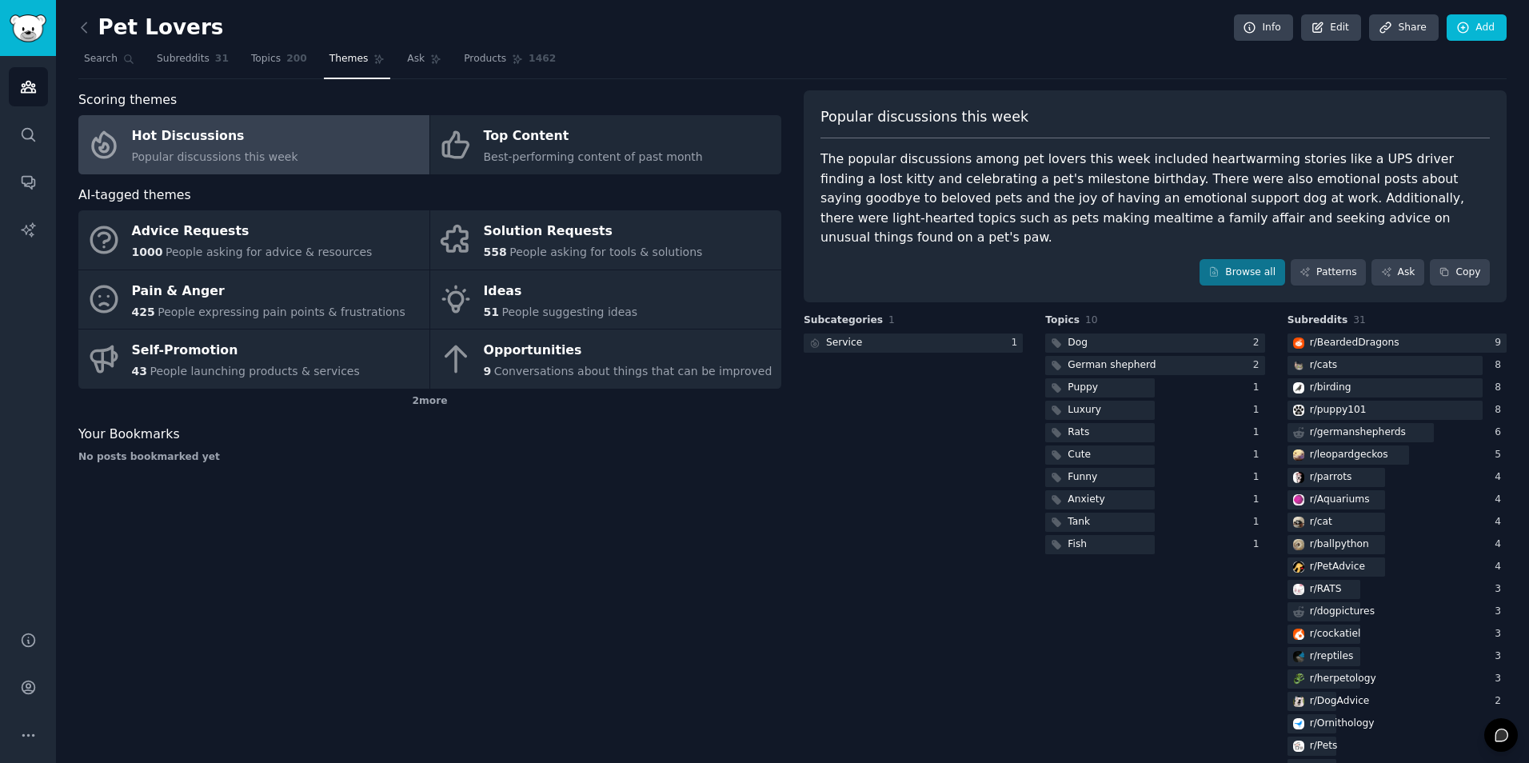
click at [865, 497] on div "Subcategories 1 Service 1" at bounding box center [913, 660] width 219 height 692
click at [1191, 259] on link "Browse all" at bounding box center [1243, 272] width 86 height 27
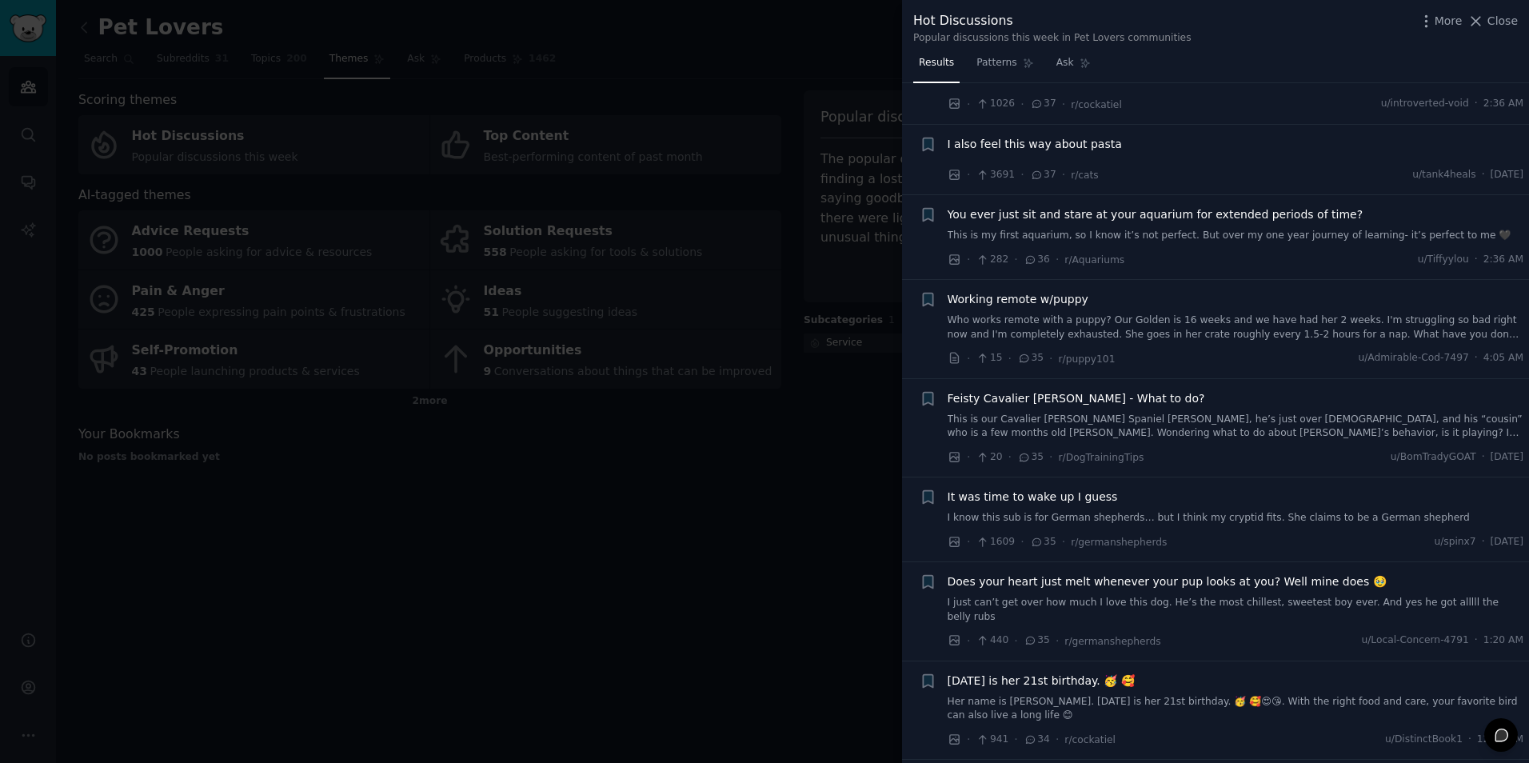
scroll to position [2719, 0]
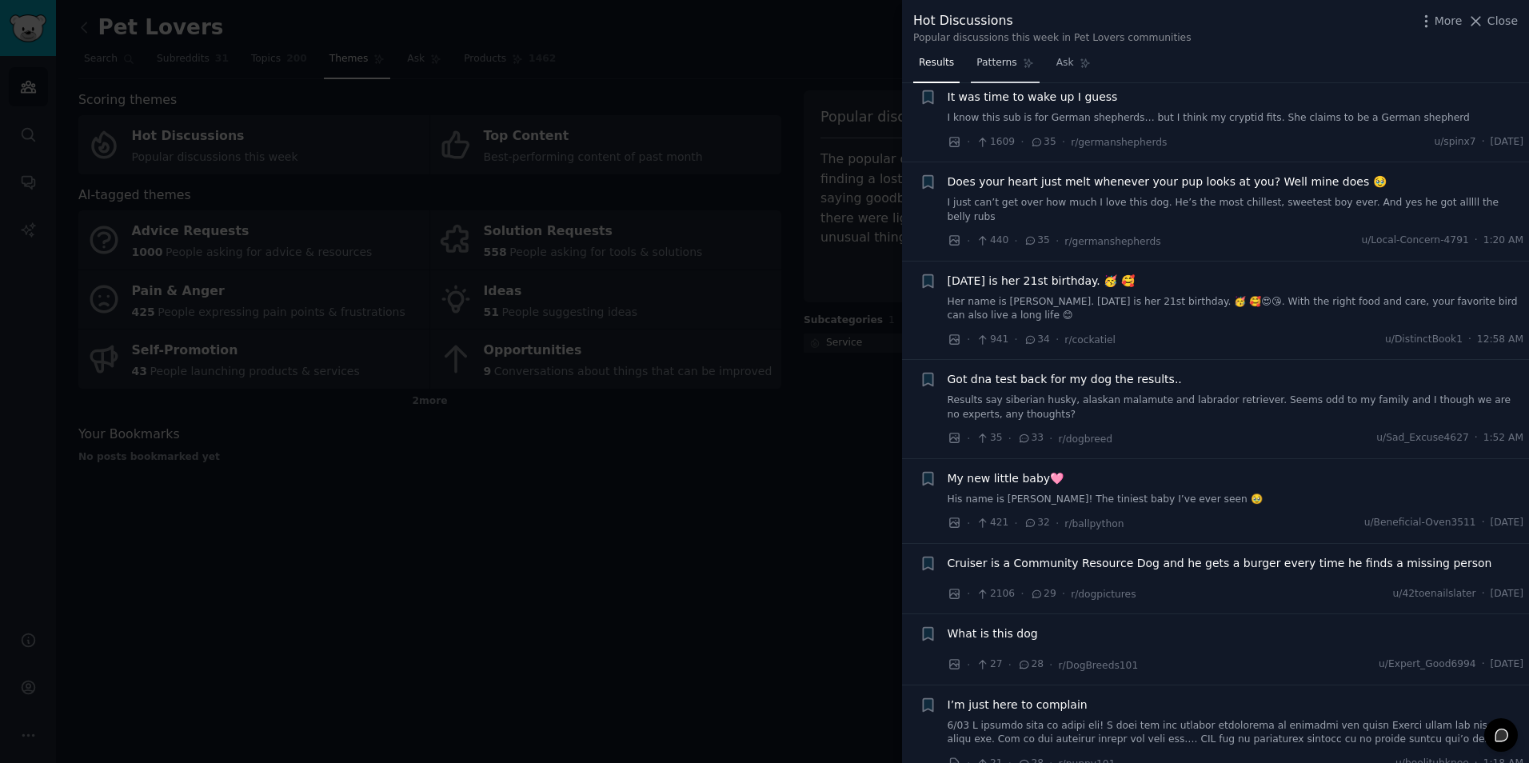
click at [977, 63] on span "Patterns" at bounding box center [997, 63] width 40 height 14
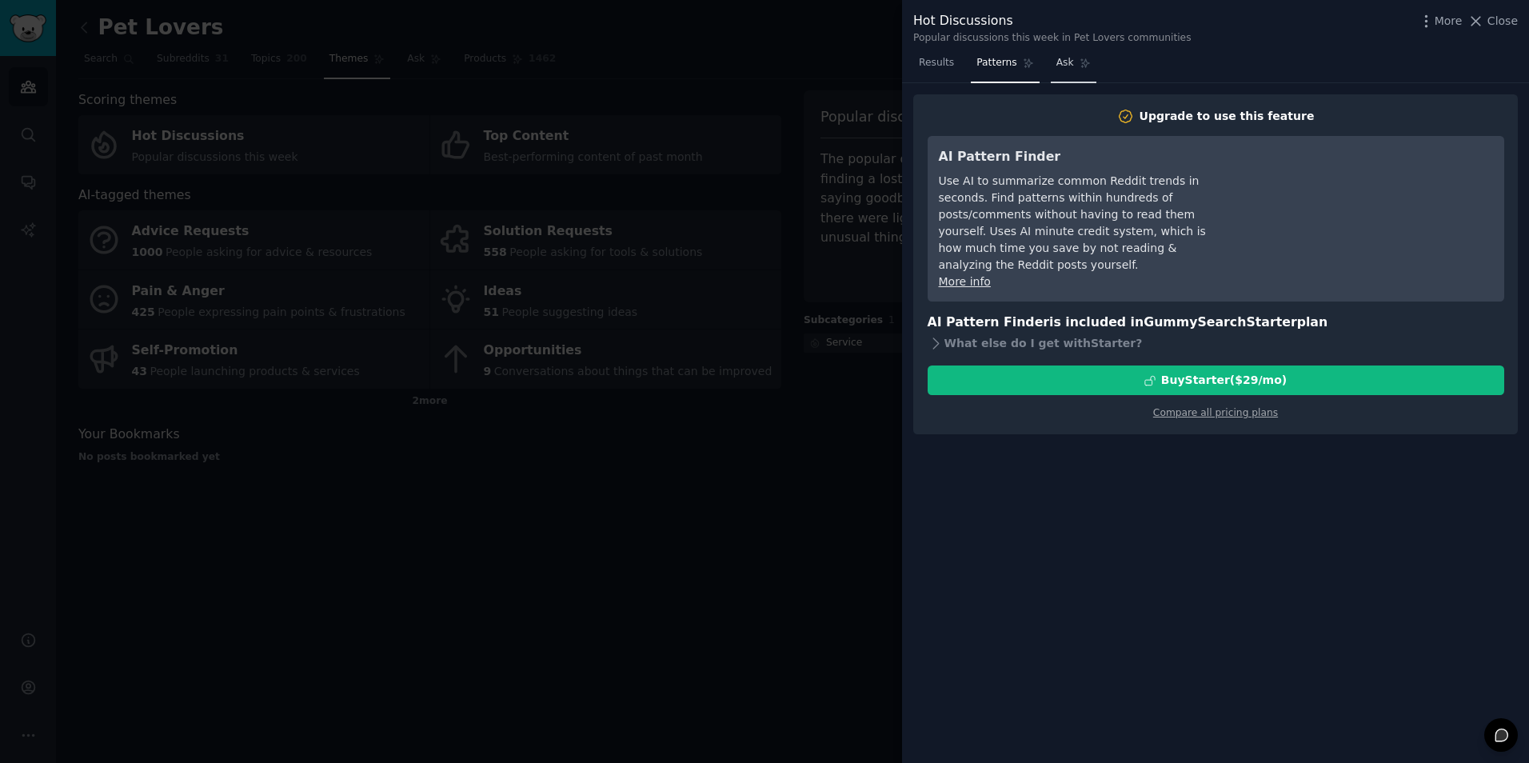
click at [1057, 60] on span "Ask" at bounding box center [1066, 63] width 18 height 14
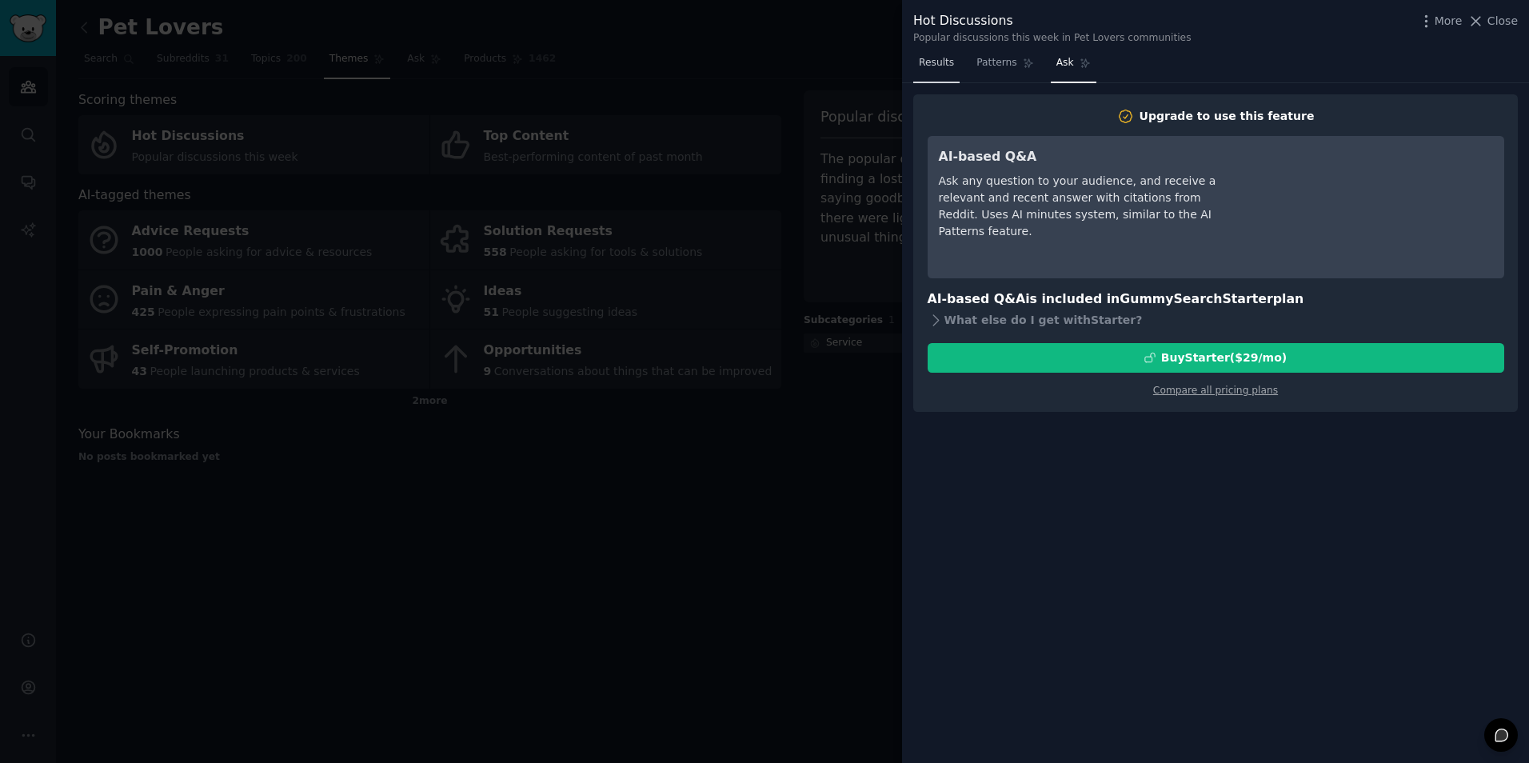
click at [938, 64] on span "Results" at bounding box center [936, 63] width 35 height 14
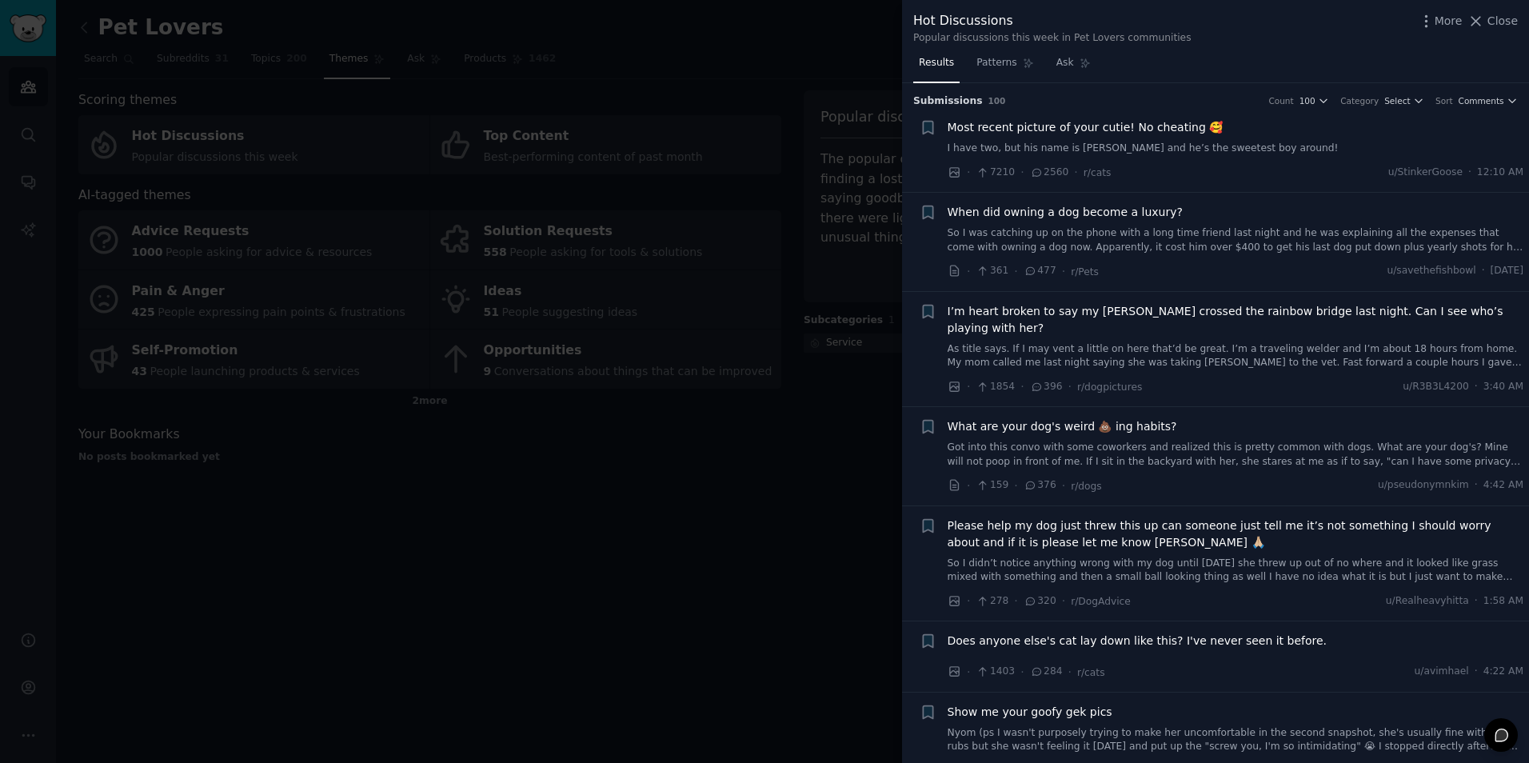
click at [701, 573] on div at bounding box center [764, 381] width 1529 height 763
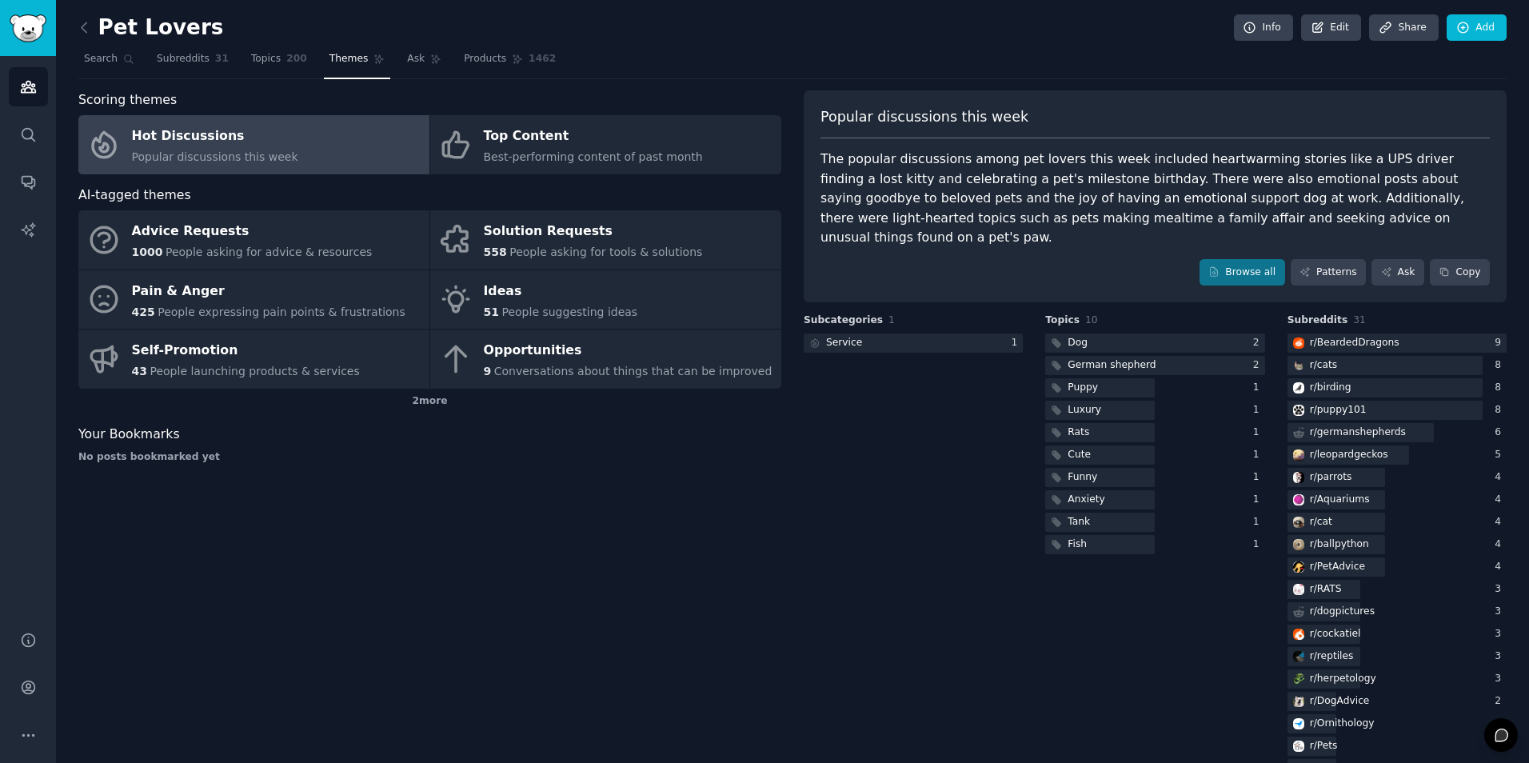
click at [913, 459] on div "Subcategories 1 Service 1" at bounding box center [913, 660] width 219 height 692
click at [841, 469] on div "Subcategories 1 Service 1" at bounding box center [913, 660] width 219 height 692
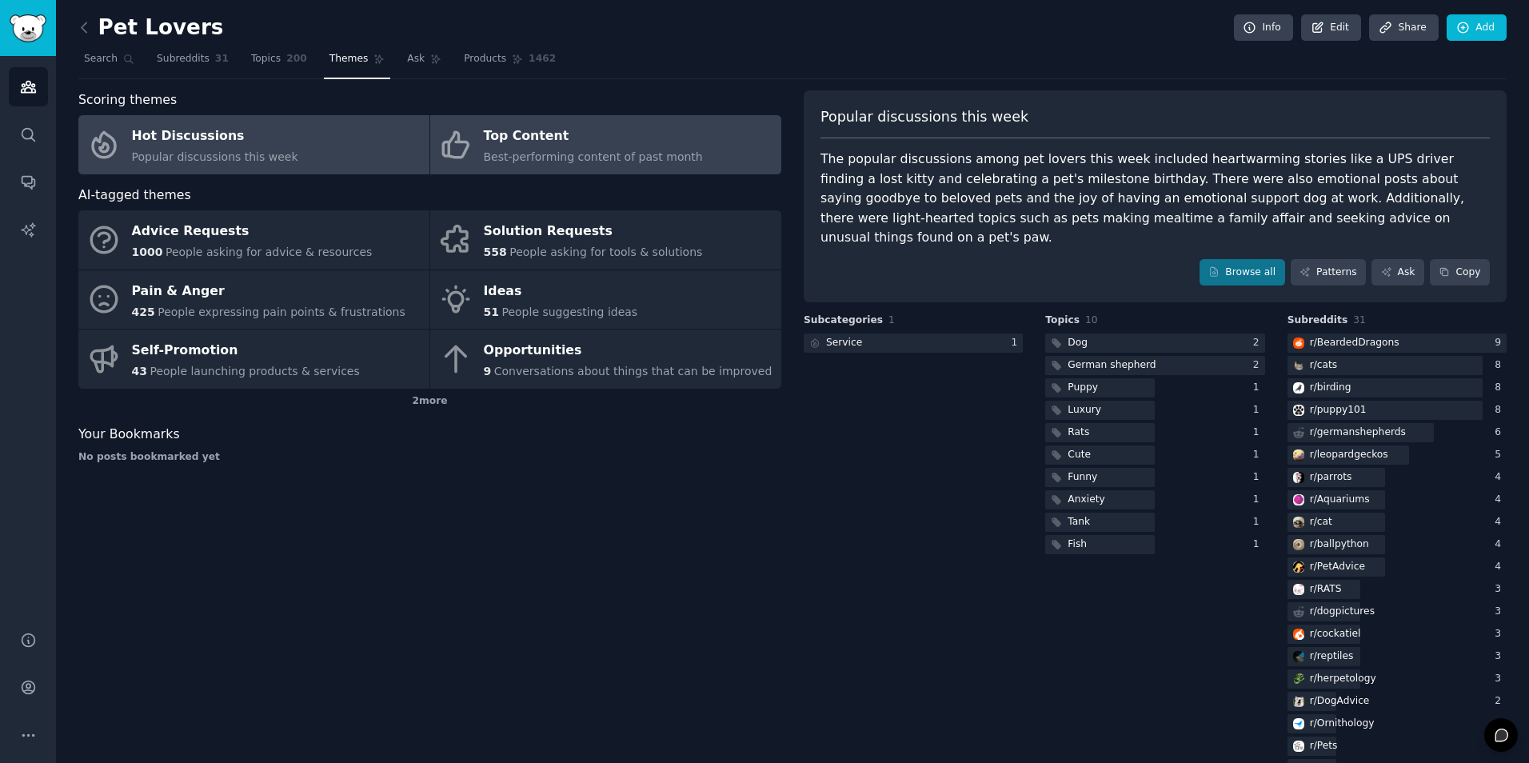
click at [513, 144] on div "Top Content" at bounding box center [593, 137] width 219 height 26
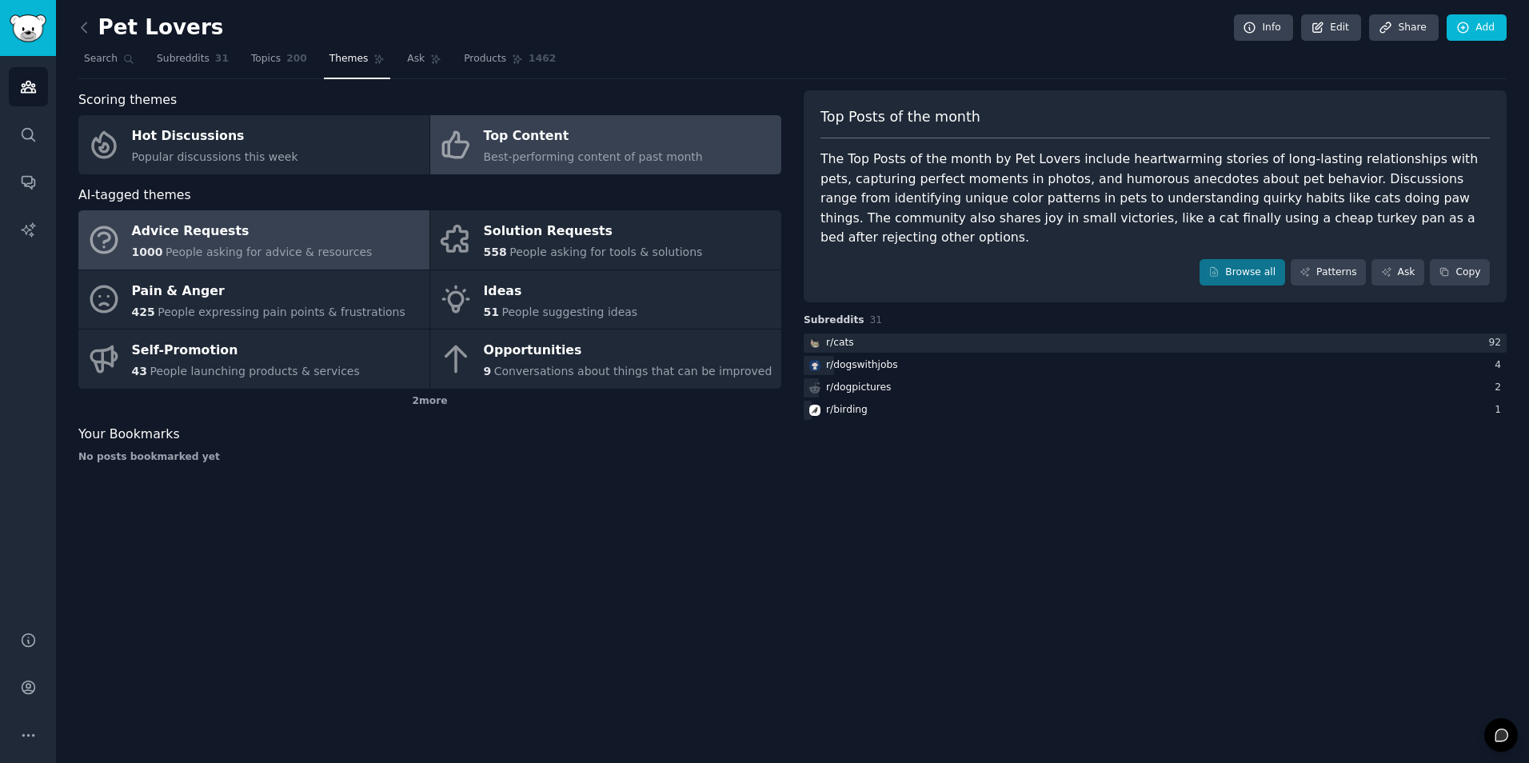
click at [212, 246] on span "People asking for advice & resources" at bounding box center [269, 252] width 206 height 13
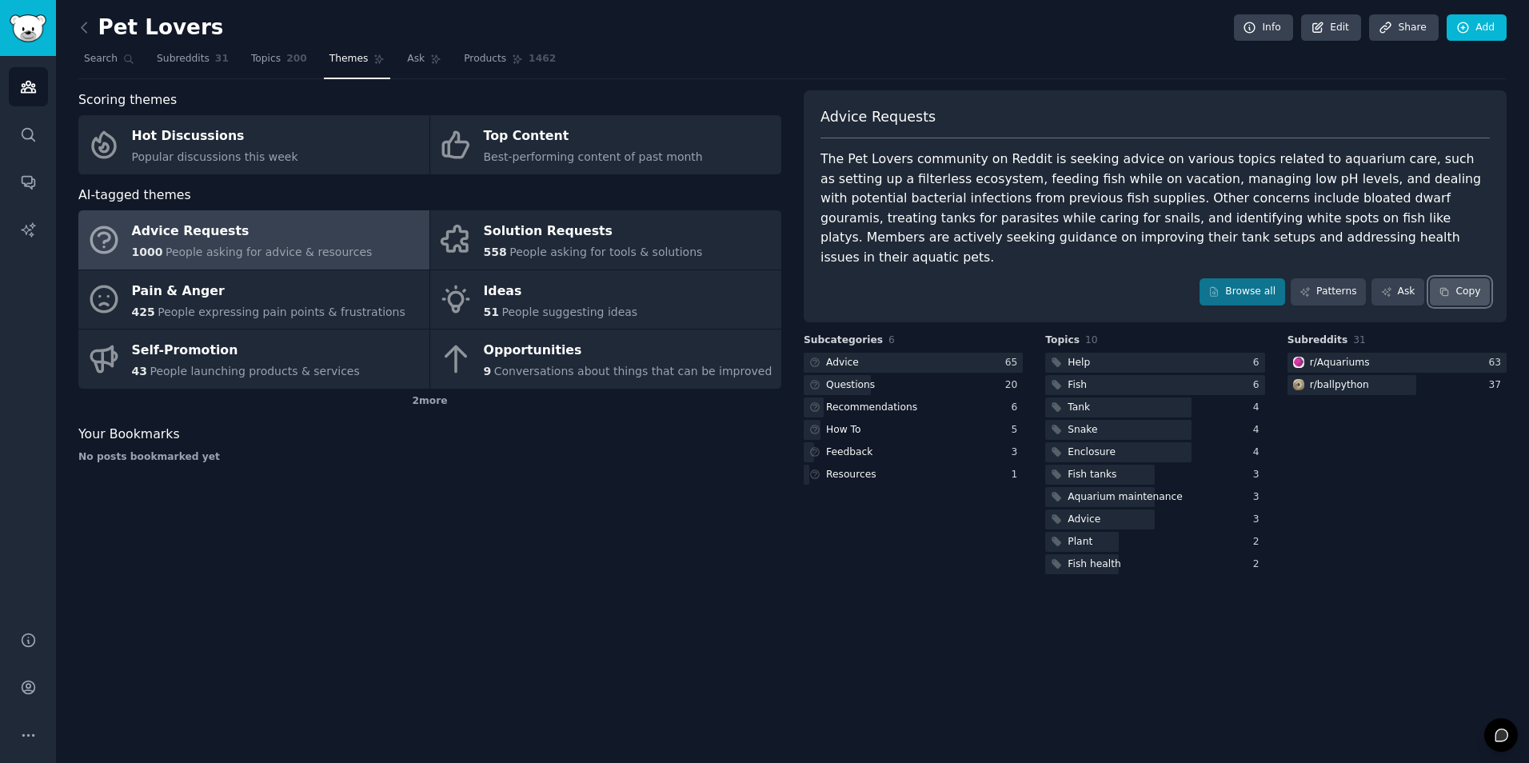
click at [1191, 278] on button "Copy" at bounding box center [1460, 291] width 60 height 27
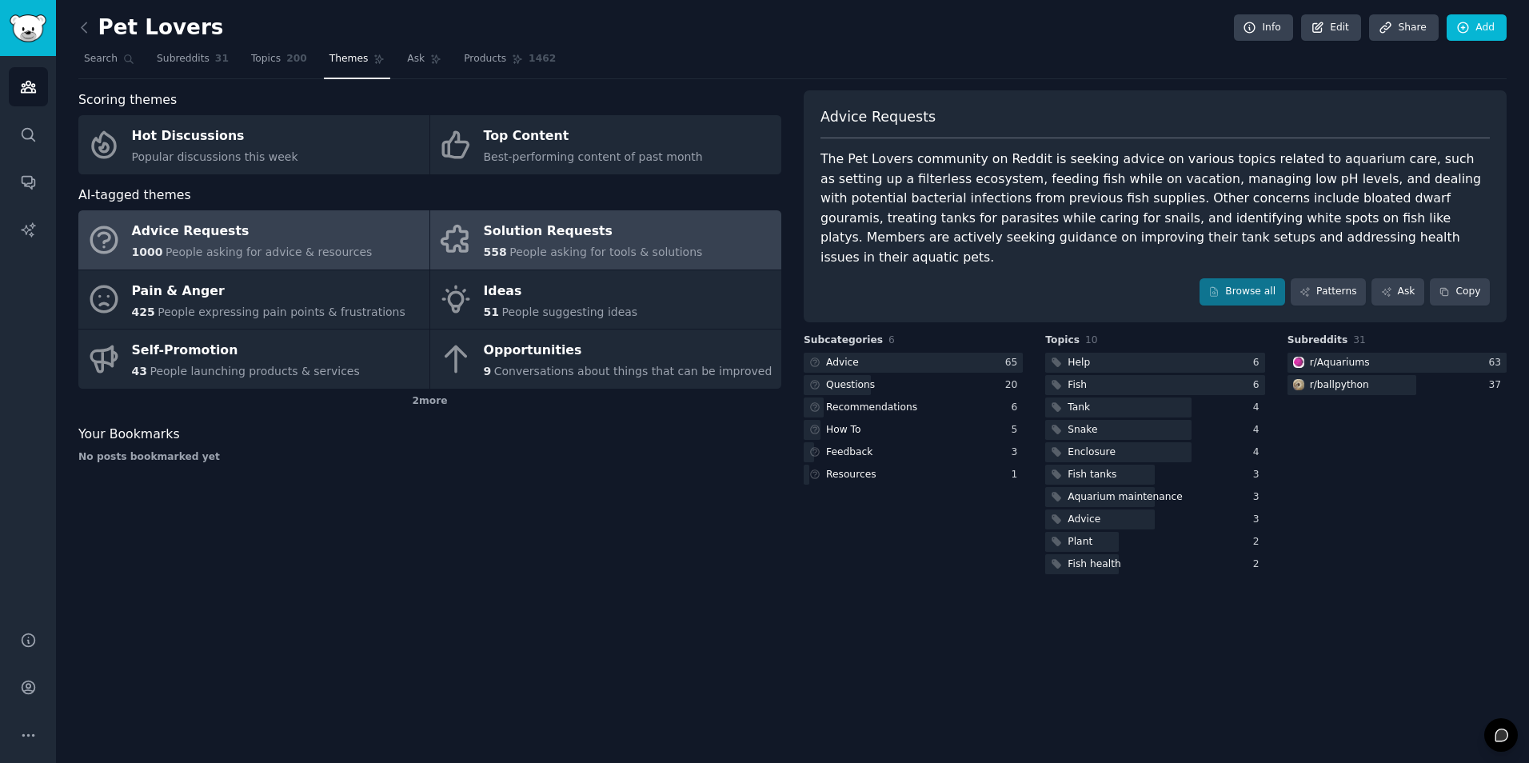
click at [601, 232] on div "Solution Requests" at bounding box center [593, 232] width 219 height 26
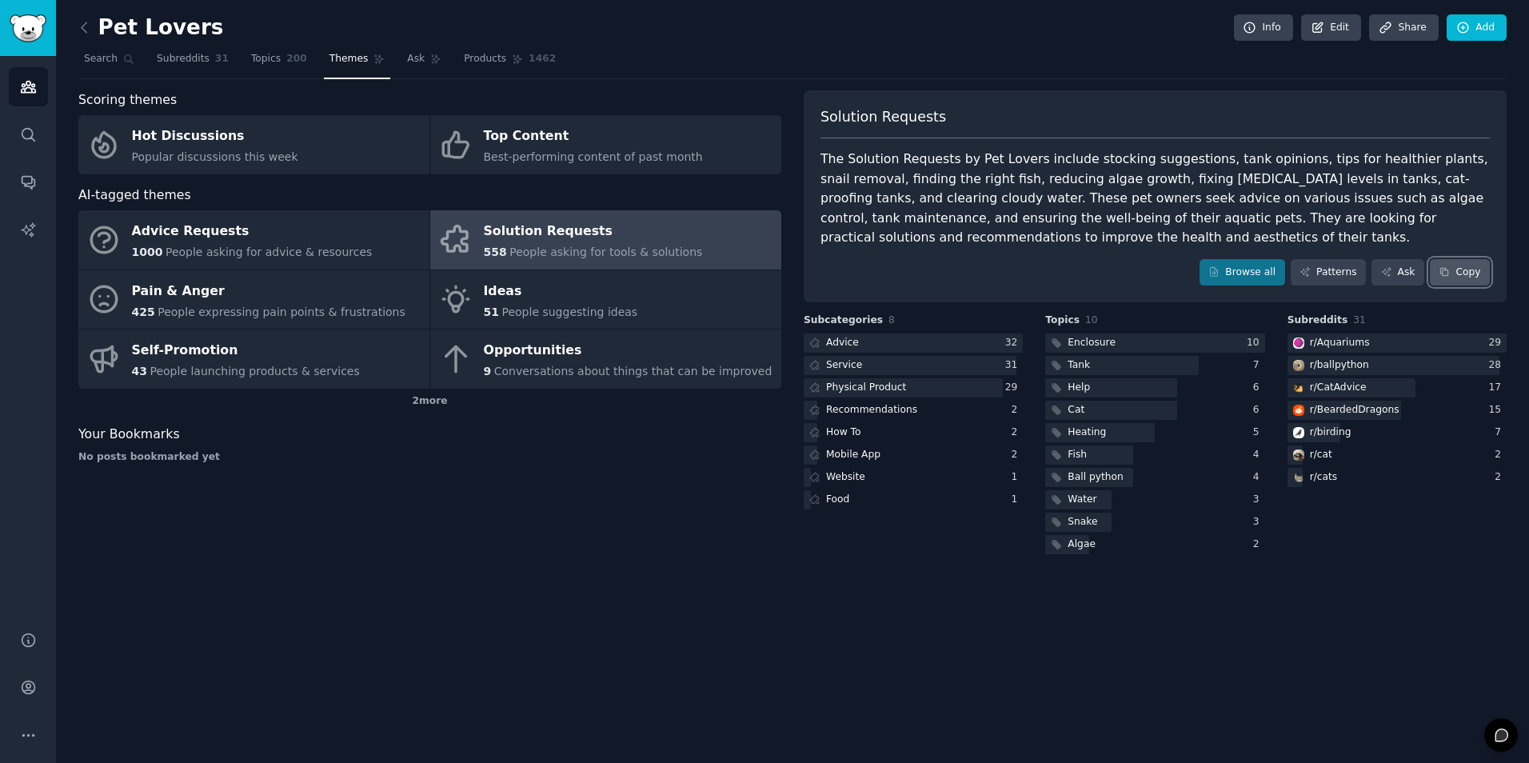
click at [1191, 278] on button "Copy" at bounding box center [1460, 272] width 60 height 27
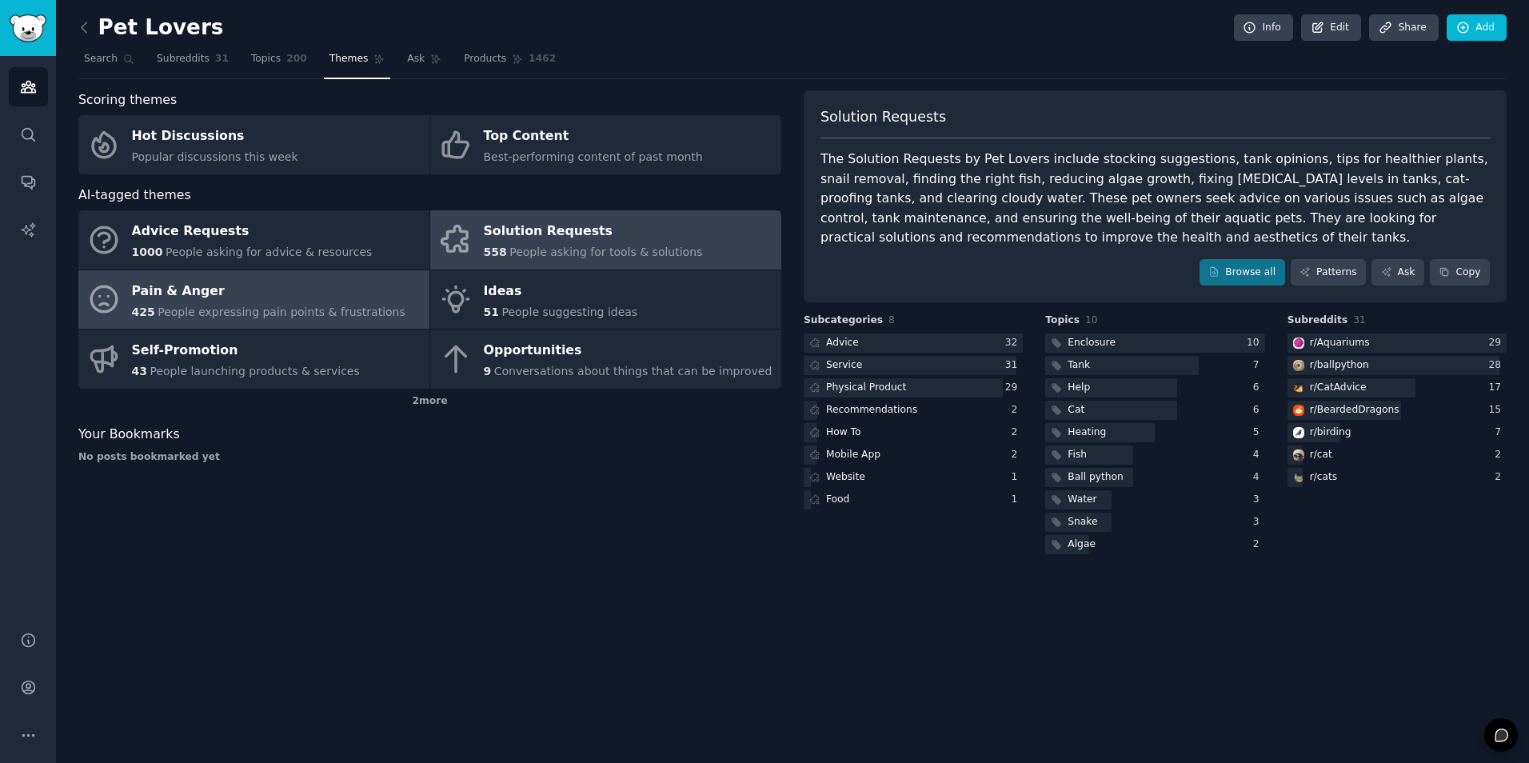
click at [290, 307] on span "People expressing pain points & frustrations" at bounding box center [282, 312] width 248 height 13
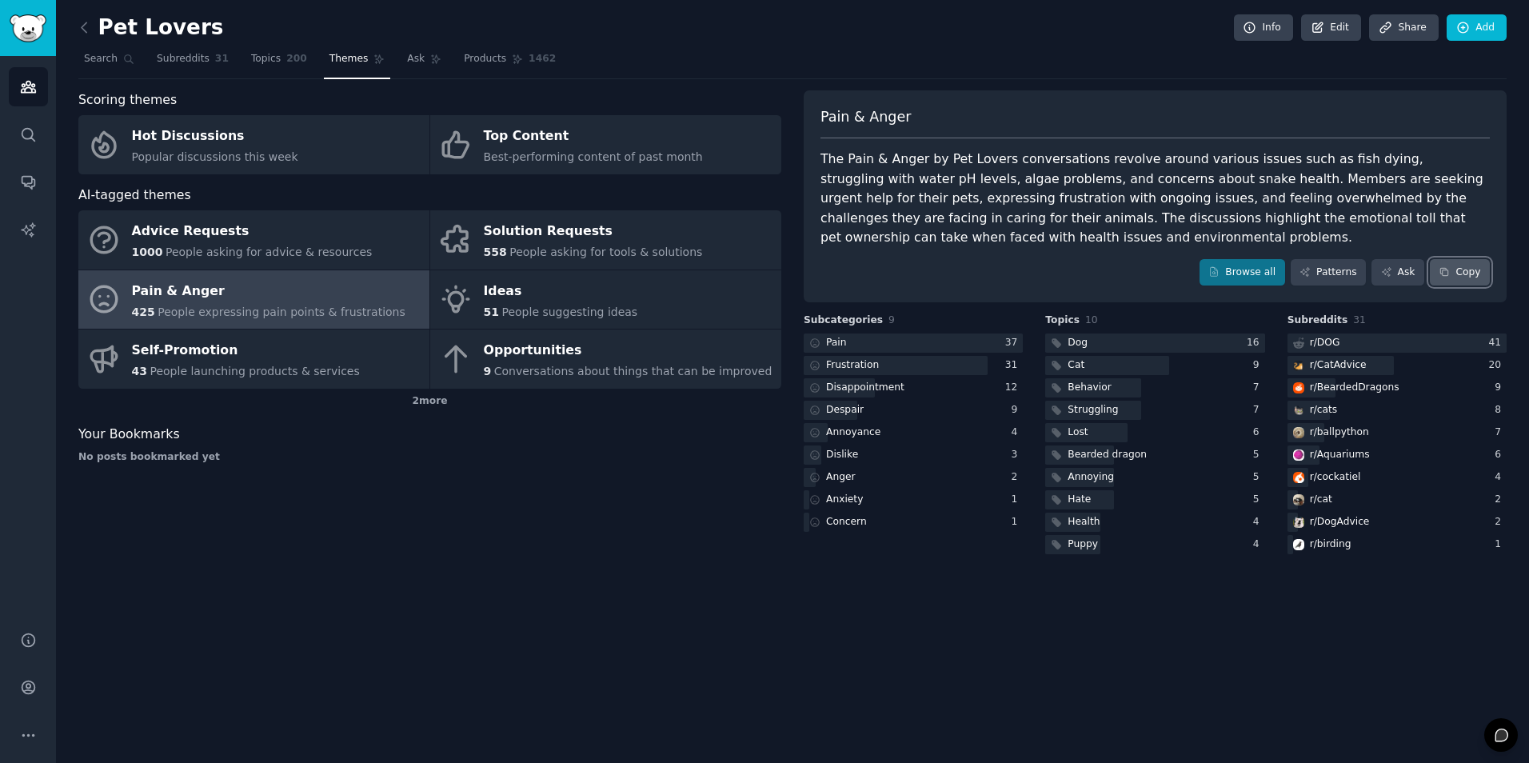
click at [1191, 270] on button "Copy" at bounding box center [1460, 272] width 60 height 27
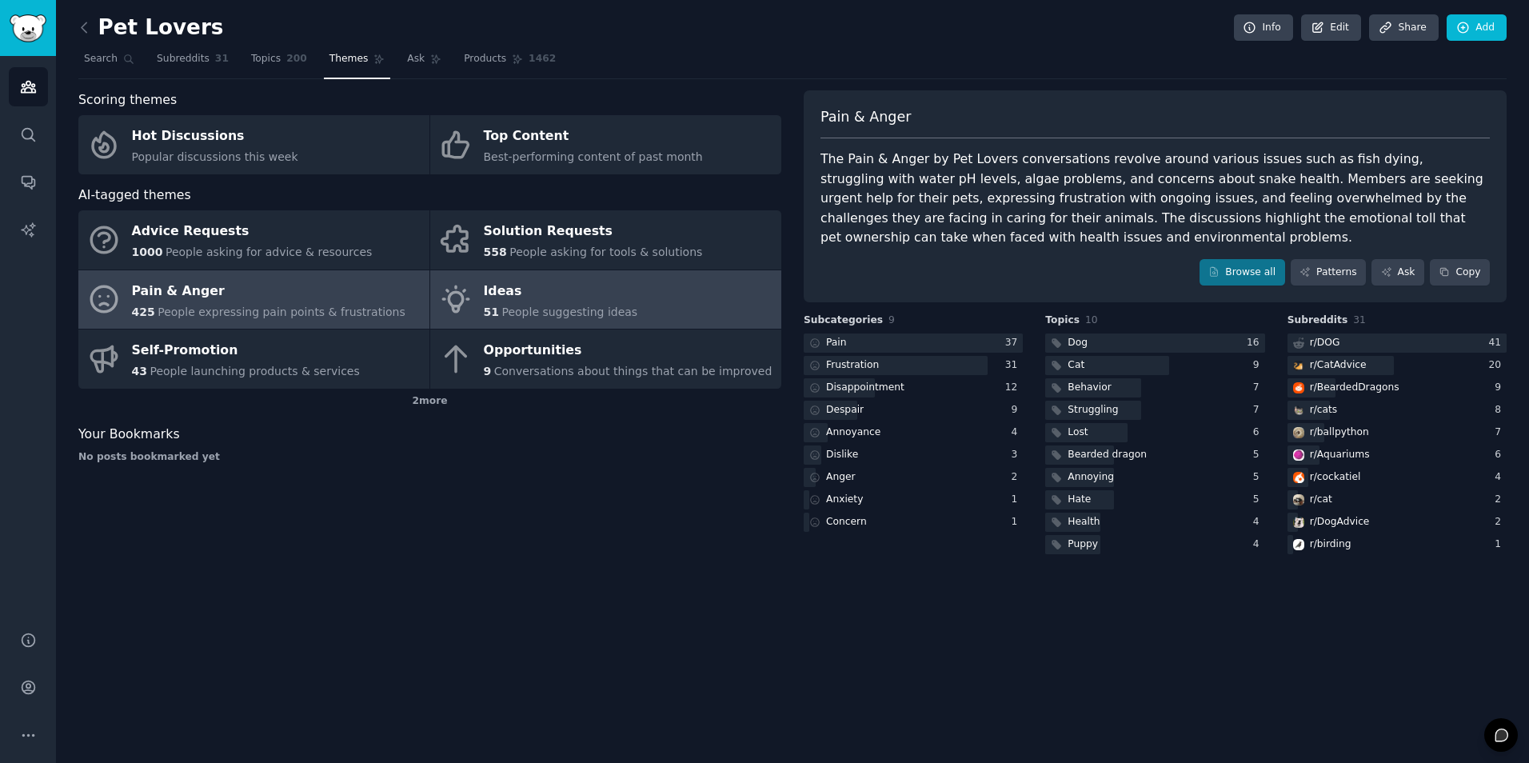
click at [553, 300] on div "Ideas" at bounding box center [561, 291] width 154 height 26
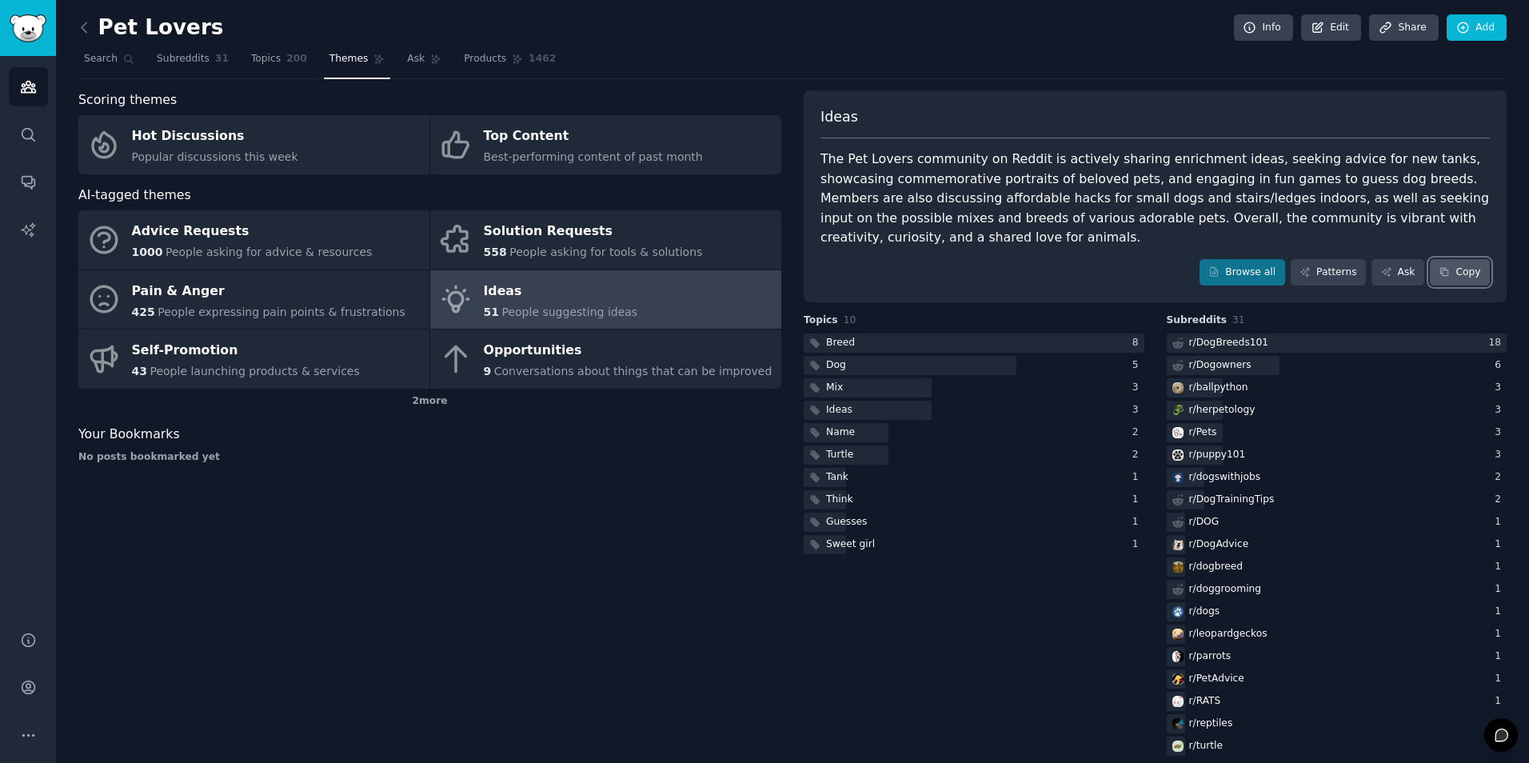
click at [1191, 266] on button "Copy" at bounding box center [1460, 272] width 60 height 27
click at [1191, 278] on button "Copy" at bounding box center [1460, 272] width 60 height 27
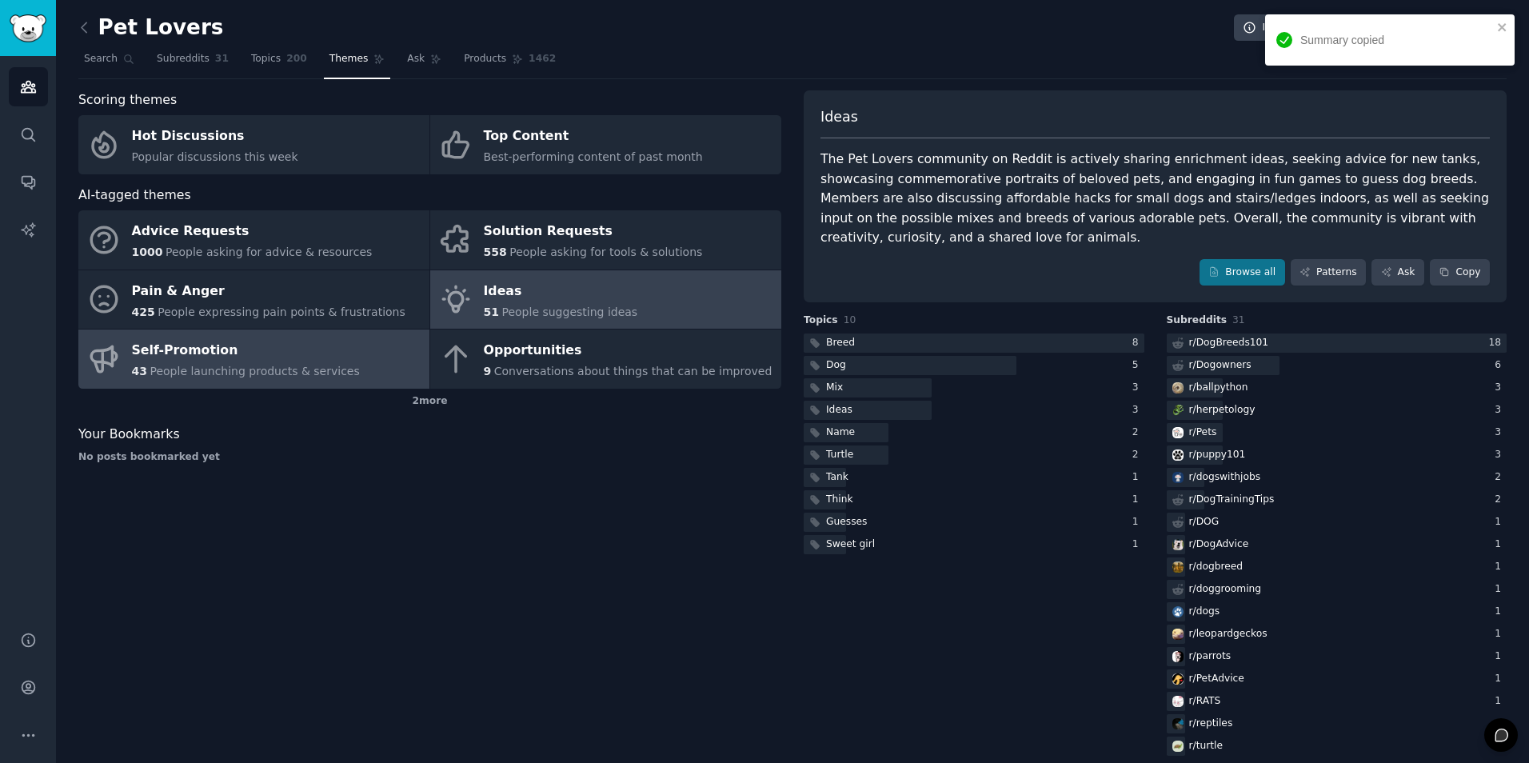
click at [250, 354] on div "Self-Promotion" at bounding box center [246, 351] width 228 height 26
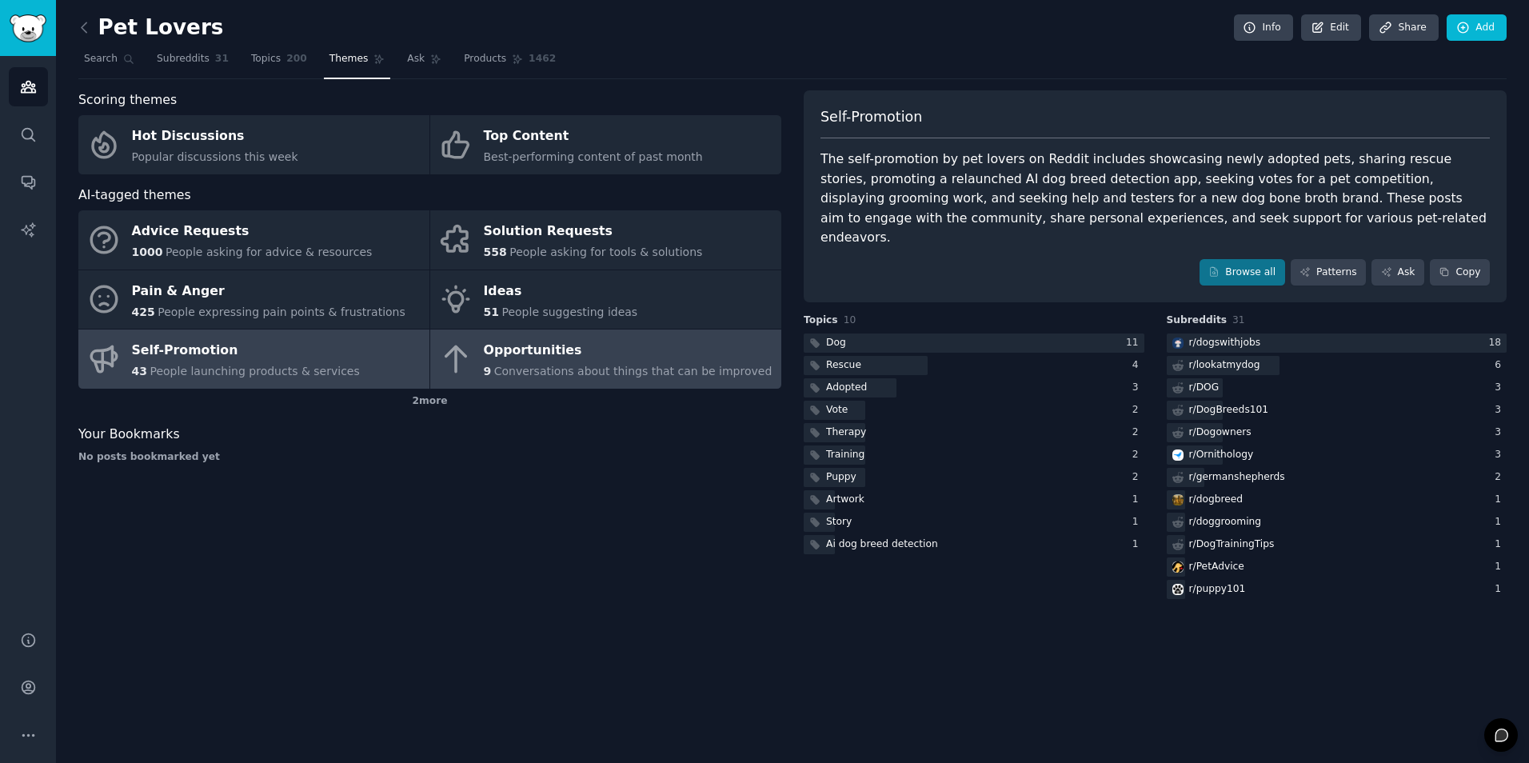
click at [573, 376] on span "Conversations about things that can be improved" at bounding box center [633, 371] width 278 height 13
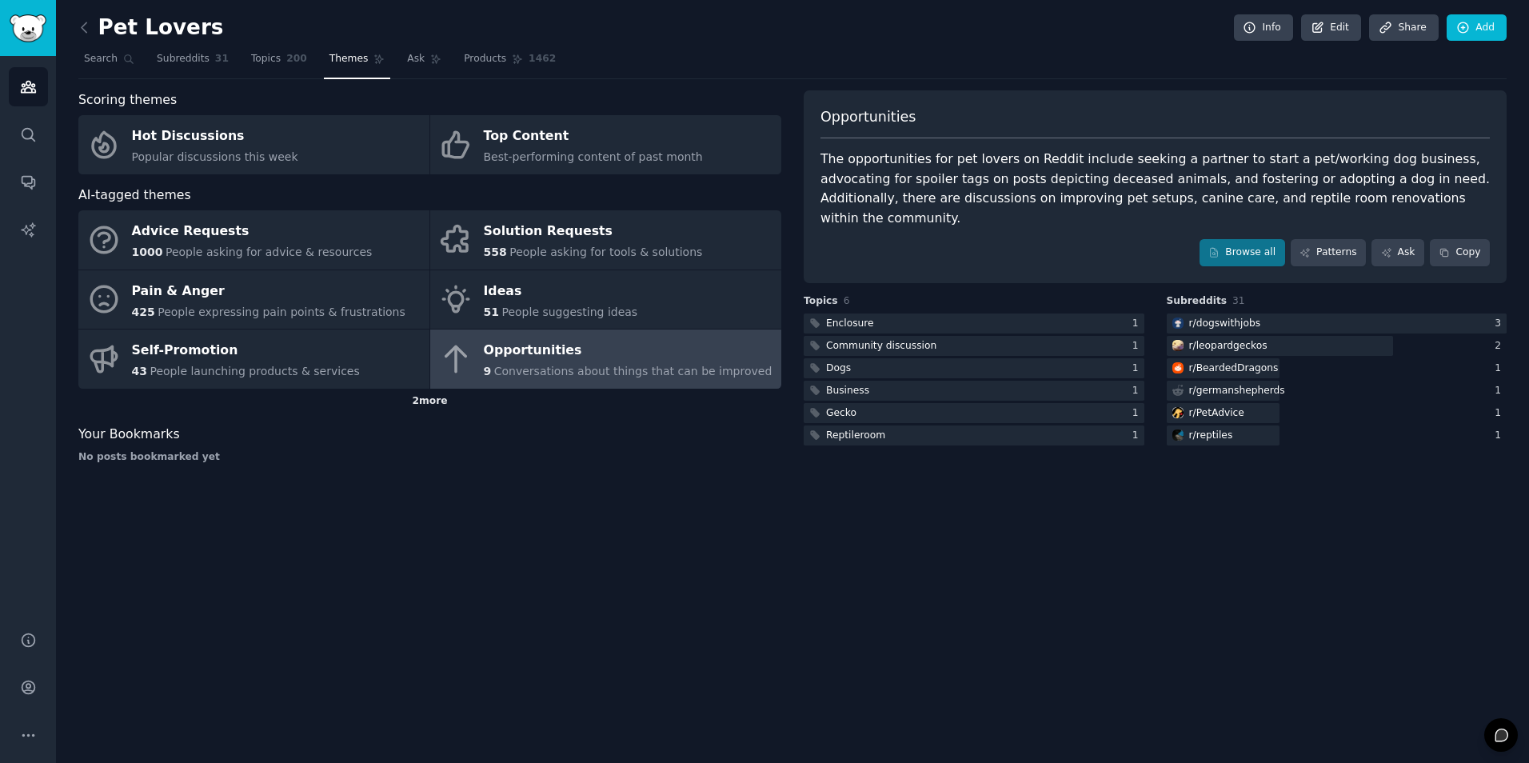
click at [426, 404] on div "2 more" at bounding box center [429, 402] width 703 height 26
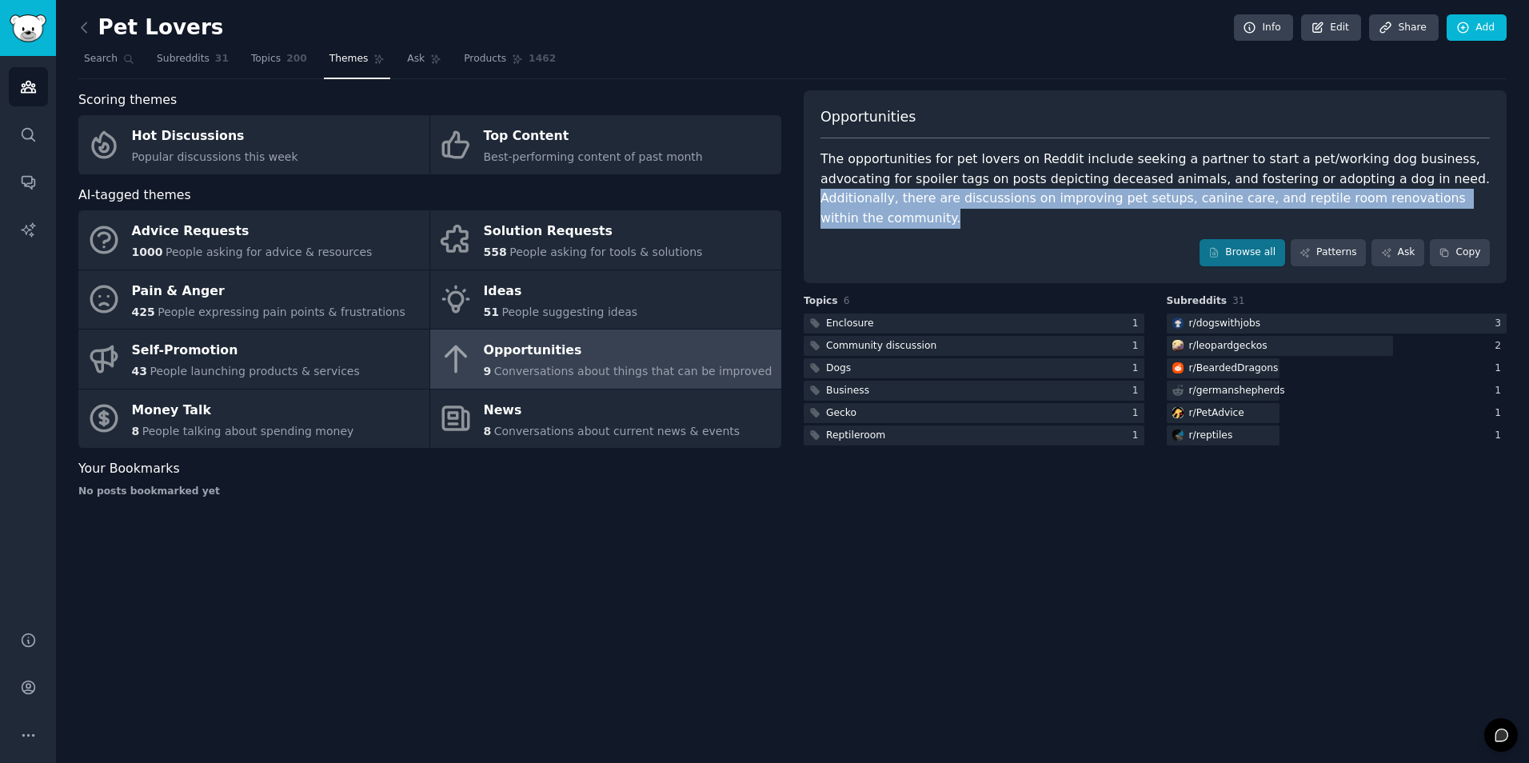
drag, startPoint x: 1328, startPoint y: 182, endPoint x: 1392, endPoint y: 198, distance: 66.0
click at [1191, 198] on div "The opportunities for pet lovers on Reddit include seeking a partner to start a…" at bounding box center [1155, 189] width 669 height 78
copy div "Additionally, there are discussions on improving pet setups, canine care, and r…"
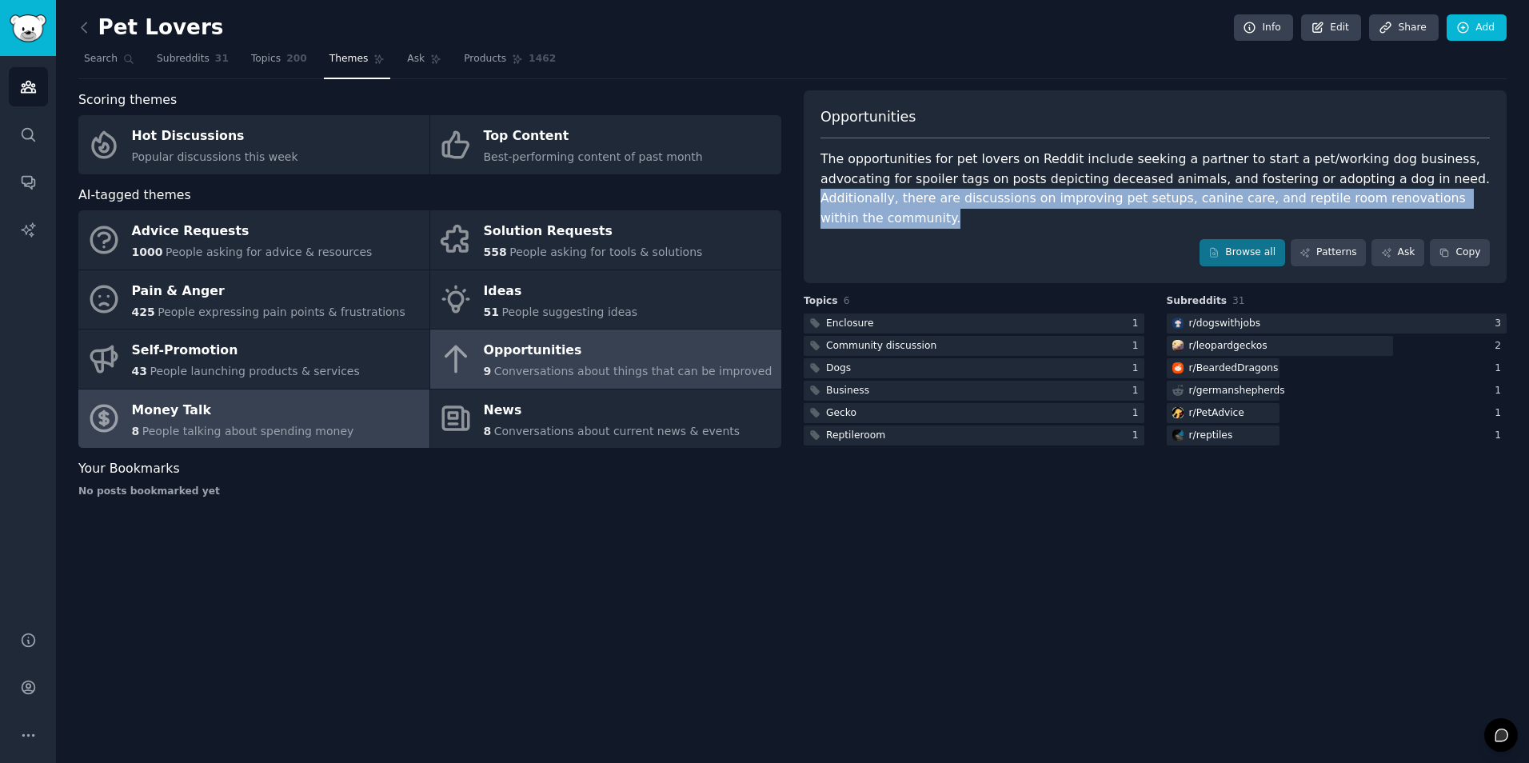
click at [281, 401] on div "Money Talk" at bounding box center [243, 410] width 222 height 26
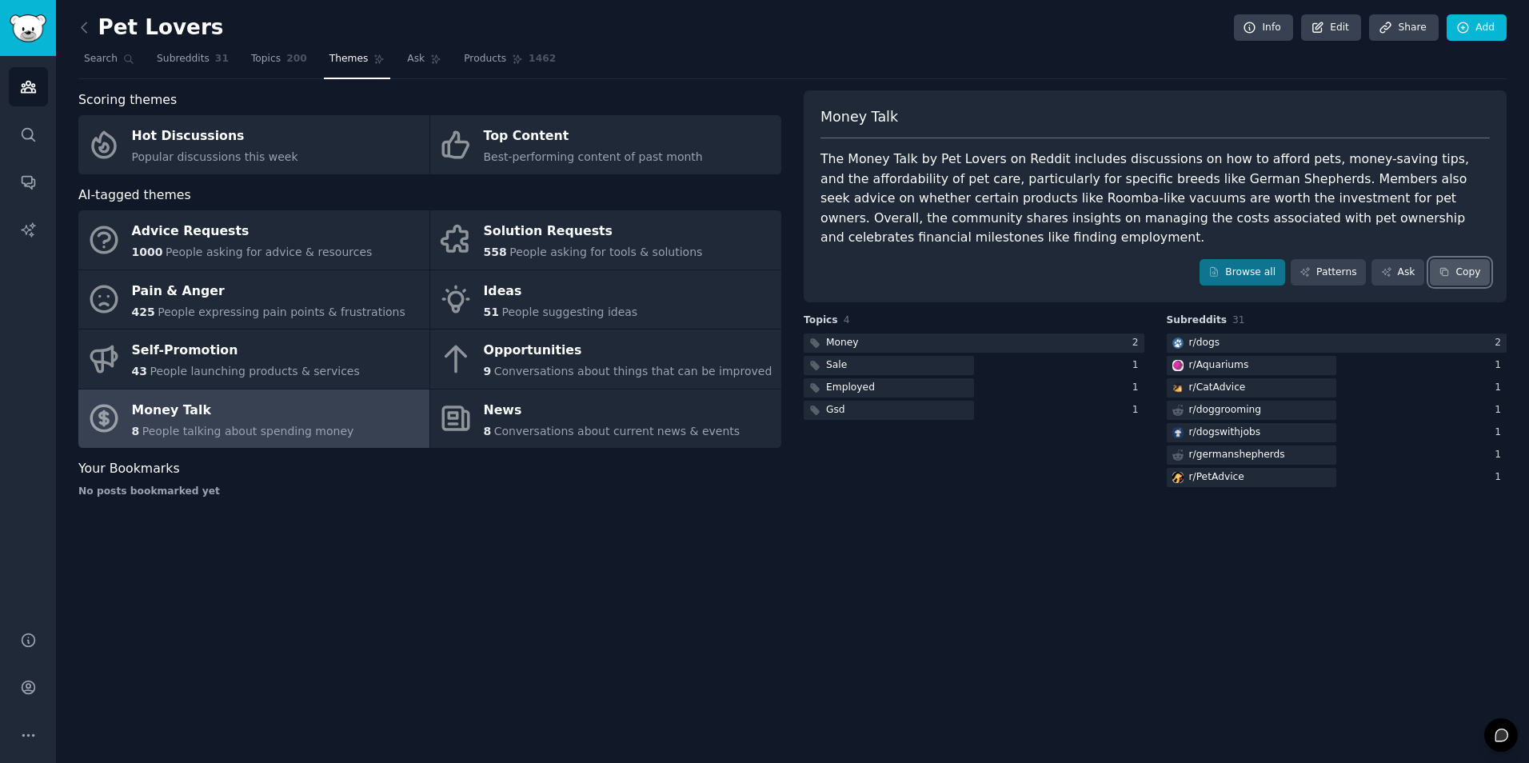
click at [1191, 275] on button "Copy" at bounding box center [1460, 272] width 60 height 27
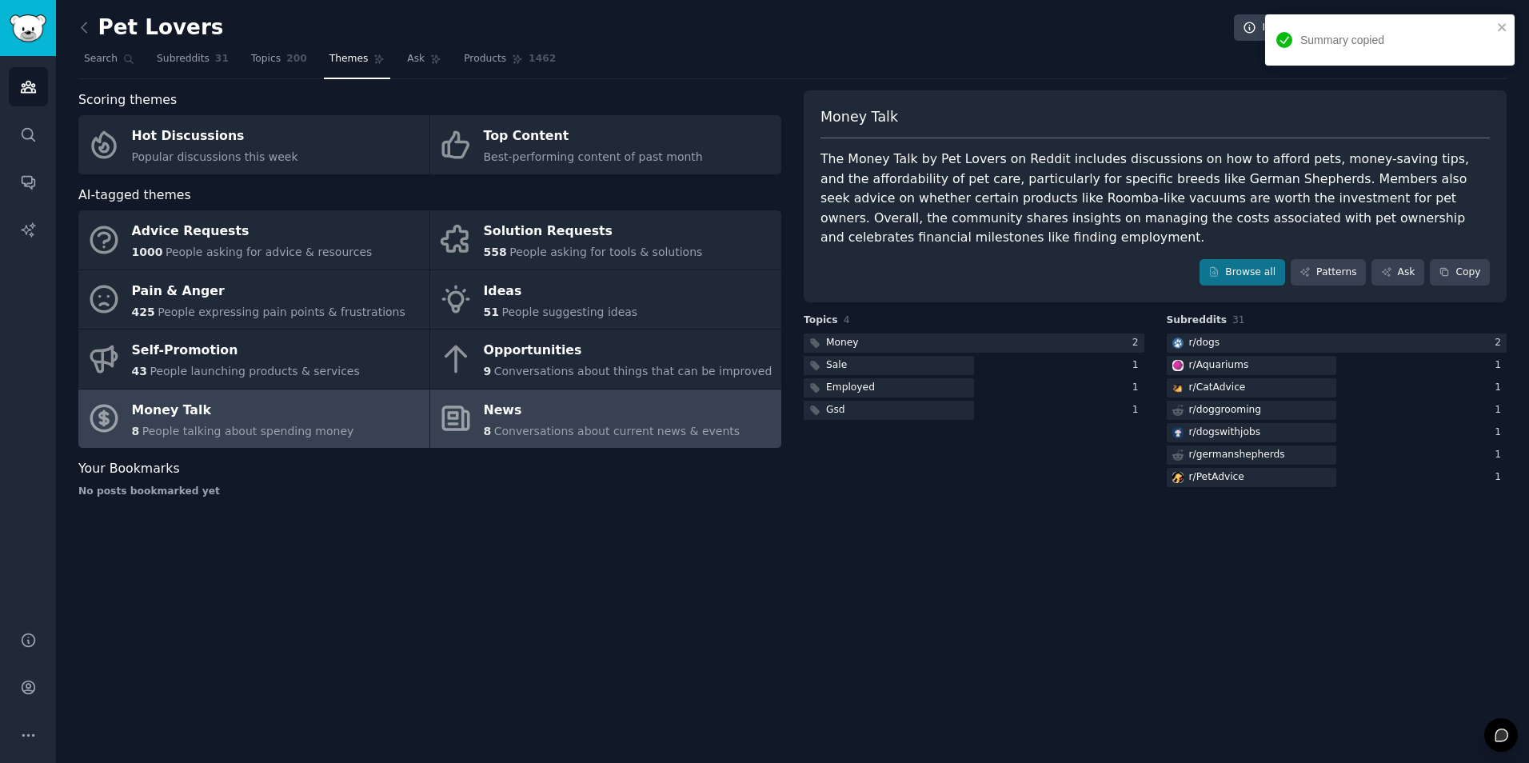
click at [565, 420] on div "News" at bounding box center [612, 410] width 257 height 26
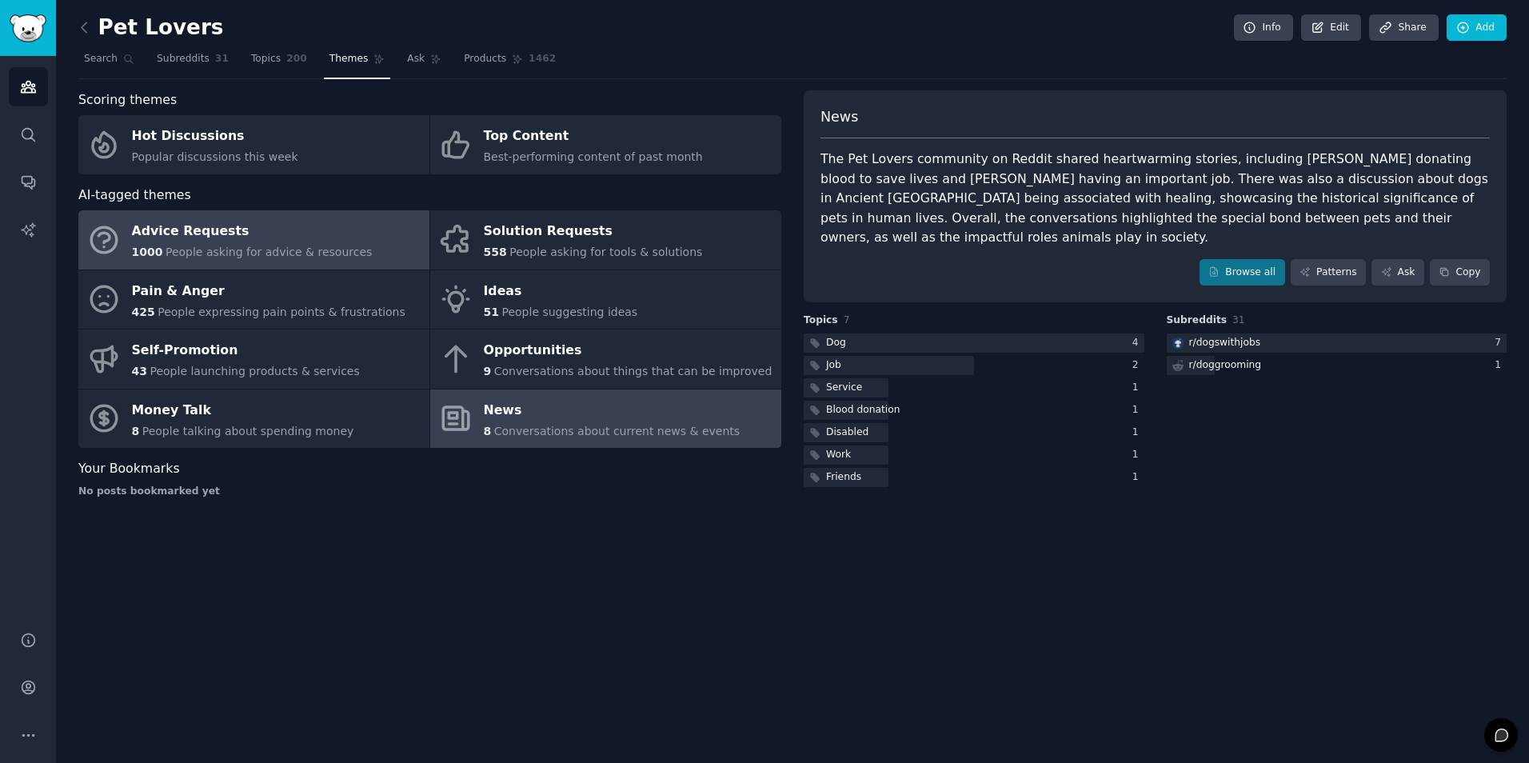
click at [256, 239] on div "Advice Requests" at bounding box center [252, 232] width 241 height 26
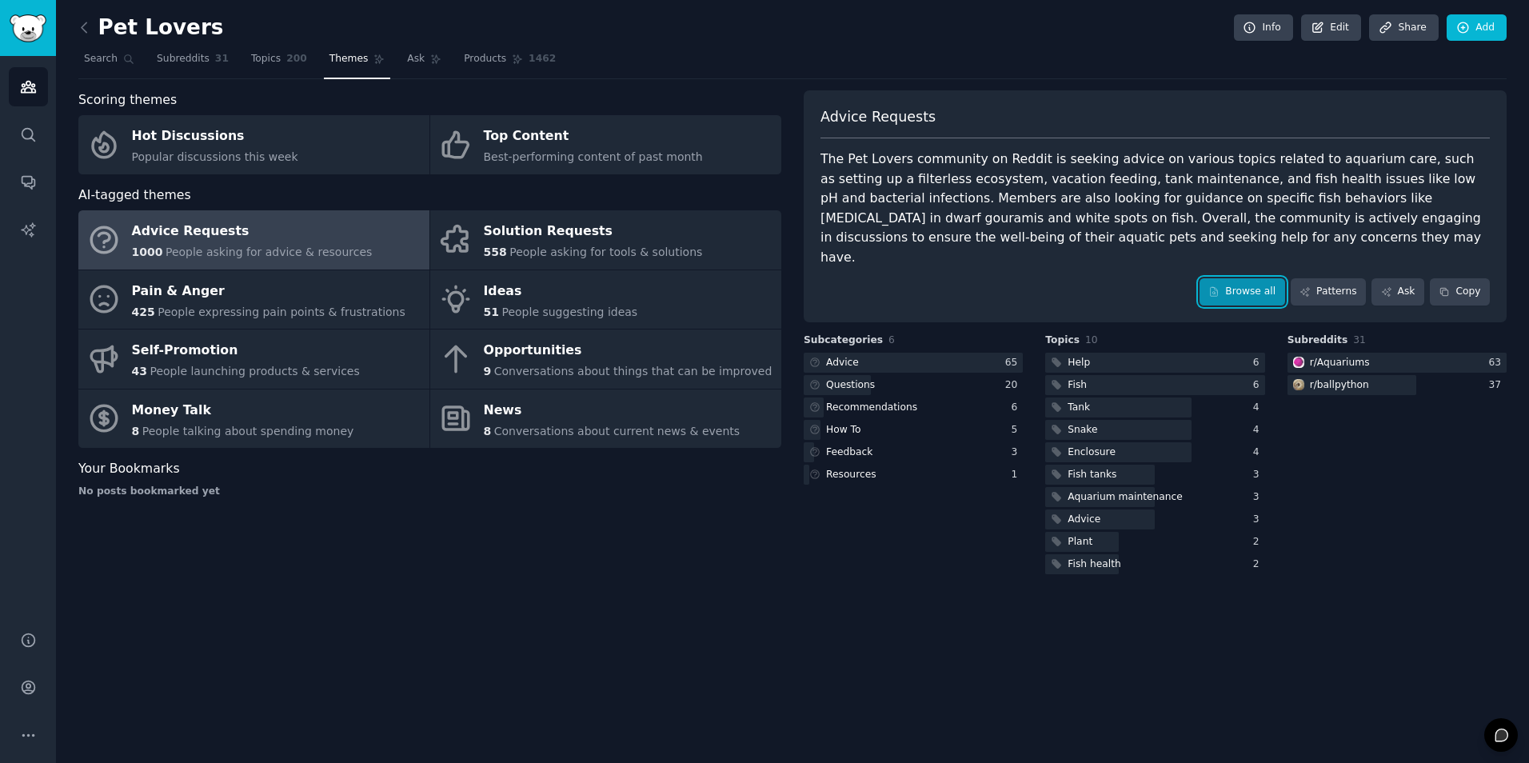
click at [1191, 278] on link "Browse all" at bounding box center [1243, 291] width 86 height 27
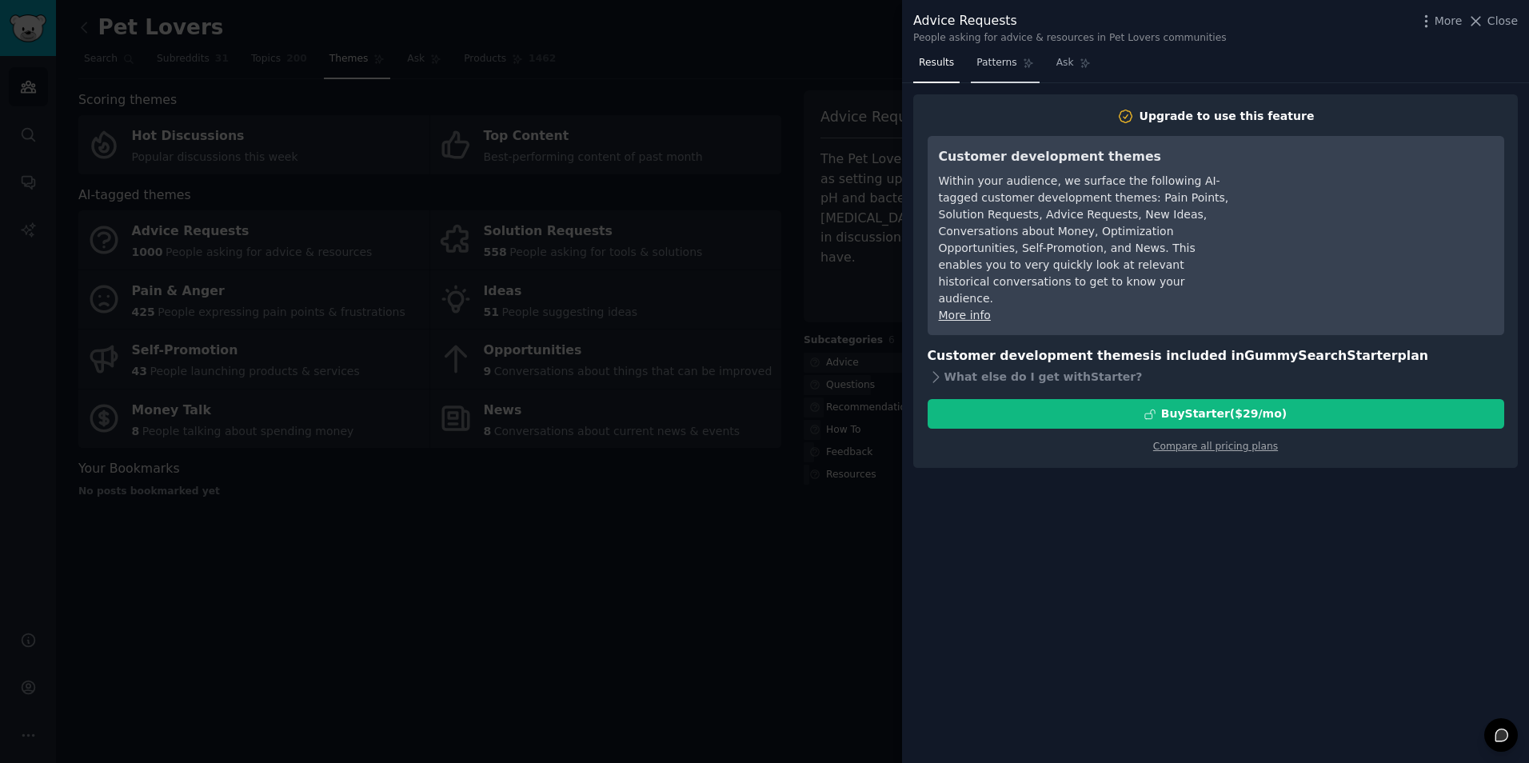
click at [977, 66] on span "Patterns" at bounding box center [997, 63] width 40 height 14
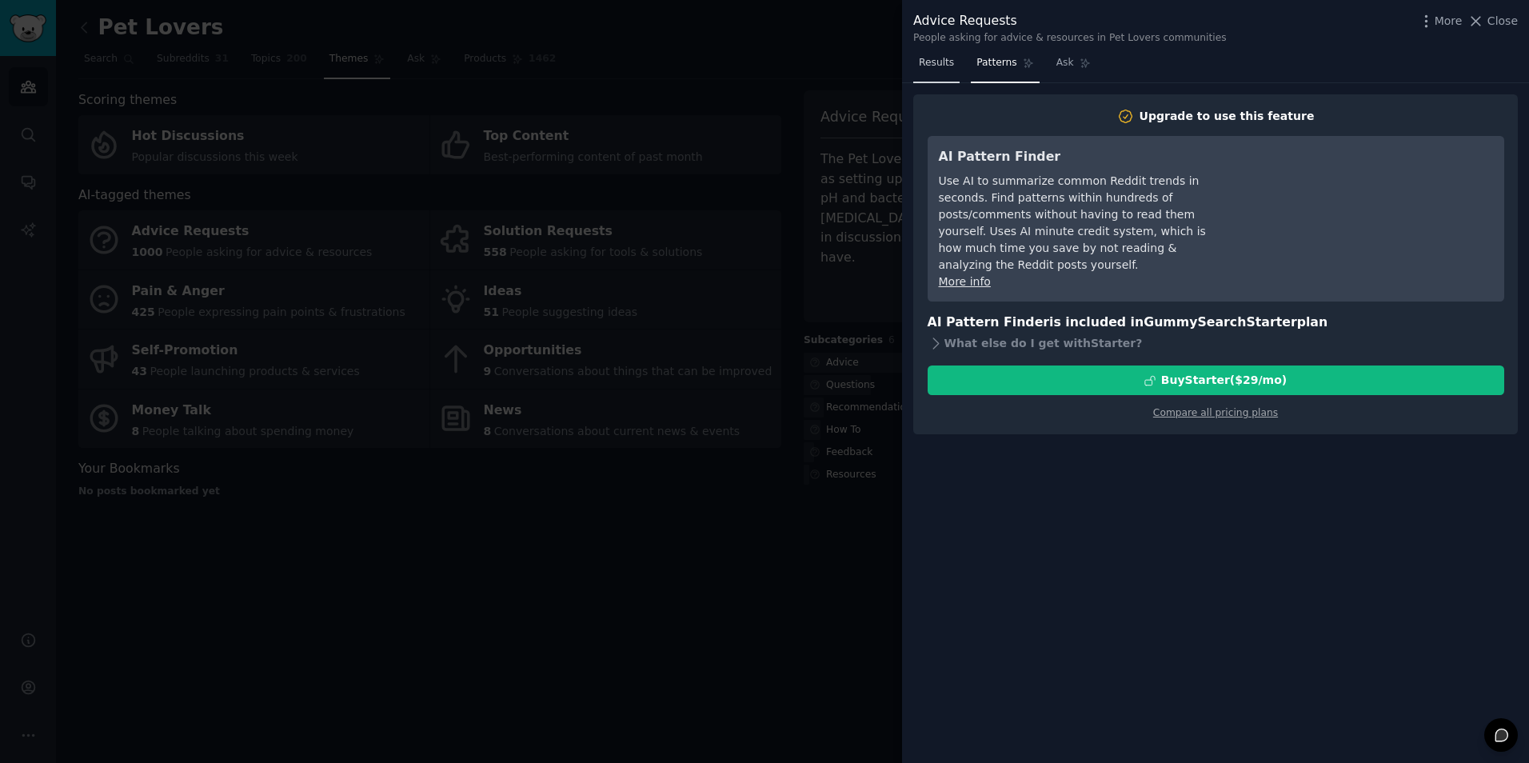
click at [947, 67] on span "Results" at bounding box center [936, 63] width 35 height 14
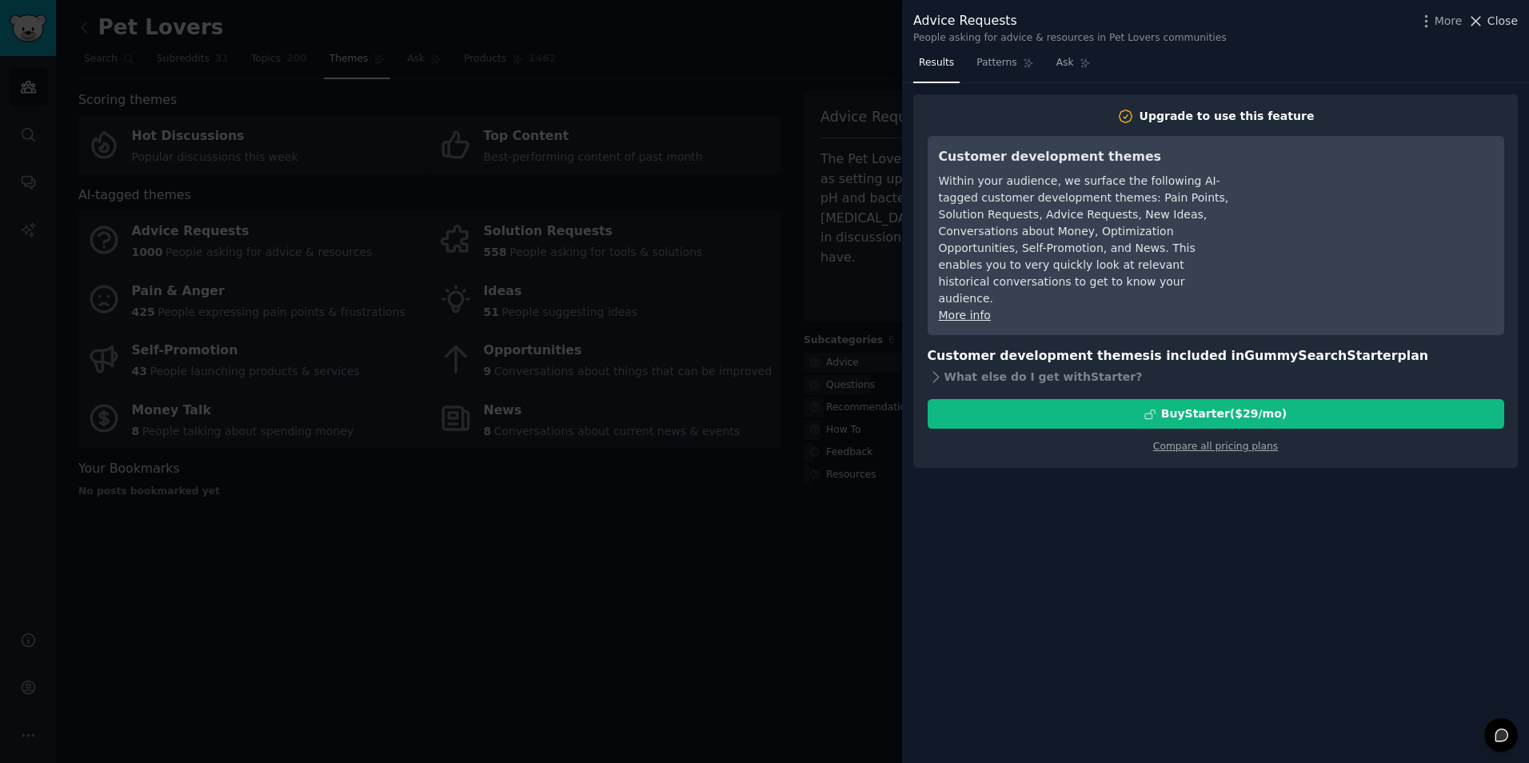
click at [1191, 17] on span "Close" at bounding box center [1503, 21] width 30 height 17
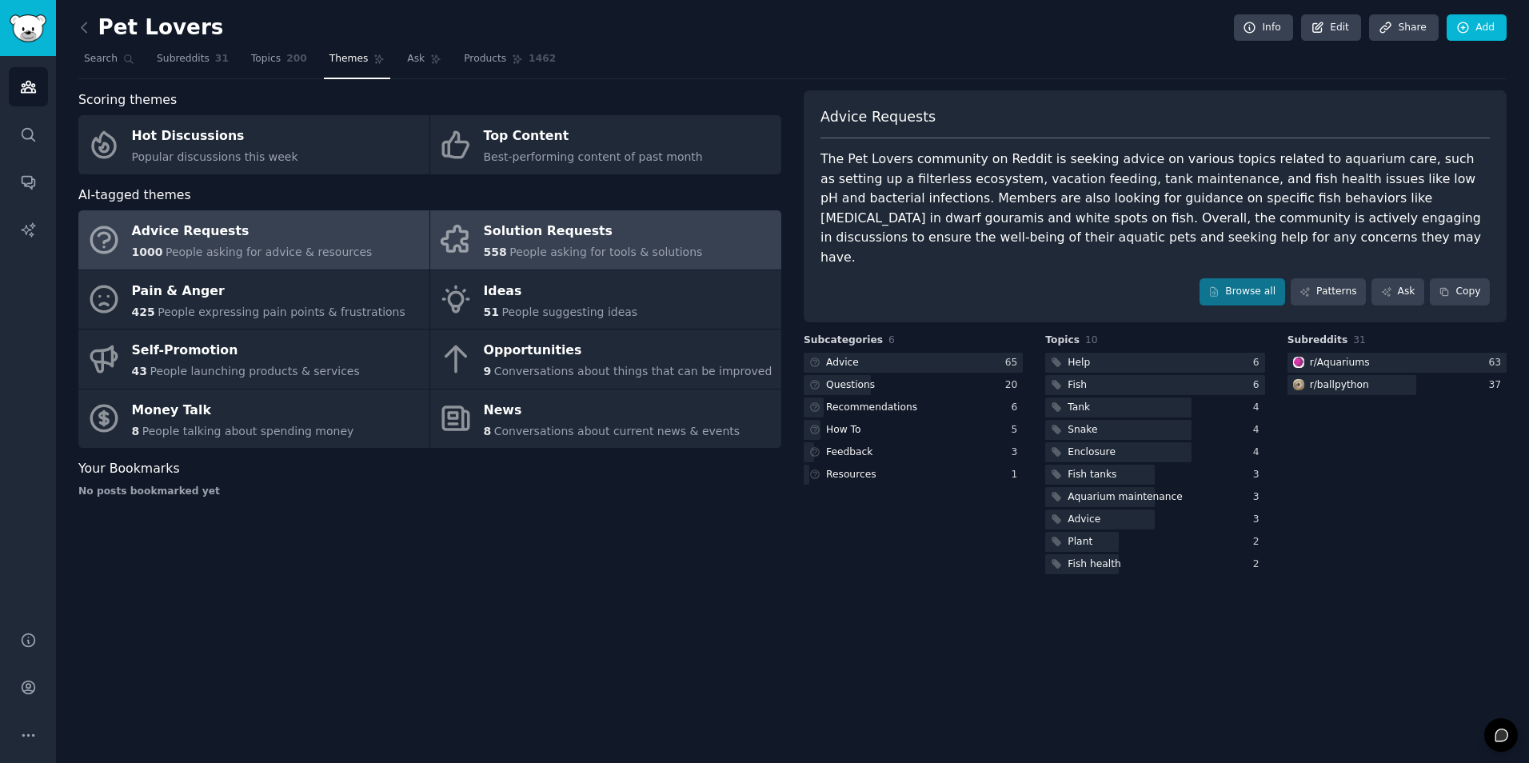
click at [627, 235] on div "Solution Requests" at bounding box center [593, 232] width 219 height 26
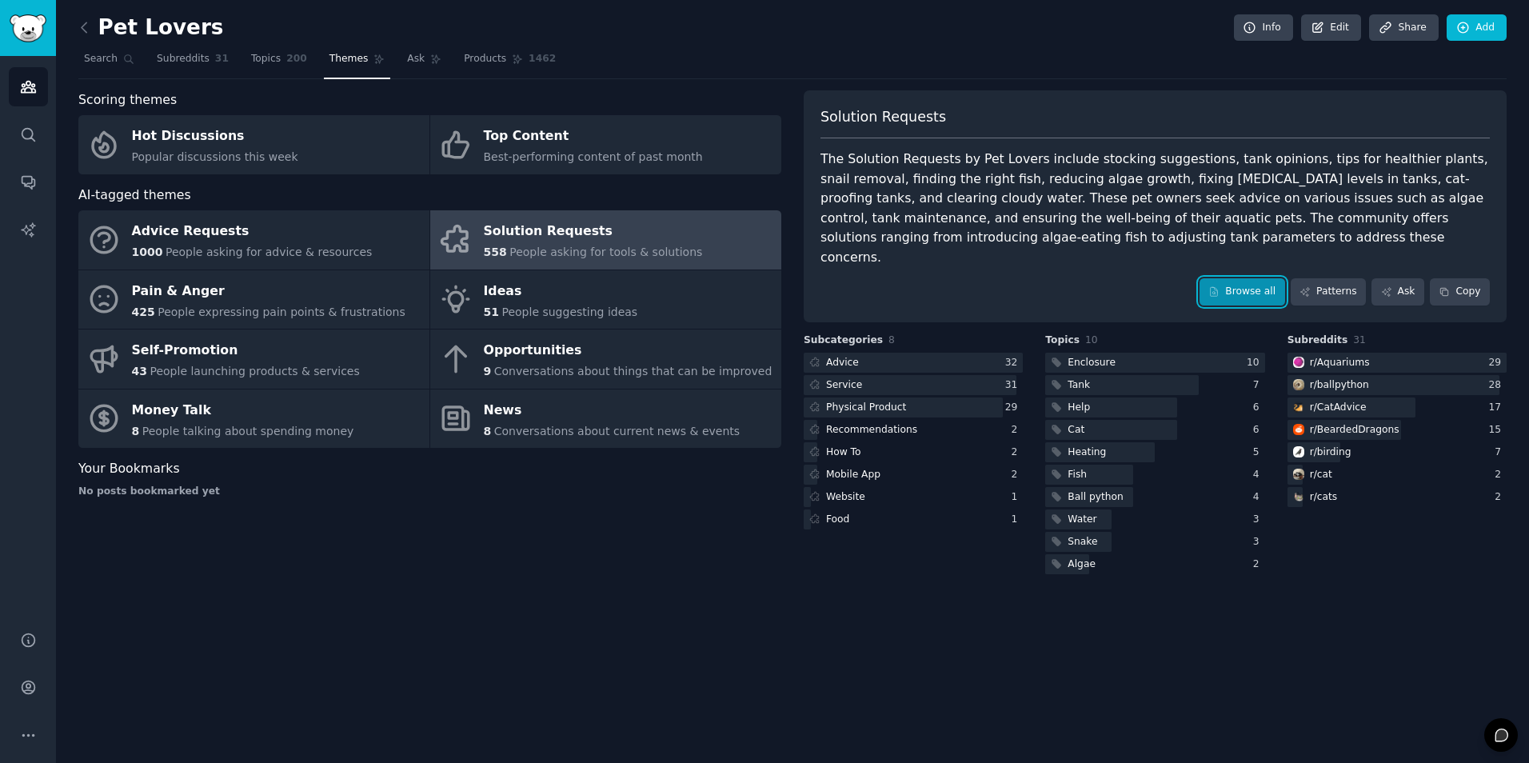
click at [1191, 278] on link "Browse all" at bounding box center [1243, 291] width 86 height 27
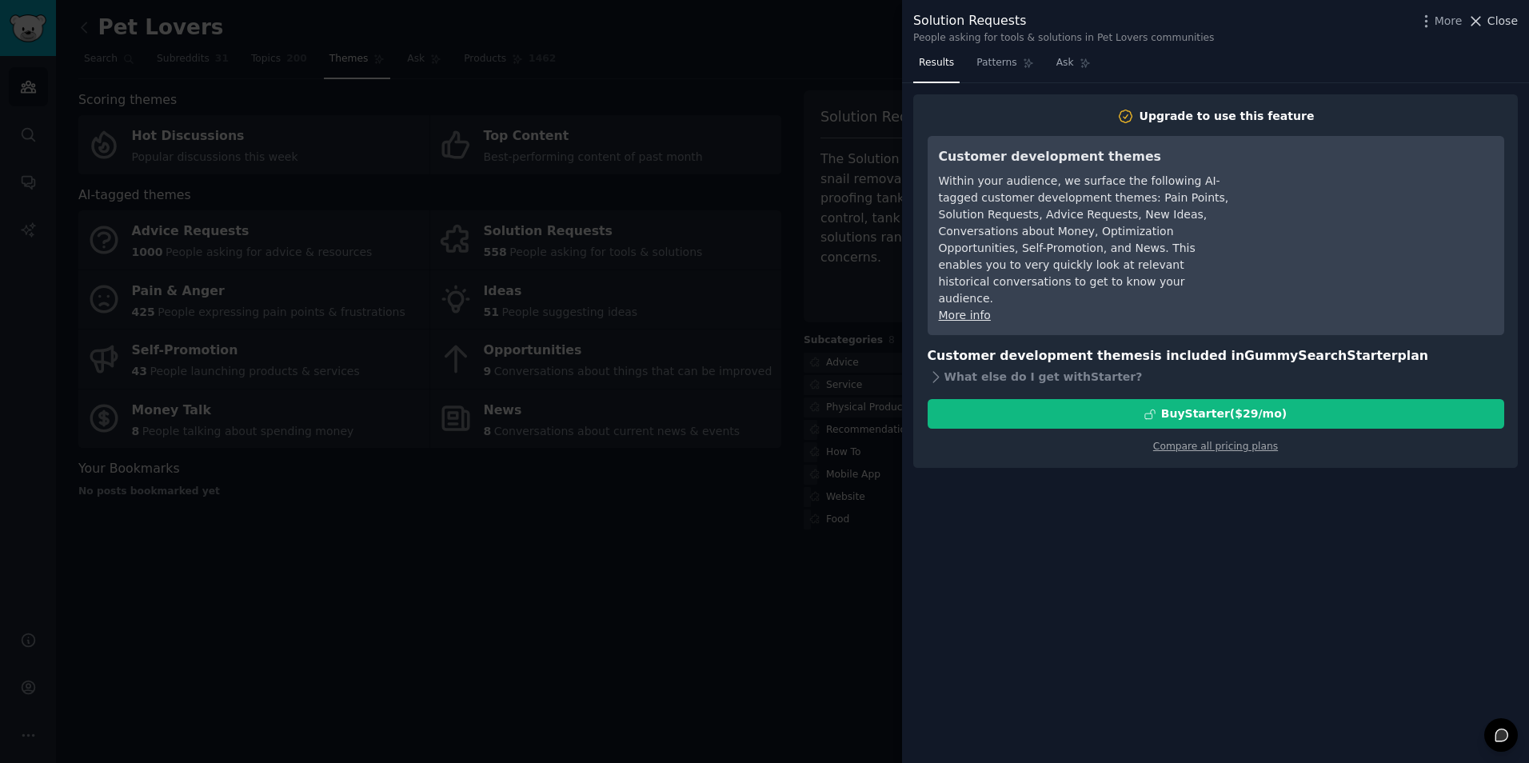
click at [1191, 21] on icon at bounding box center [1476, 21] width 9 height 9
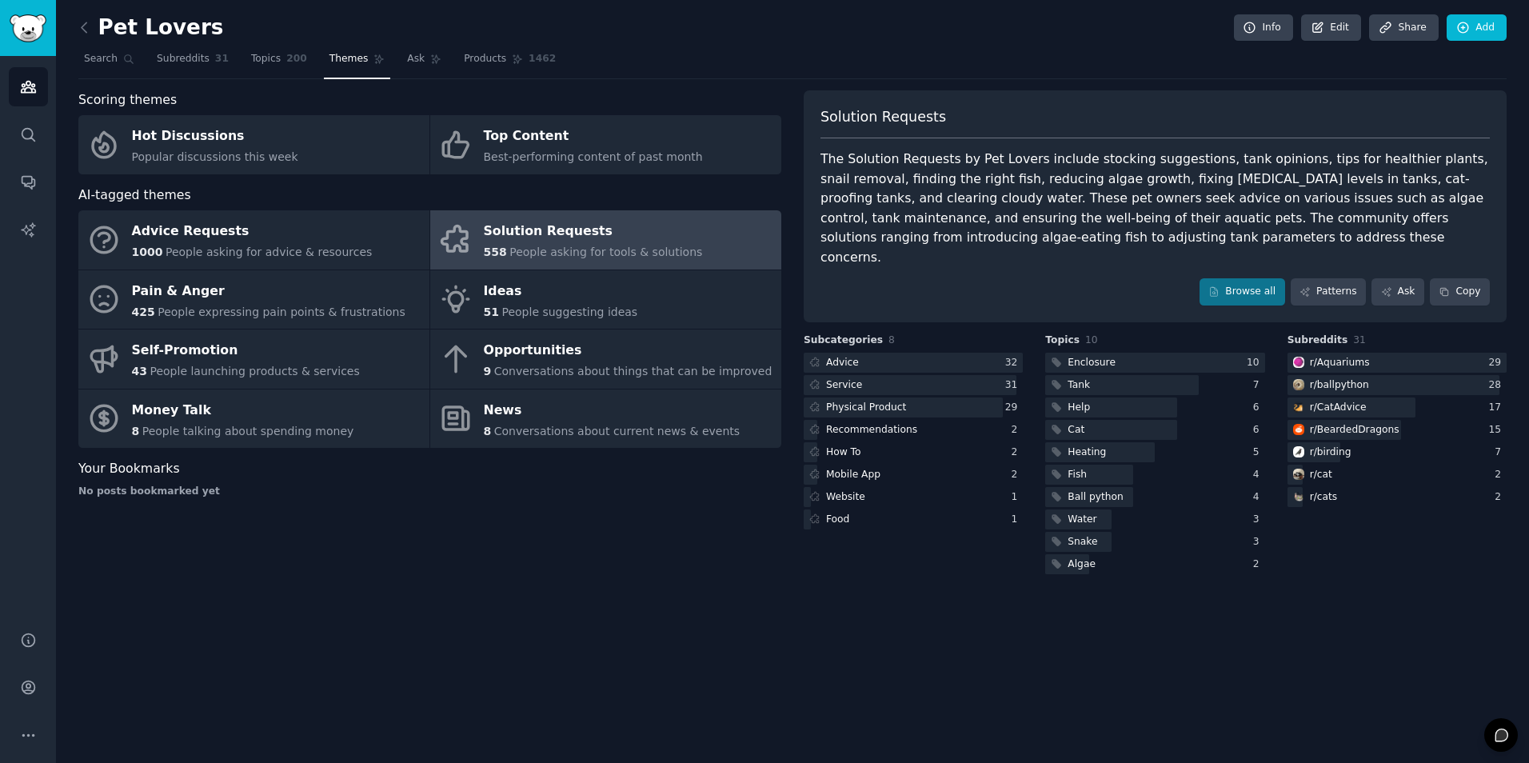
click at [733, 606] on div "Pet Lovers Info Edit Share Add Search Subreddits 31 Topics 200 Themes Ask Produ…" at bounding box center [792, 381] width 1473 height 763
click at [114, 57] on link "Search" at bounding box center [109, 62] width 62 height 33
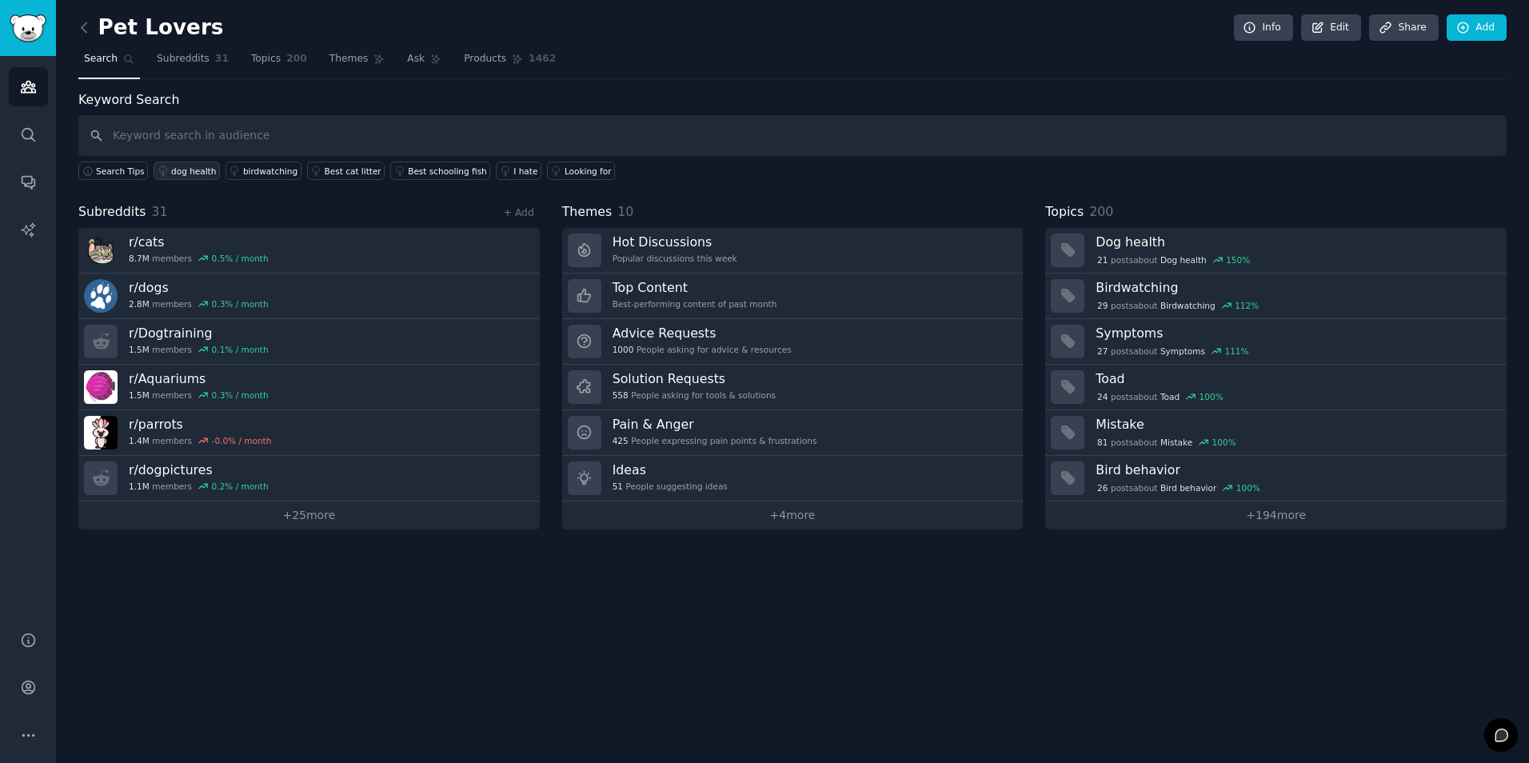
click at [186, 177] on link "dog health" at bounding box center [187, 171] width 66 height 18
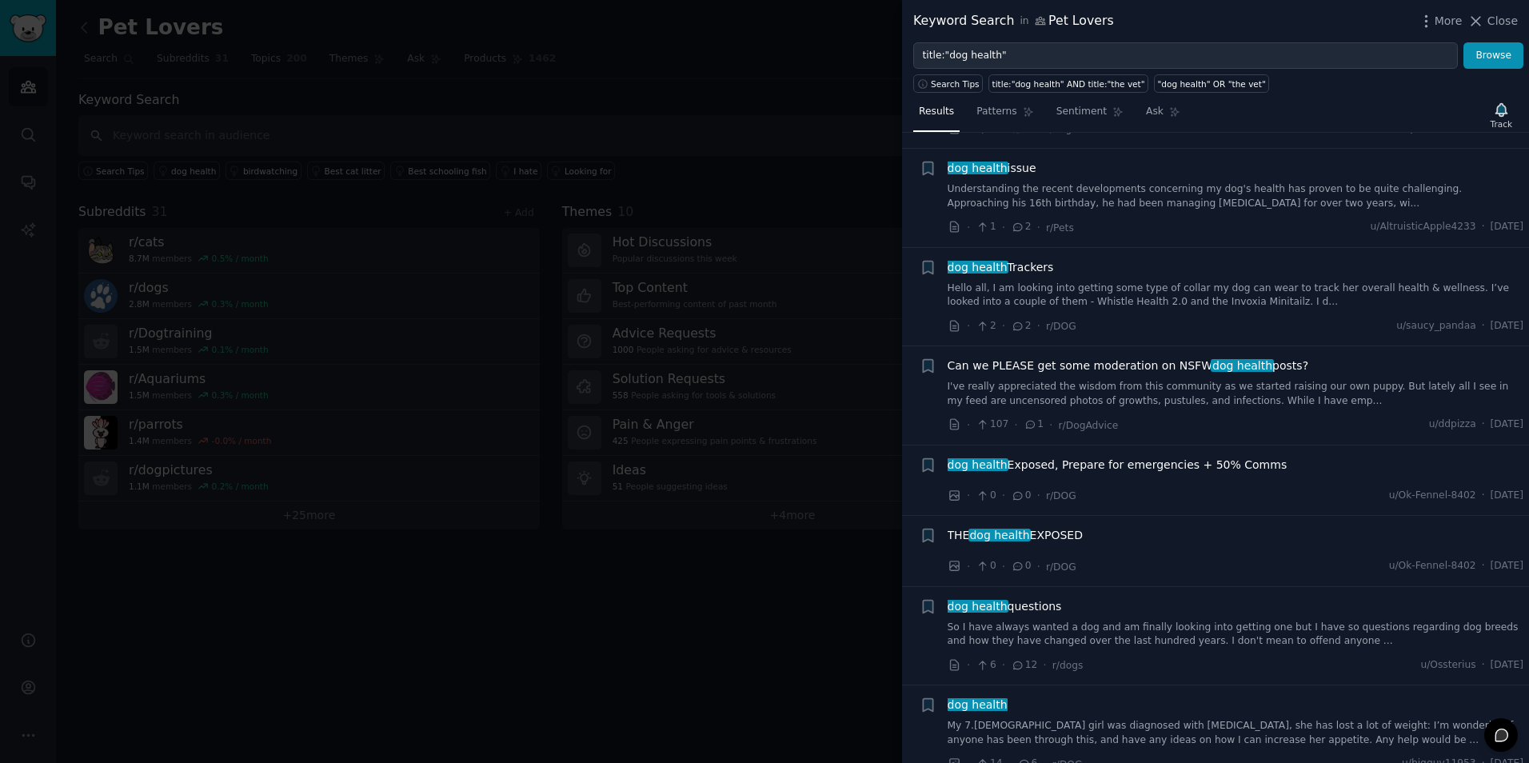
scroll to position [2959, 0]
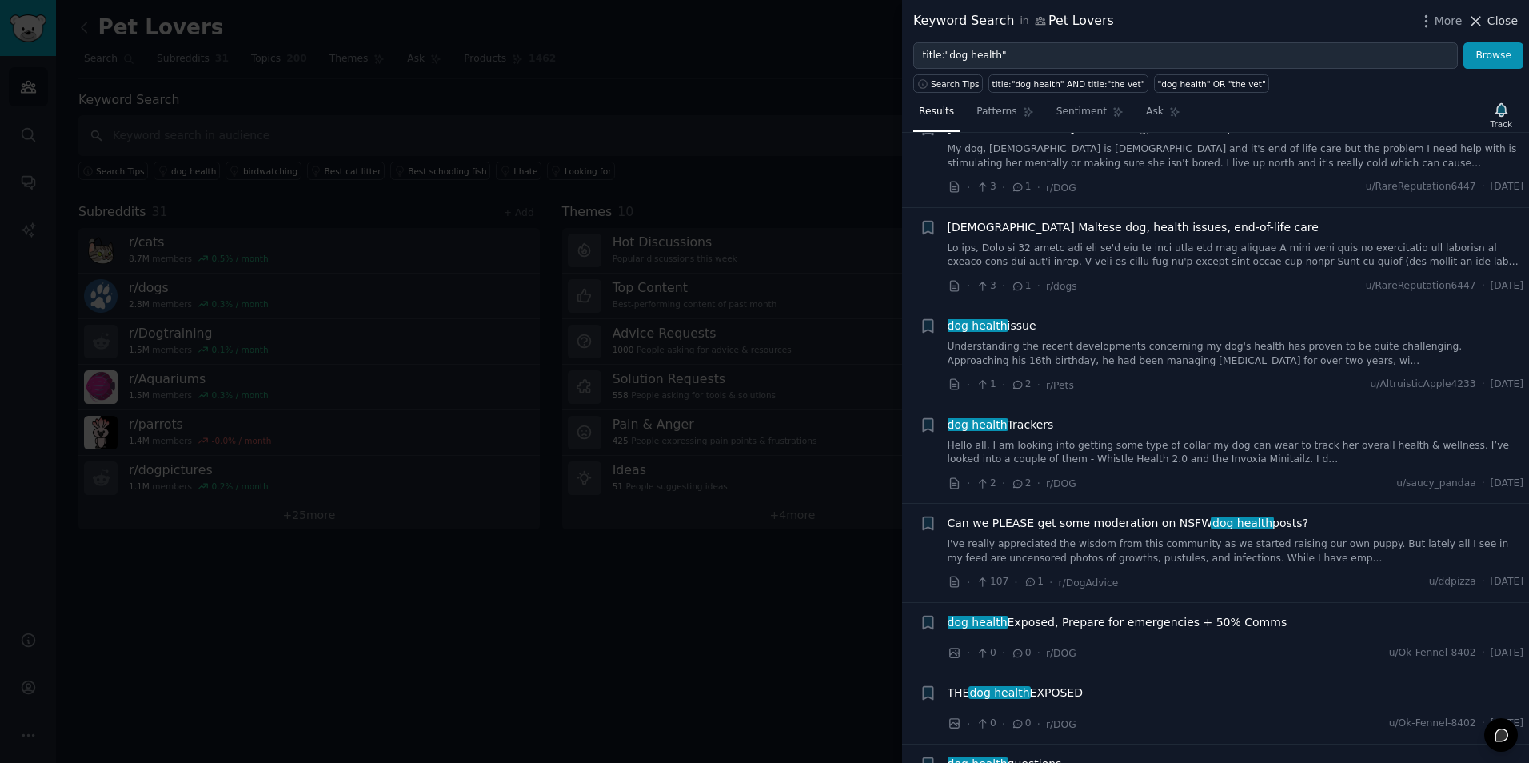
click at [1191, 16] on span "Close" at bounding box center [1503, 21] width 30 height 17
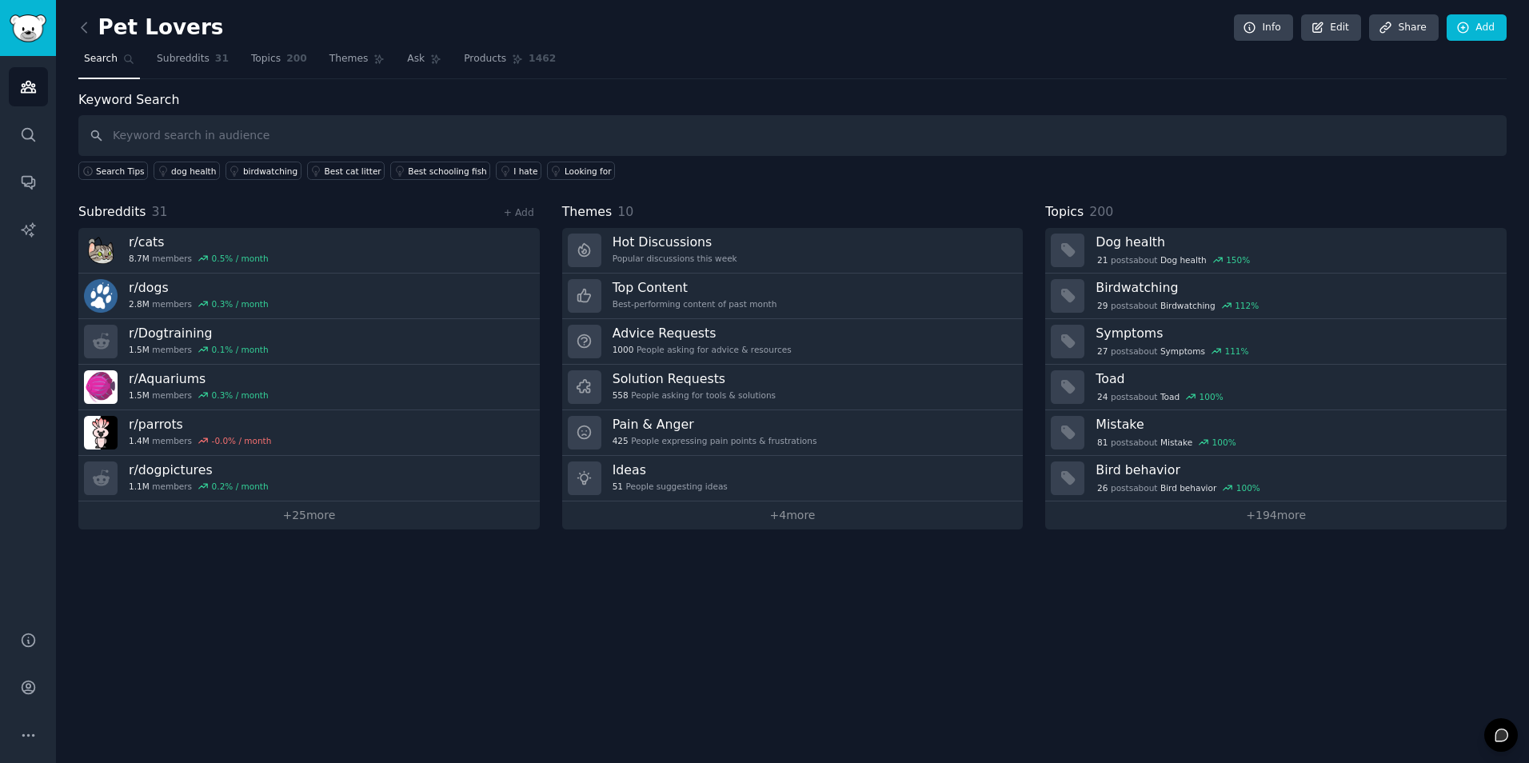
click at [308, 581] on div "Pet Lovers Info Edit Share Add Search Subreddits 31 Topics 200 Themes Ask Produ…" at bounding box center [792, 381] width 1473 height 763
drag, startPoint x: 594, startPoint y: 170, endPoint x: 91, endPoint y: 174, distance: 503.1
click at [91, 174] on div "Search Tips dog health birdwatching Best cat litter Best schooling fish I hate …" at bounding box center [792, 168] width 1428 height 24
copy div "Search Tips dog health birdwatching Best cat litter Best schooling fish I hate …"
click at [649, 609] on div "Pet Lovers Info Edit Share Add Search Subreddits 31 Topics 200 Themes Ask Produ…" at bounding box center [792, 381] width 1473 height 763
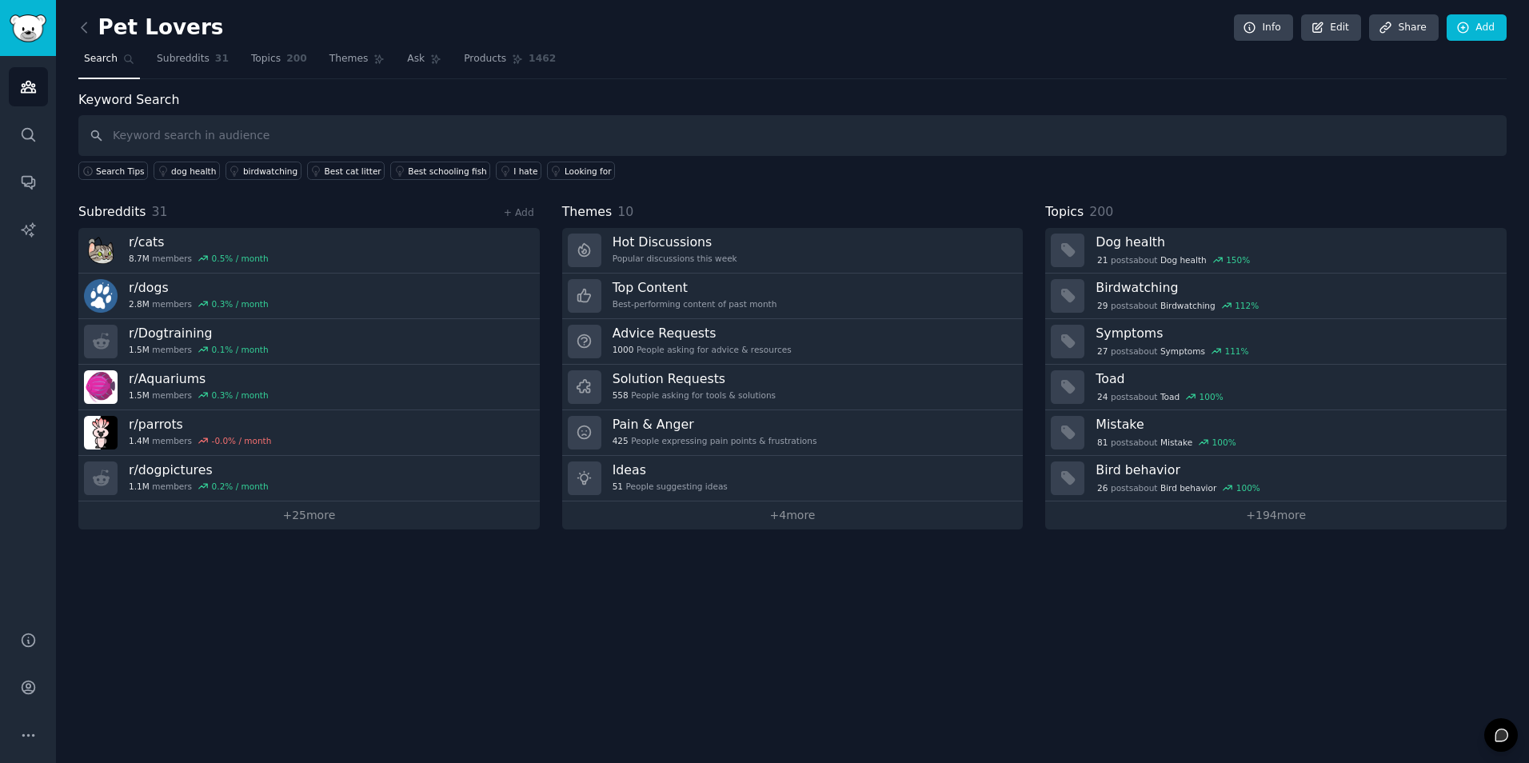
click at [374, 569] on div "Pet Lovers Info Edit Share Add Search Subreddits 31 Topics 200 Themes Ask Produ…" at bounding box center [792, 381] width 1473 height 763
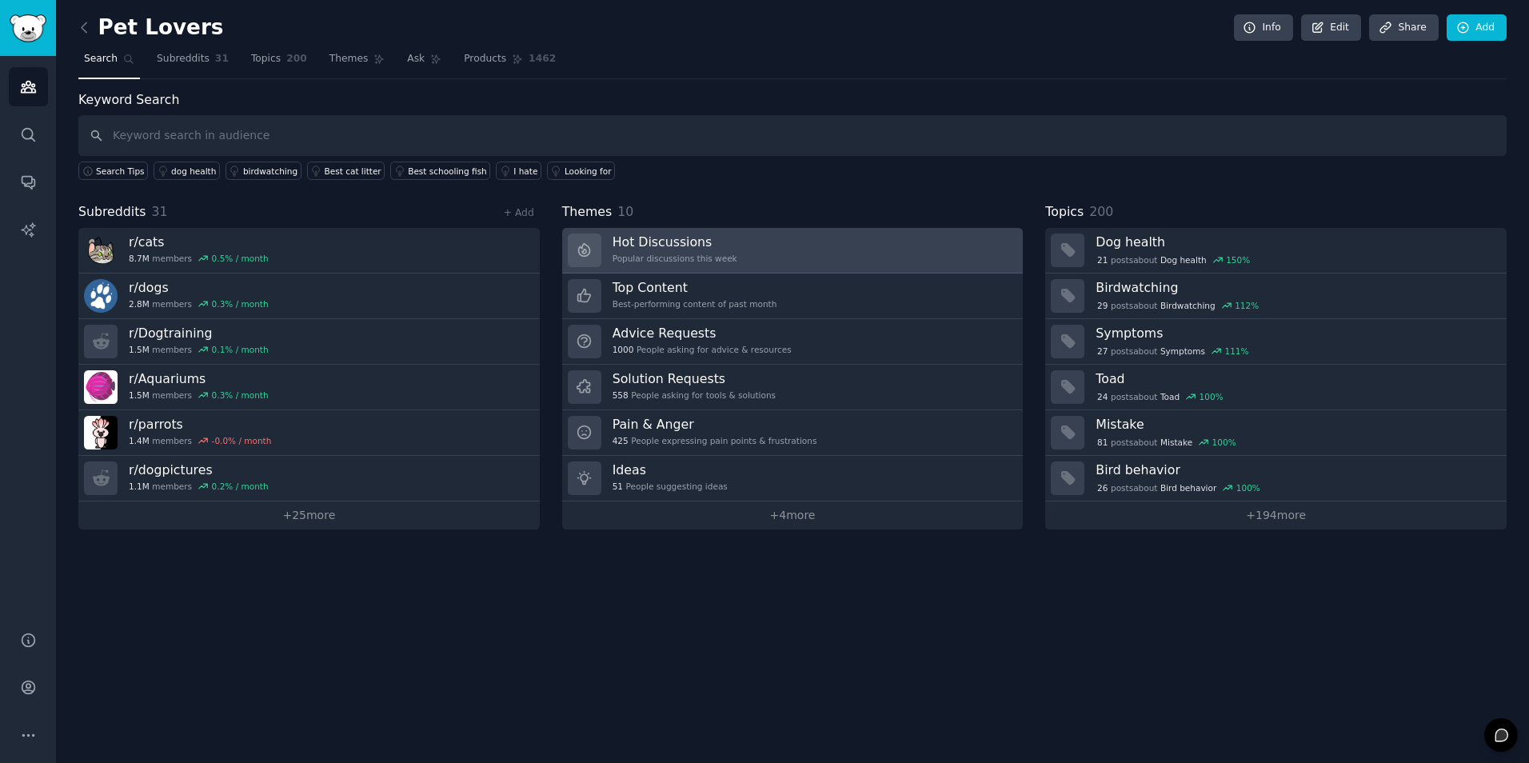
click at [885, 267] on link "Hot Discussions Popular discussions this week" at bounding box center [792, 251] width 461 height 46
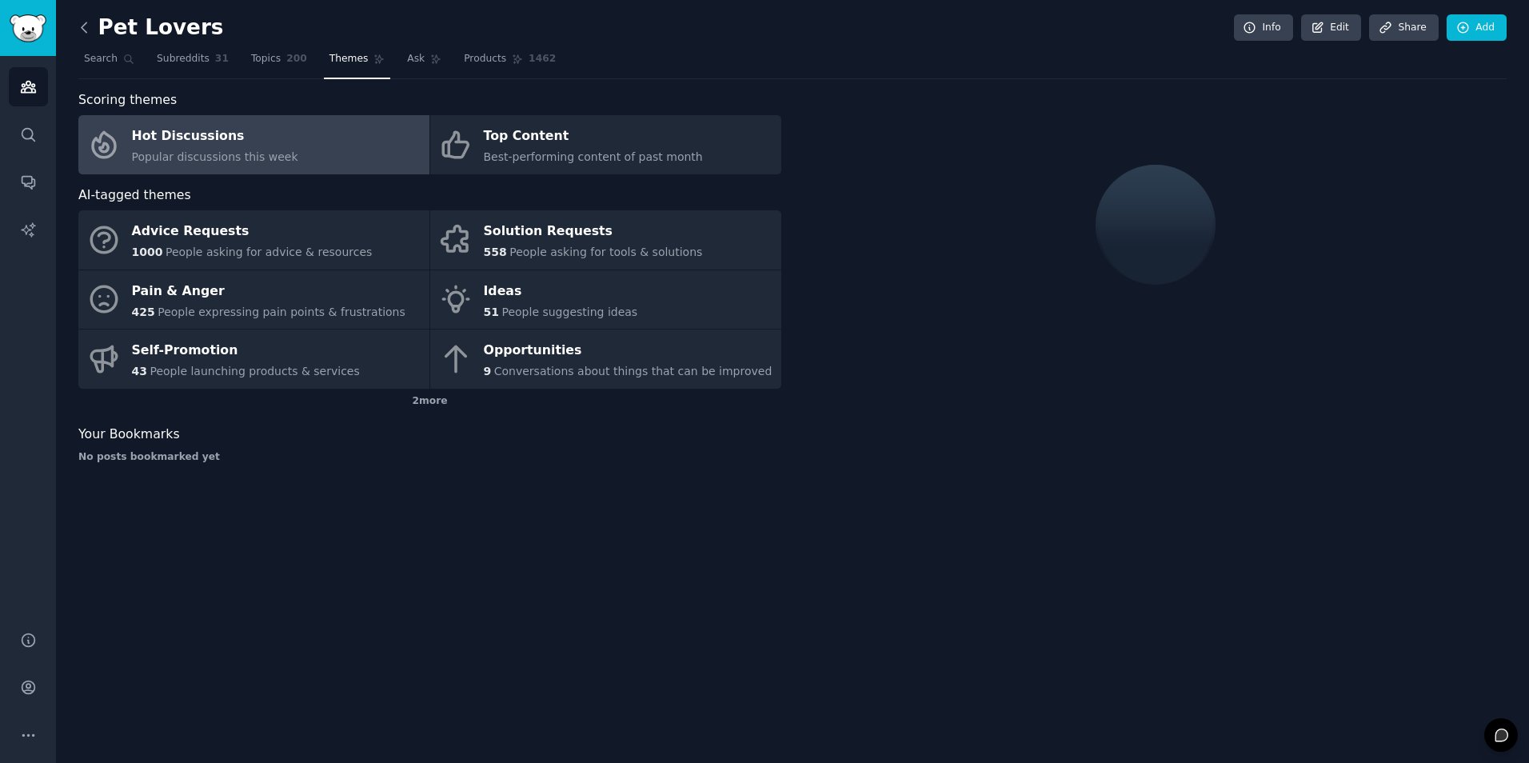
click at [86, 26] on icon at bounding box center [84, 27] width 17 height 17
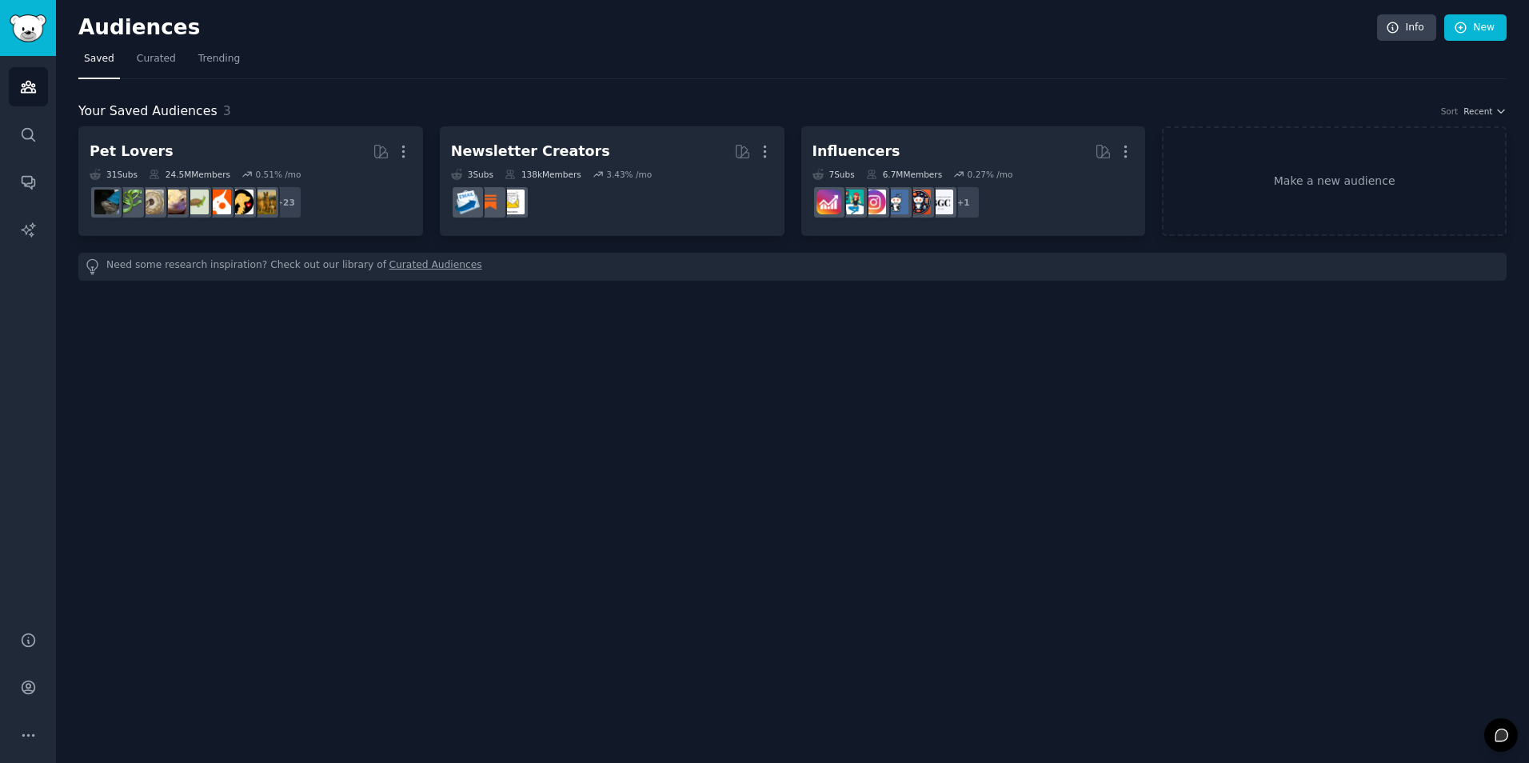
click at [500, 370] on div "Audiences Info New Saved Curated Trending Your Saved Audiences 3 Sort Recent Pe…" at bounding box center [792, 381] width 1473 height 763
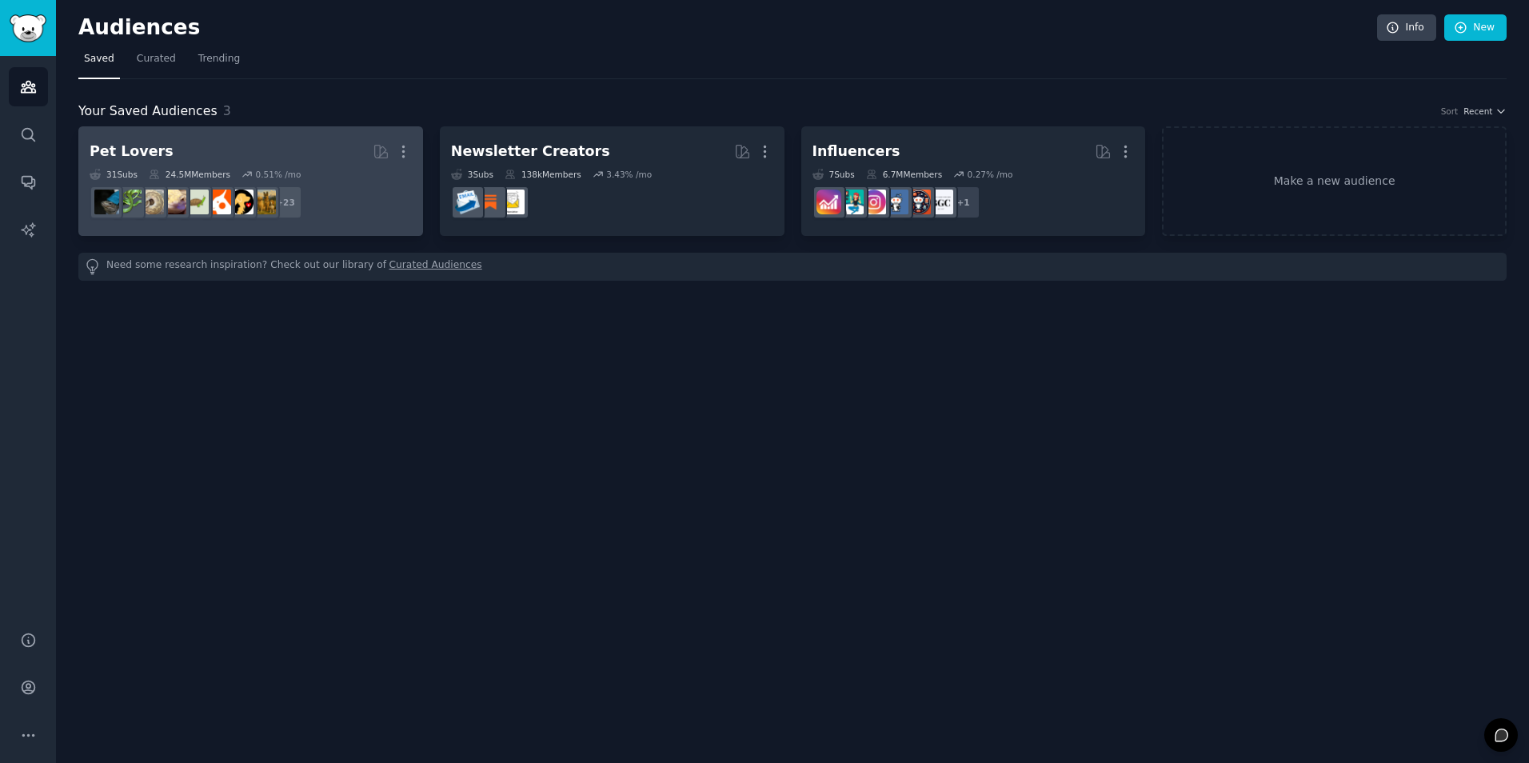
click at [332, 198] on dd "r/dogbreed + 23" at bounding box center [251, 202] width 322 height 45
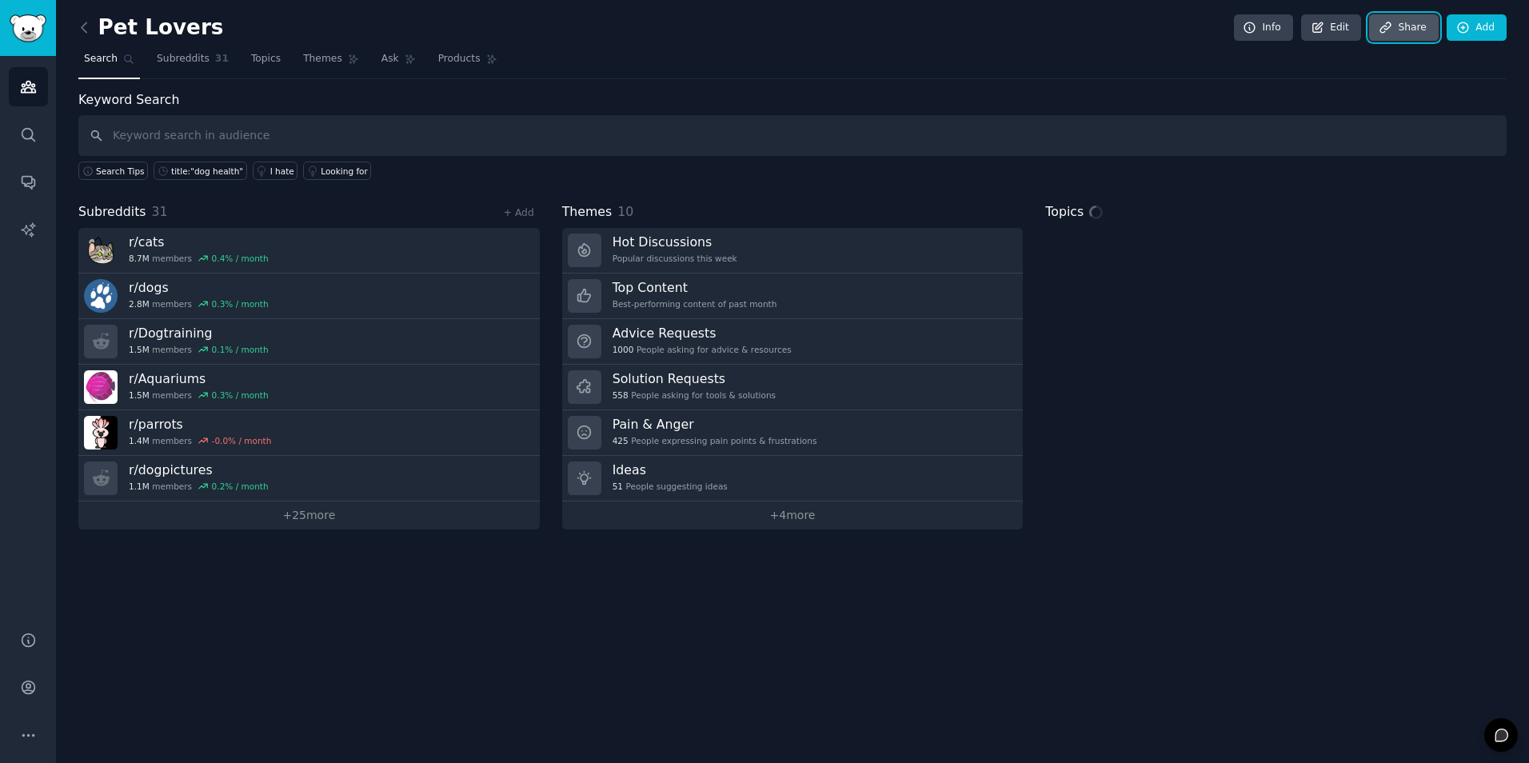
click at [1191, 25] on link "Share" at bounding box center [1403, 27] width 69 height 27
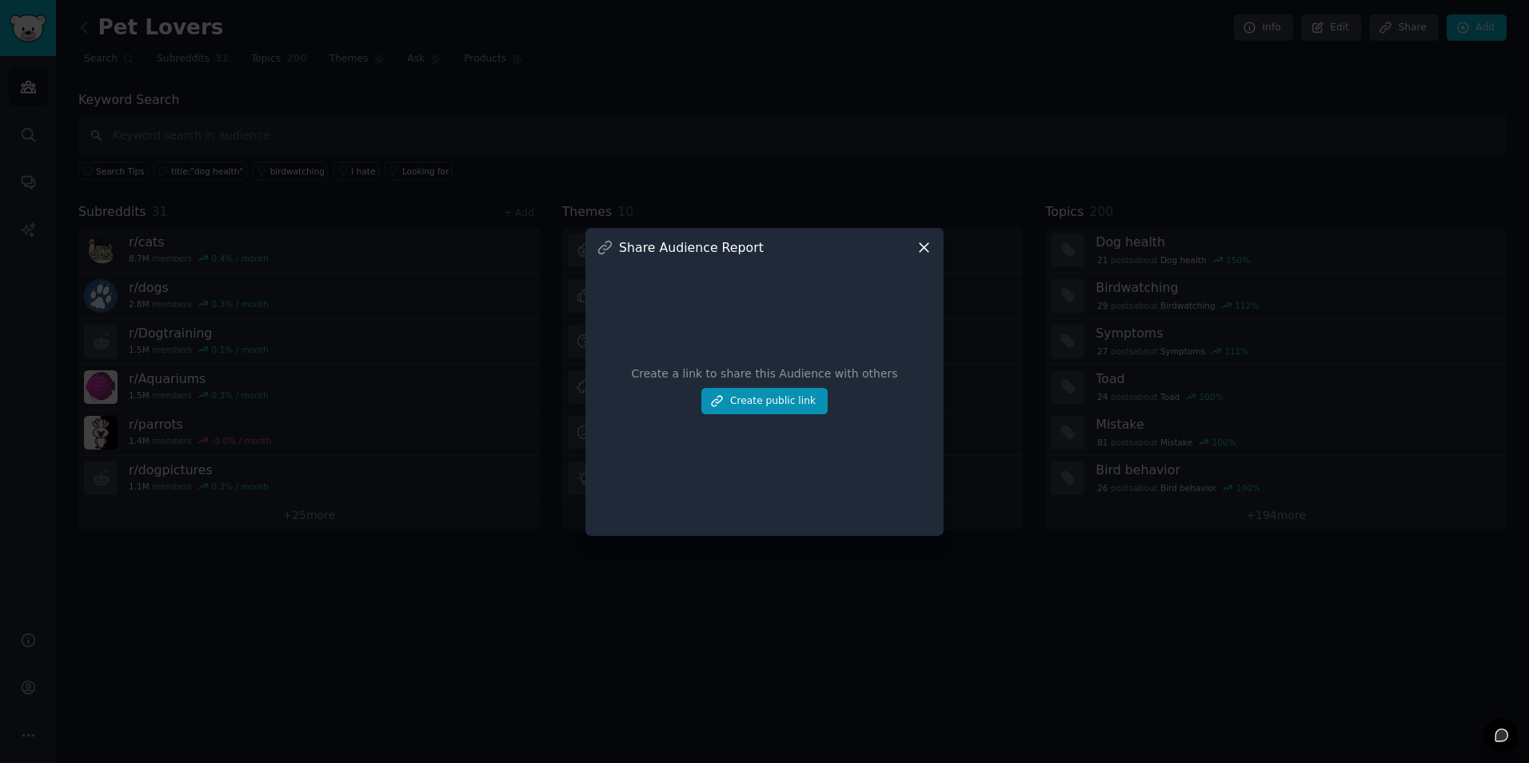
click at [921, 250] on icon at bounding box center [924, 247] width 9 height 9
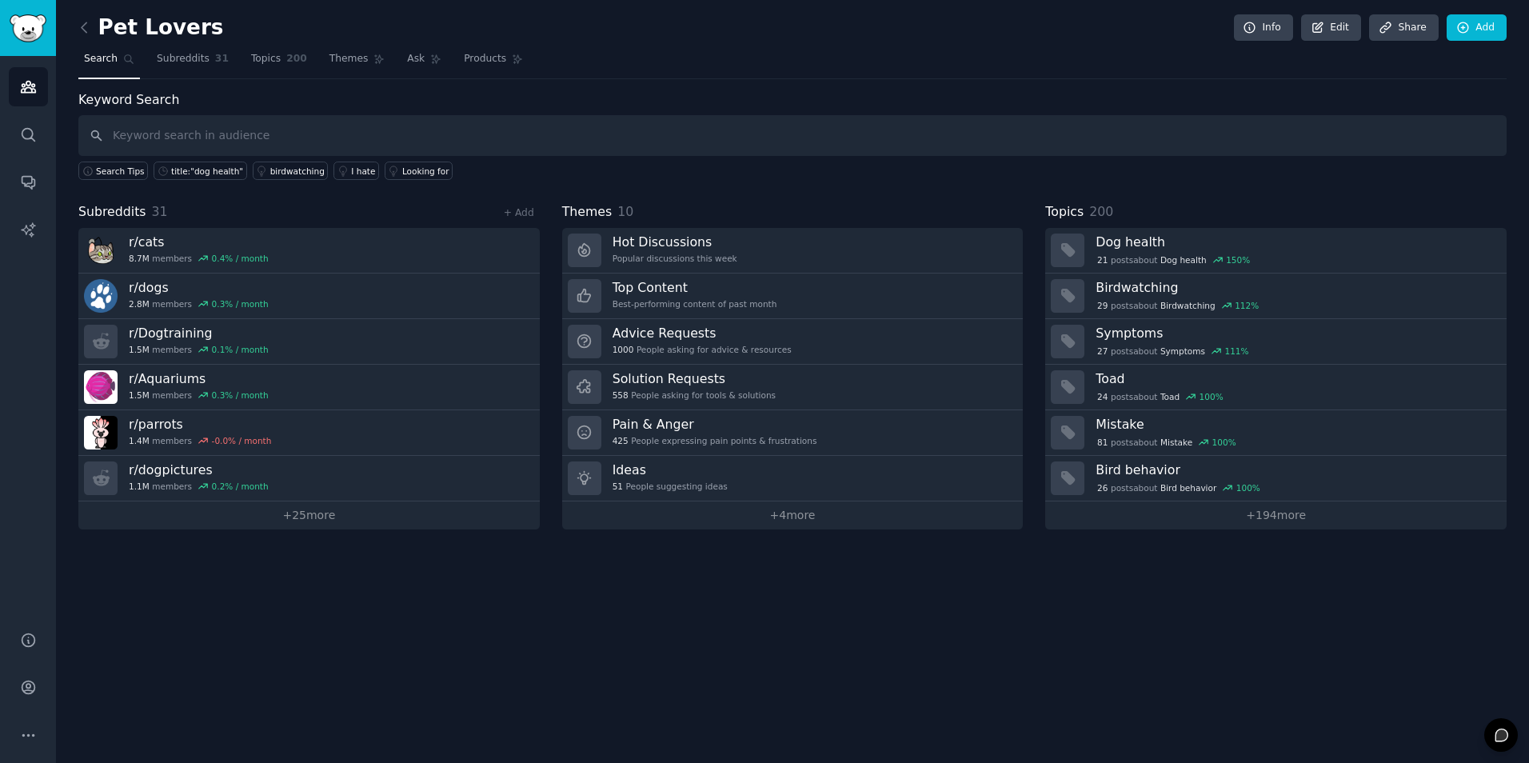
click at [1090, 584] on div "Pet Lovers Info Edit Share Add Search Subreddits 31 Topics 200 Themes Ask Produ…" at bounding box center [792, 381] width 1473 height 763
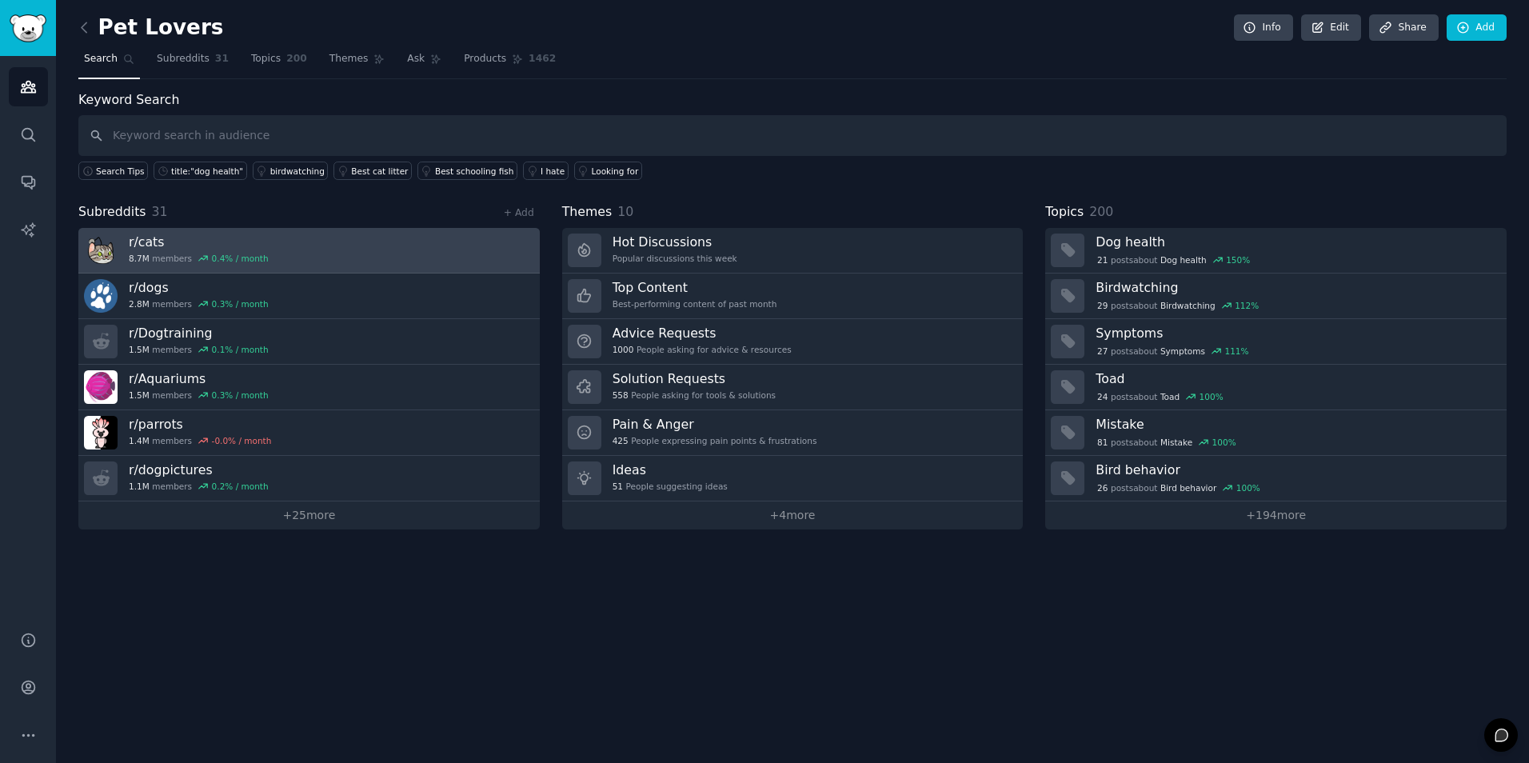
click at [457, 262] on link "r/ cats 8.7M members 0.4 % / month" at bounding box center [308, 251] width 461 height 46
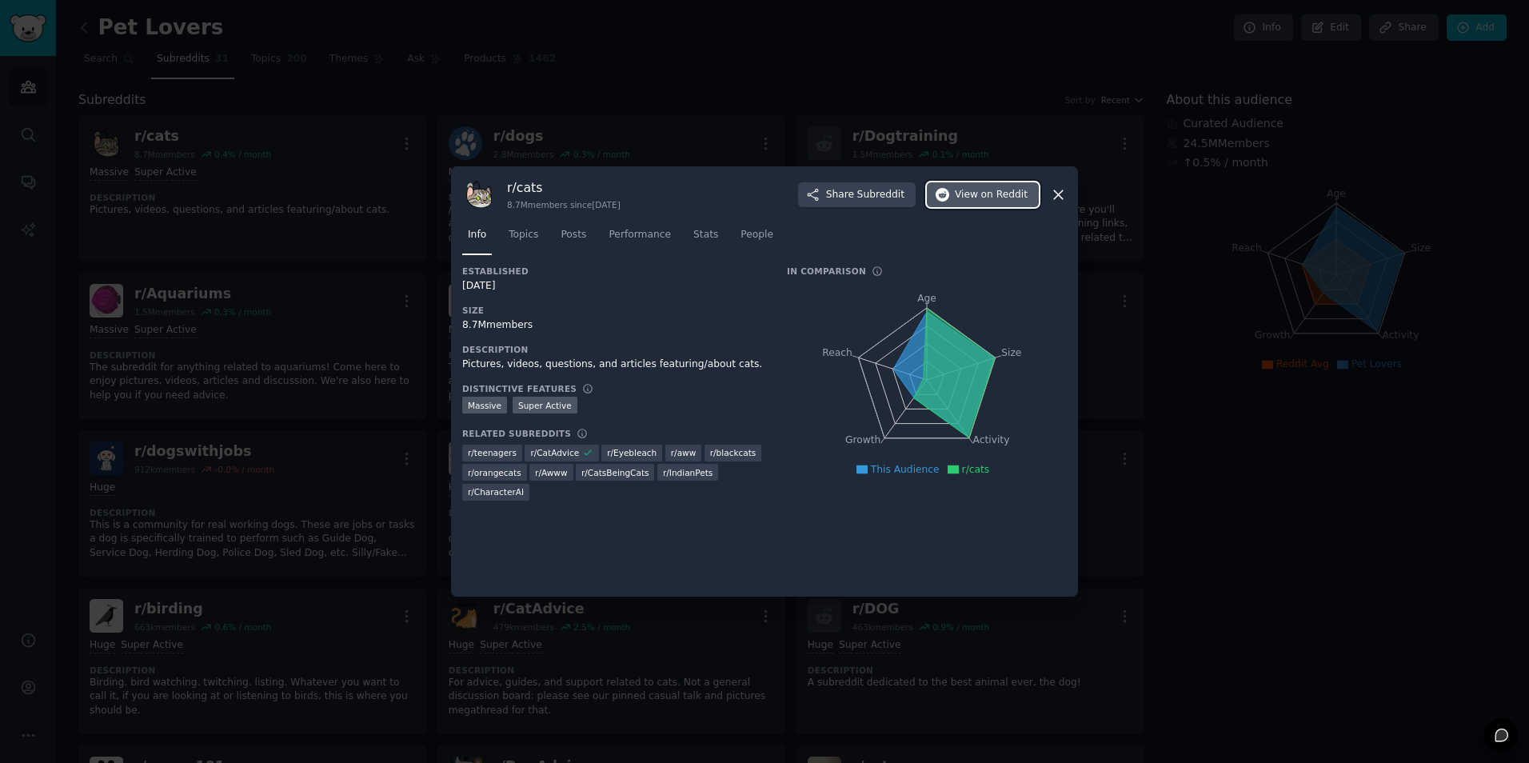
click at [1003, 192] on span "on Reddit" at bounding box center [1004, 195] width 46 height 14
